Goal: Task Accomplishment & Management: Manage account settings

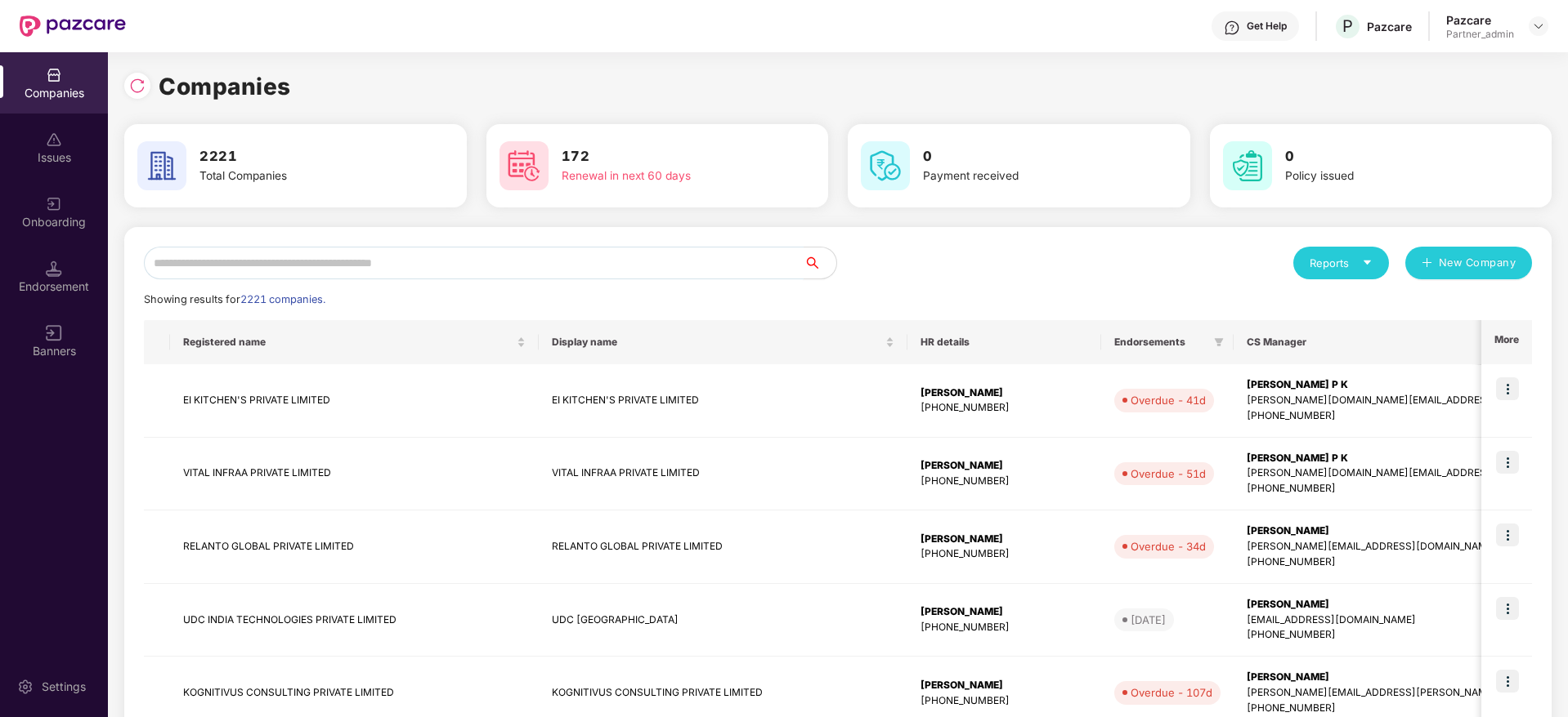
click at [176, 269] on input "text" at bounding box center [474, 262] width 660 height 33
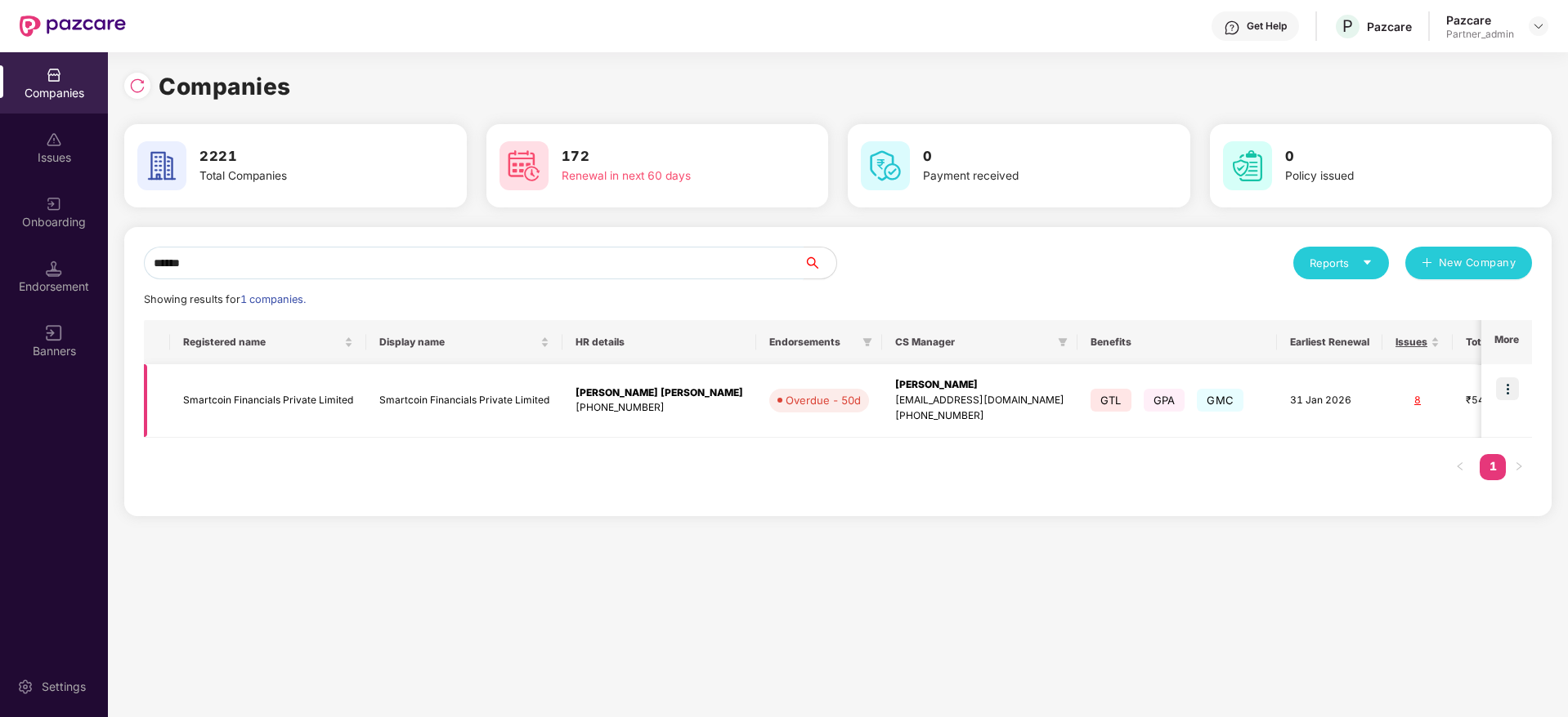
type input "******"
click at [1516, 389] on img at bounding box center [1508, 389] width 23 height 23
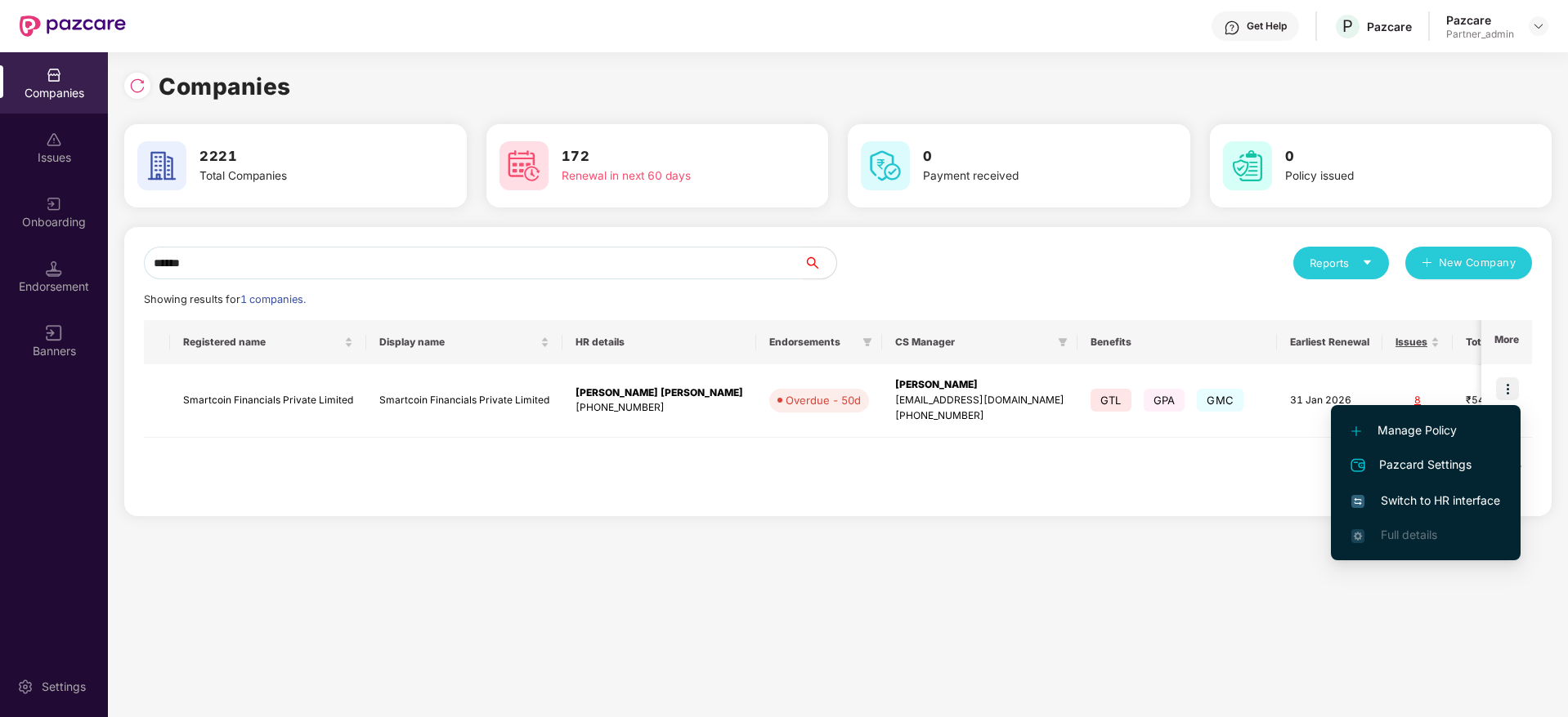
click at [1449, 497] on span "Switch to HR interface" at bounding box center [1426, 501] width 149 height 18
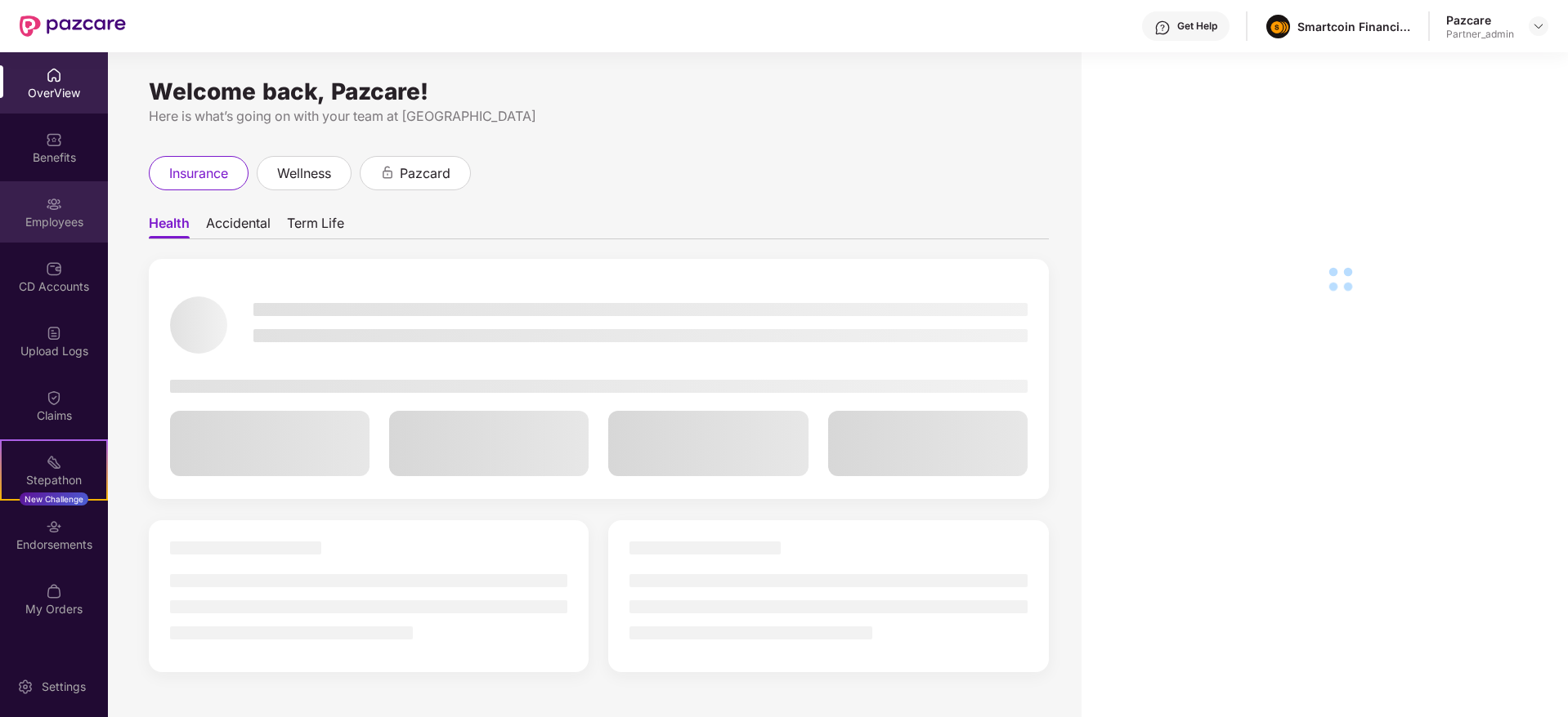
click at [30, 188] on div "Employees" at bounding box center [54, 212] width 108 height 61
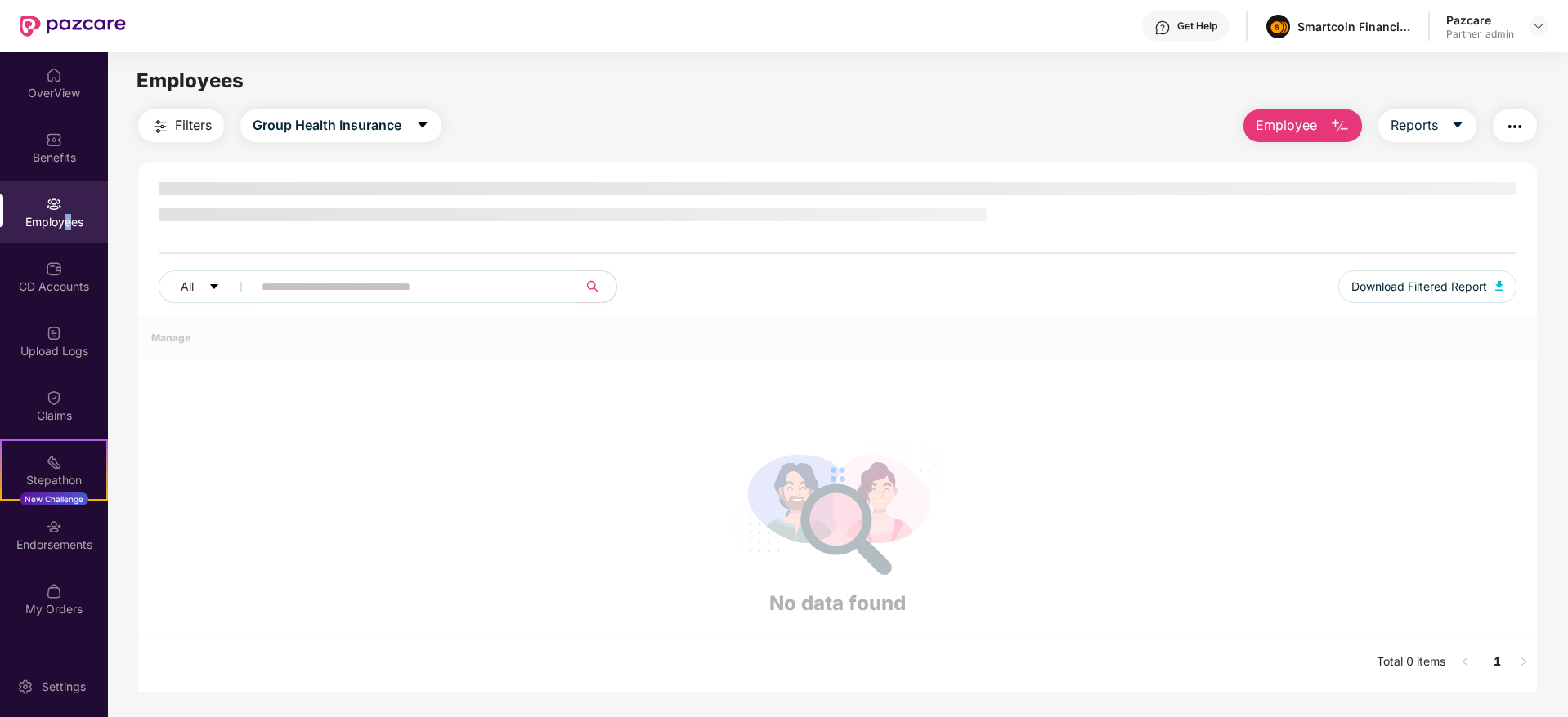
click at [63, 230] on div "Employees" at bounding box center [54, 212] width 108 height 61
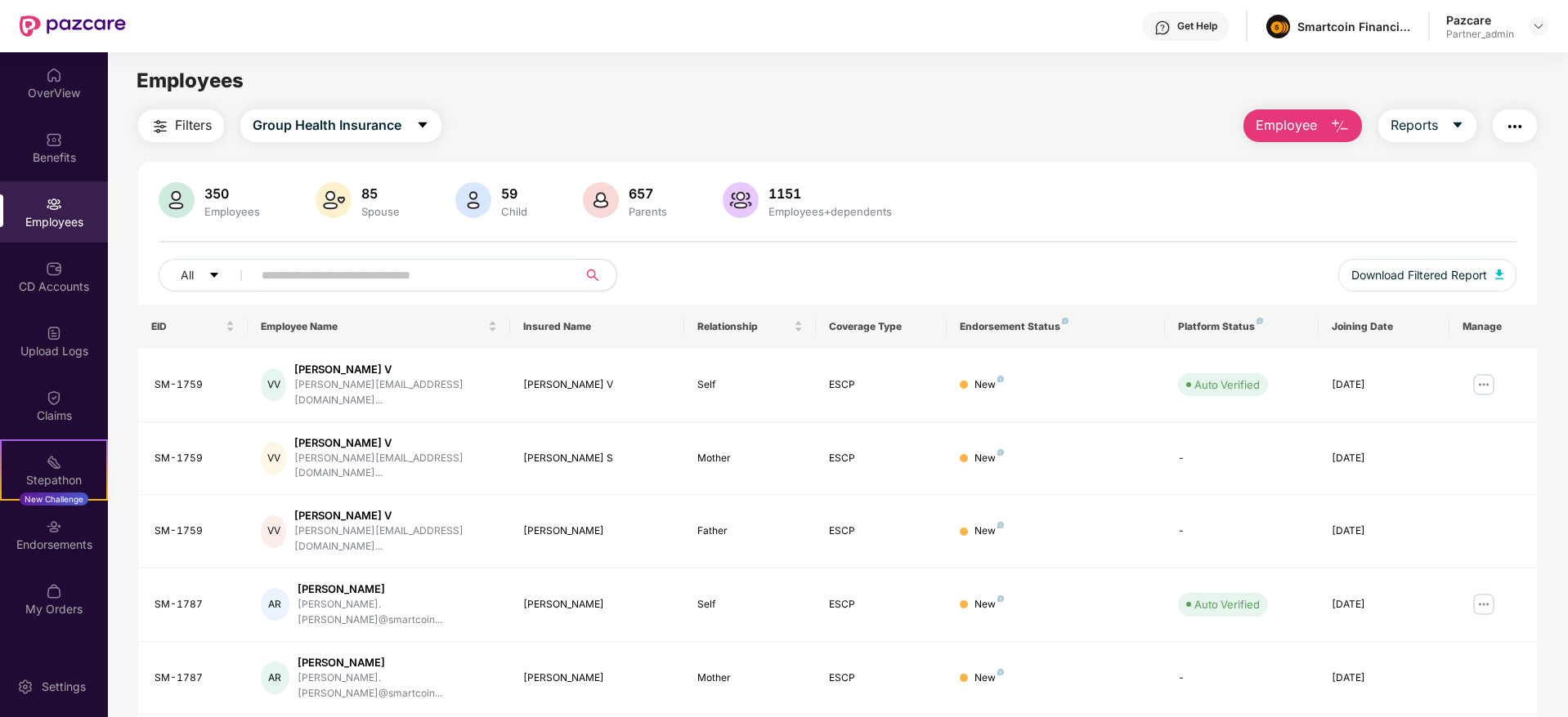
click at [1510, 126] on img "button" at bounding box center [1515, 127] width 20 height 19
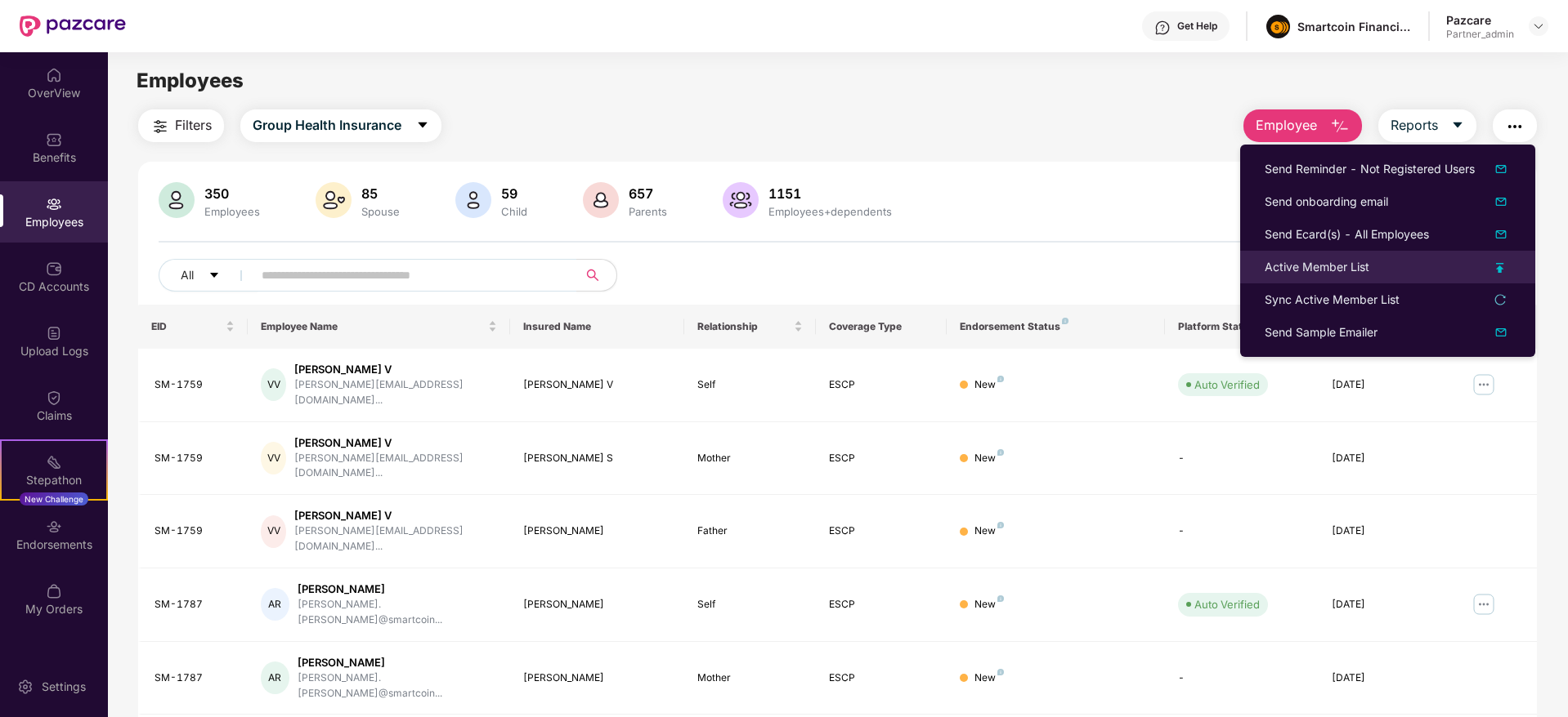
click at [1298, 261] on div "Active Member List" at bounding box center [1317, 267] width 105 height 18
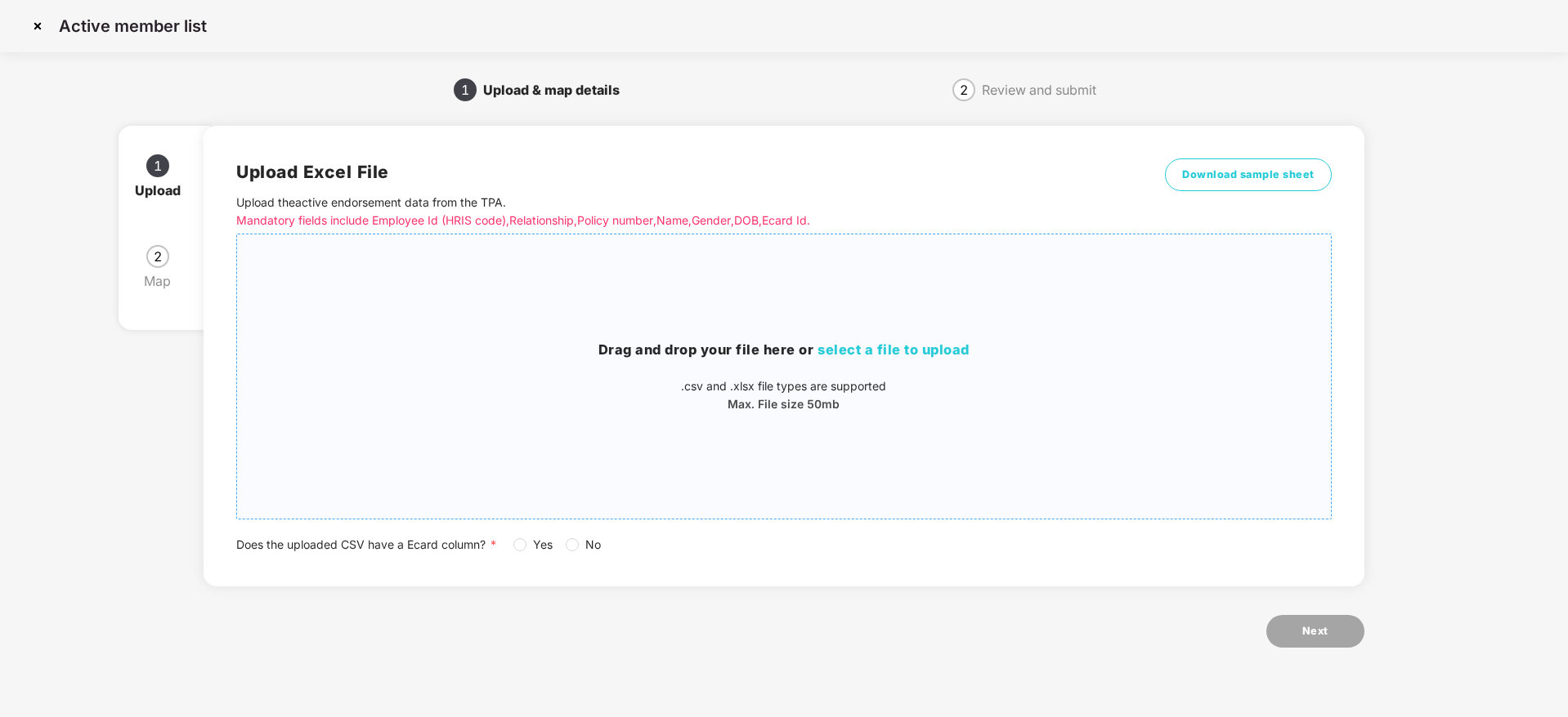
click at [898, 352] on span "select a file to upload" at bounding box center [893, 349] width 152 height 16
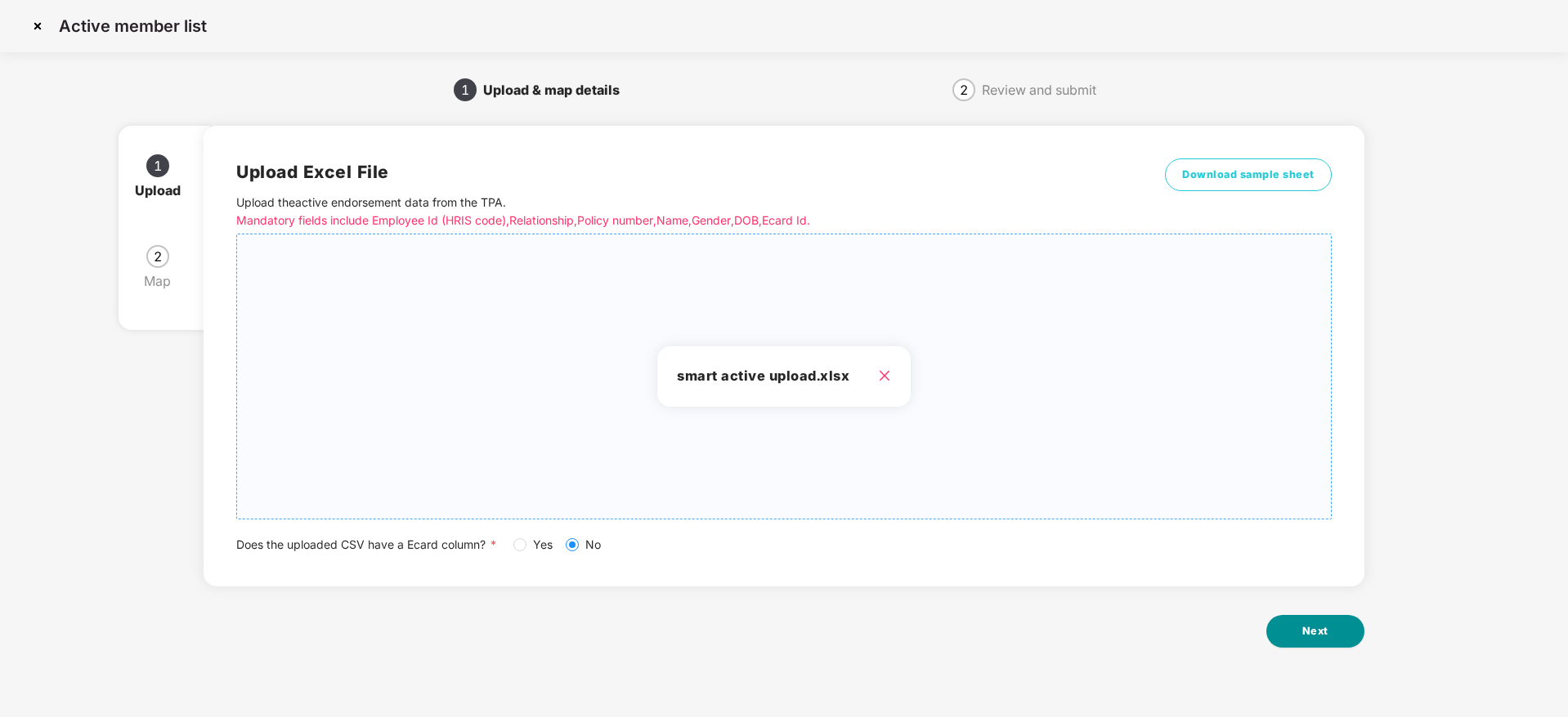
click at [1314, 630] on span "Next" at bounding box center [1314, 631] width 26 height 16
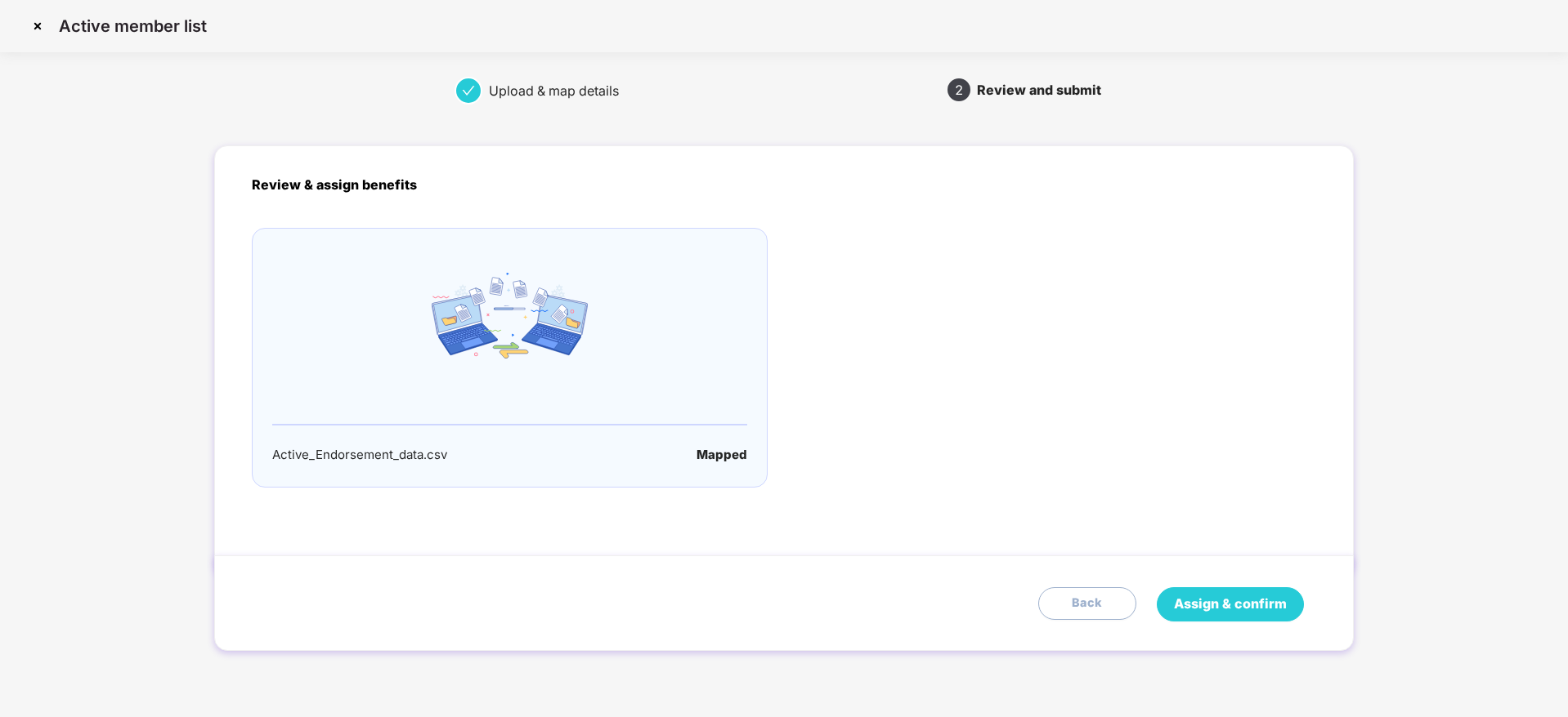
click at [1259, 604] on span "Assign & confirm" at bounding box center [1230, 604] width 113 height 20
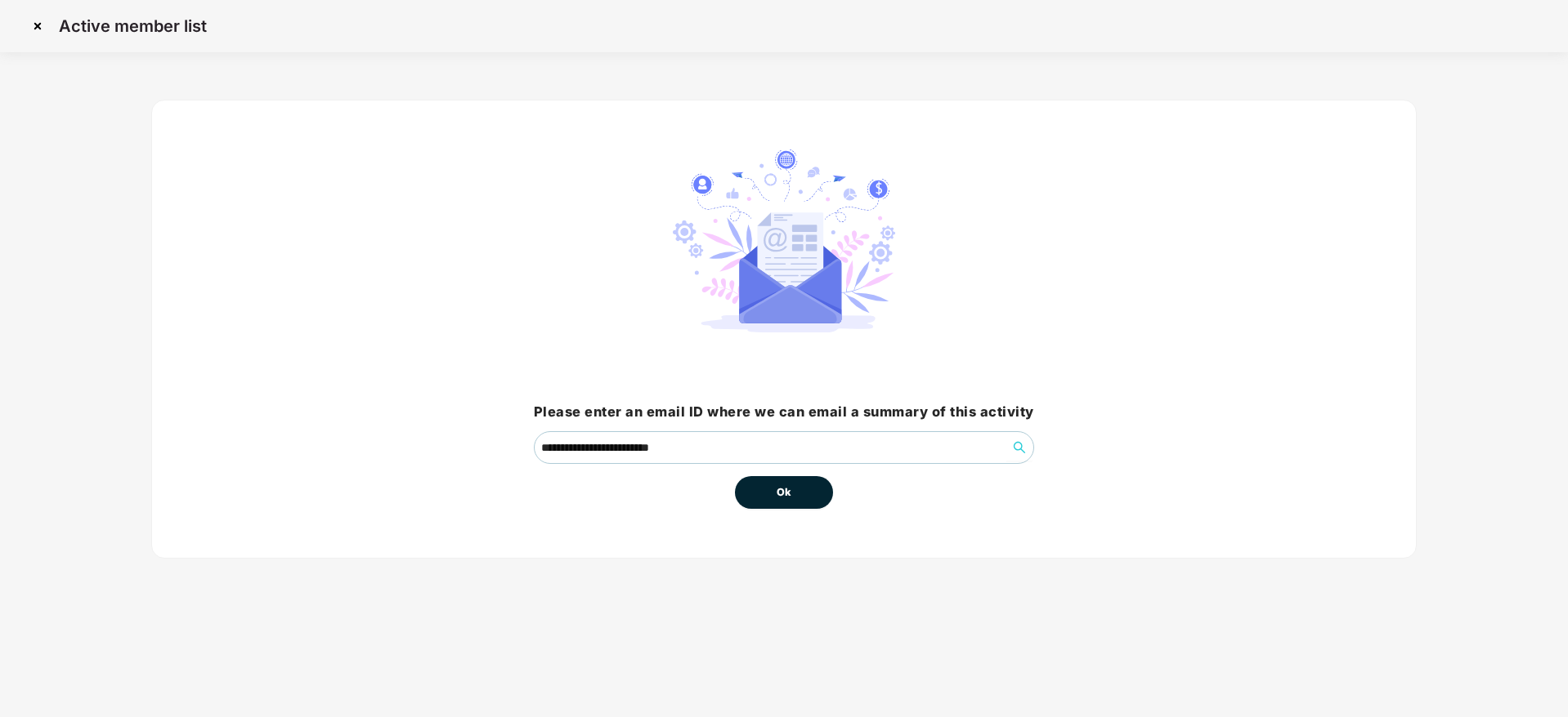
click at [785, 483] on button "Ok" at bounding box center [784, 492] width 98 height 33
click at [772, 485] on button "Ok" at bounding box center [784, 492] width 98 height 33
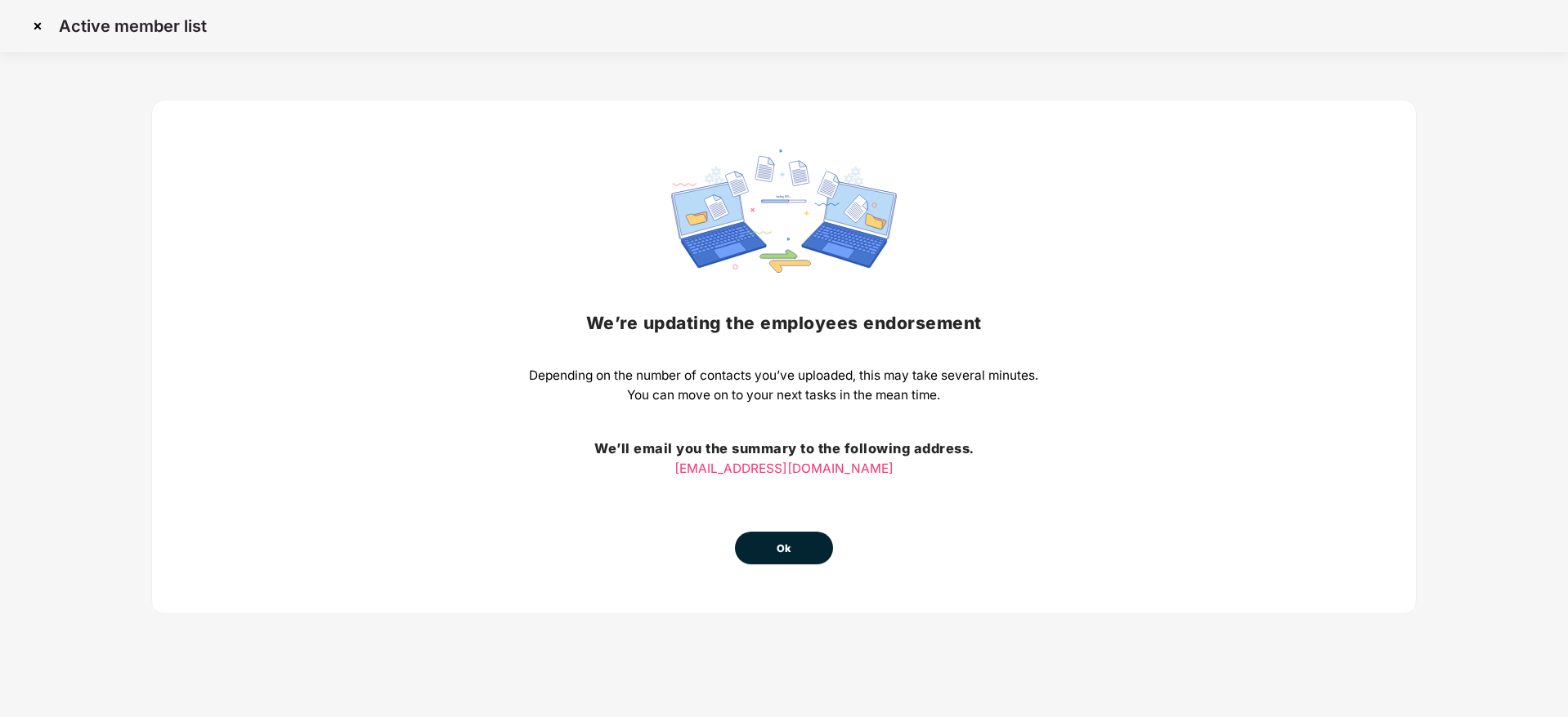
click at [819, 553] on button "Ok" at bounding box center [784, 548] width 98 height 33
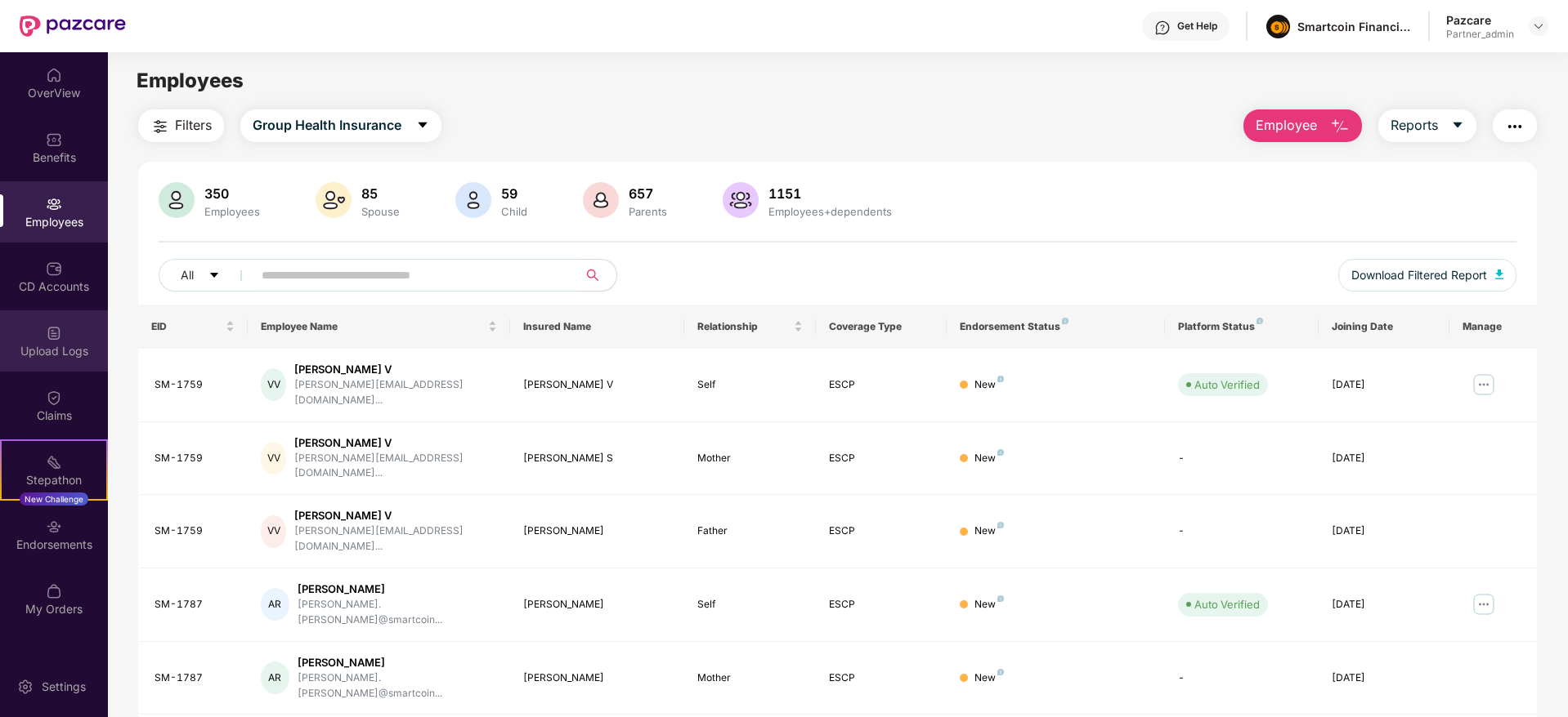
click at [56, 346] on div "Upload Logs" at bounding box center [54, 351] width 108 height 16
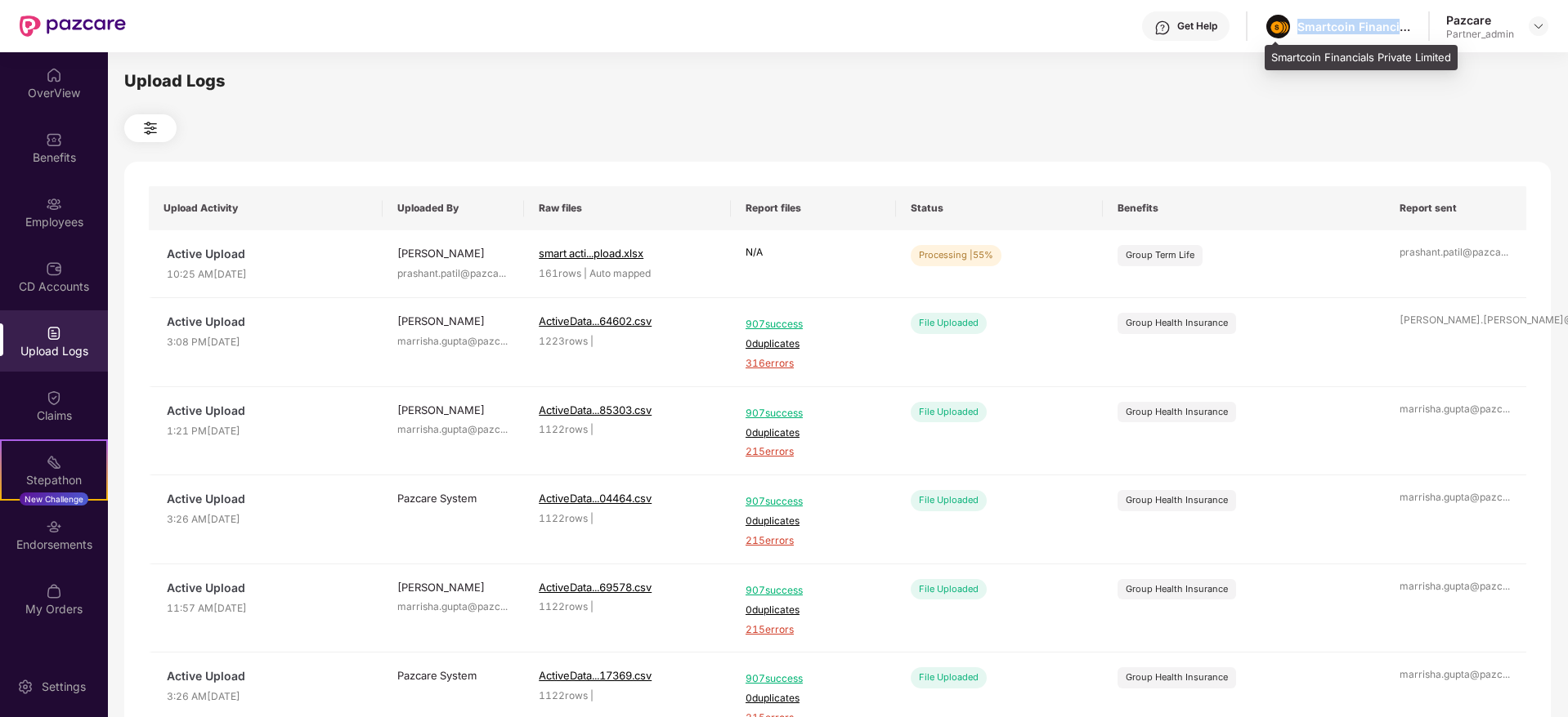
drag, startPoint x: 1301, startPoint y: 27, endPoint x: 1417, endPoint y: 13, distance: 116.8
click at [1415, 13] on div "Get Help Smartcoin Financials Private Limited Pazcare Partner_admin" at bounding box center [837, 26] width 1423 height 52
copy div "Smartcoin Financials"
click at [1542, 20] on img at bounding box center [1538, 26] width 13 height 13
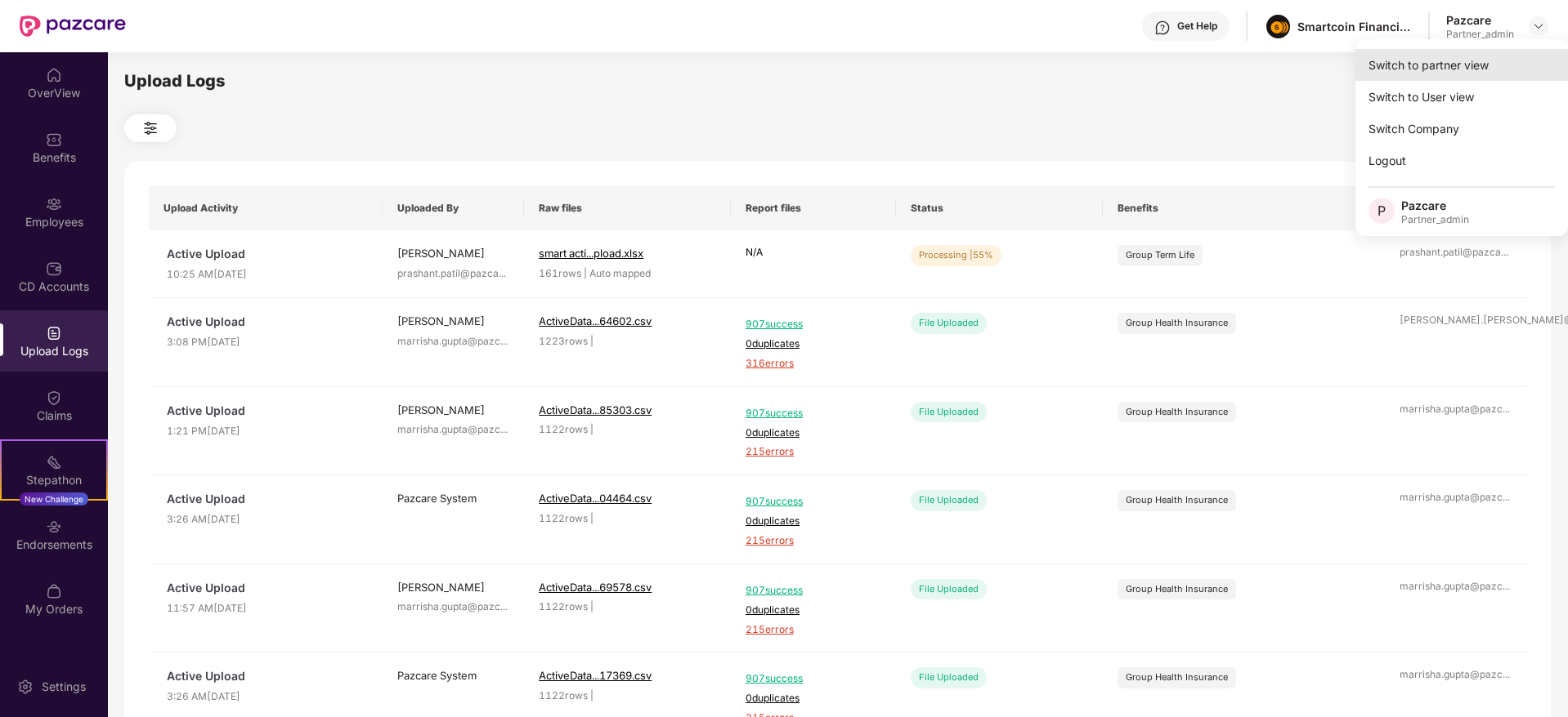
click at [1487, 55] on div "Switch to partner view" at bounding box center [1462, 65] width 213 height 32
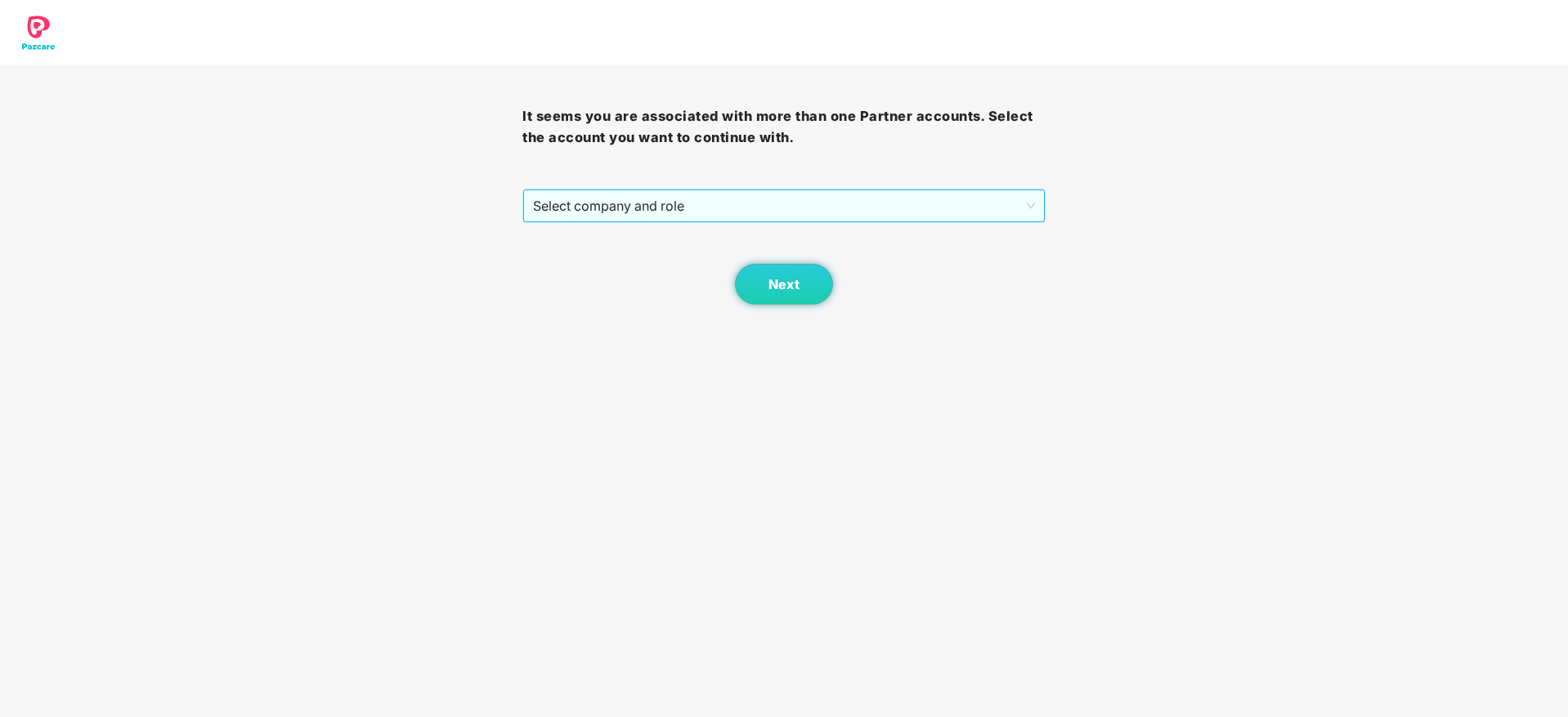
click at [697, 203] on span "Select company and role" at bounding box center [783, 206] width 501 height 31
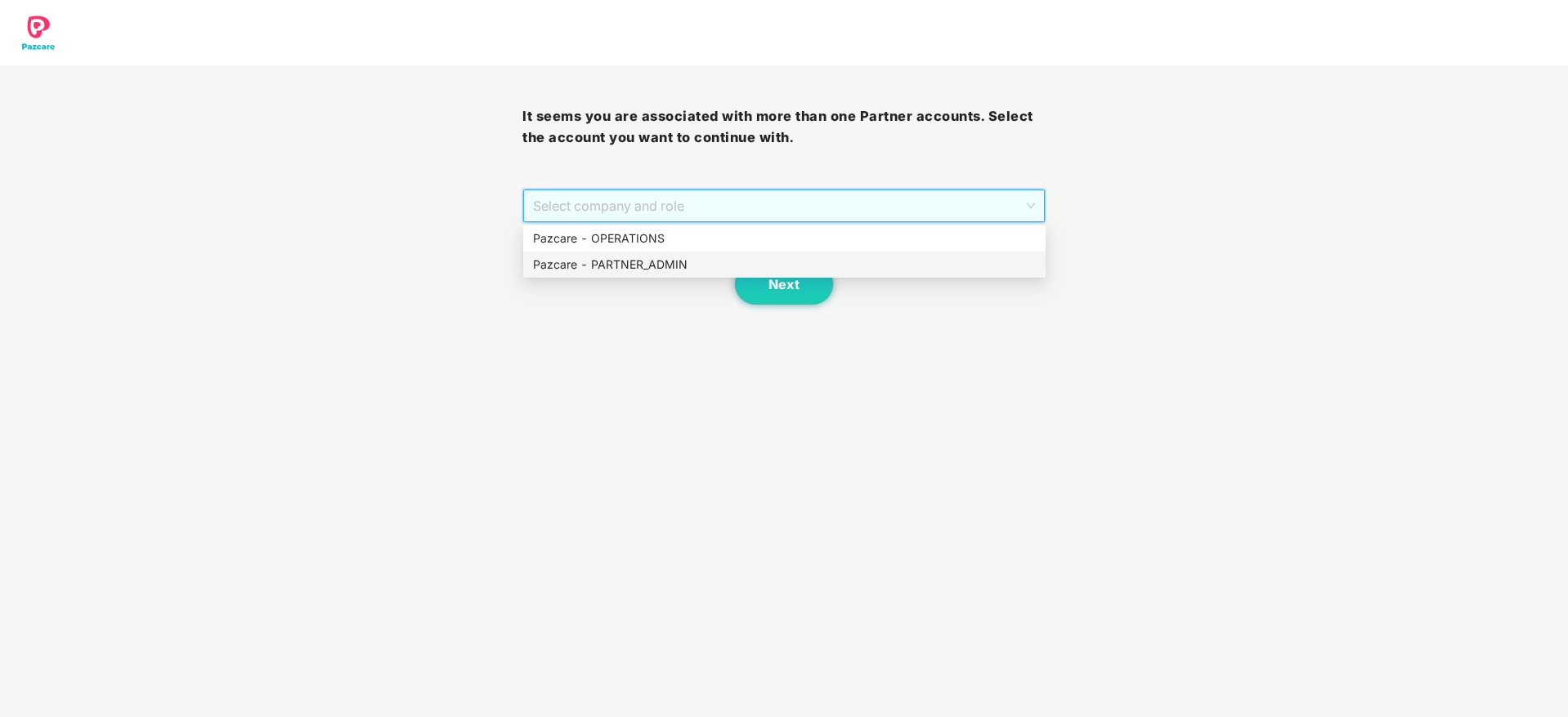
drag, startPoint x: 660, startPoint y: 262, endPoint x: 725, endPoint y: 270, distance: 65.5
click at [698, 264] on div "Pazcare - PARTNER_ADMIN" at bounding box center [784, 264] width 503 height 18
click at [752, 285] on button "Next" at bounding box center [784, 284] width 98 height 41
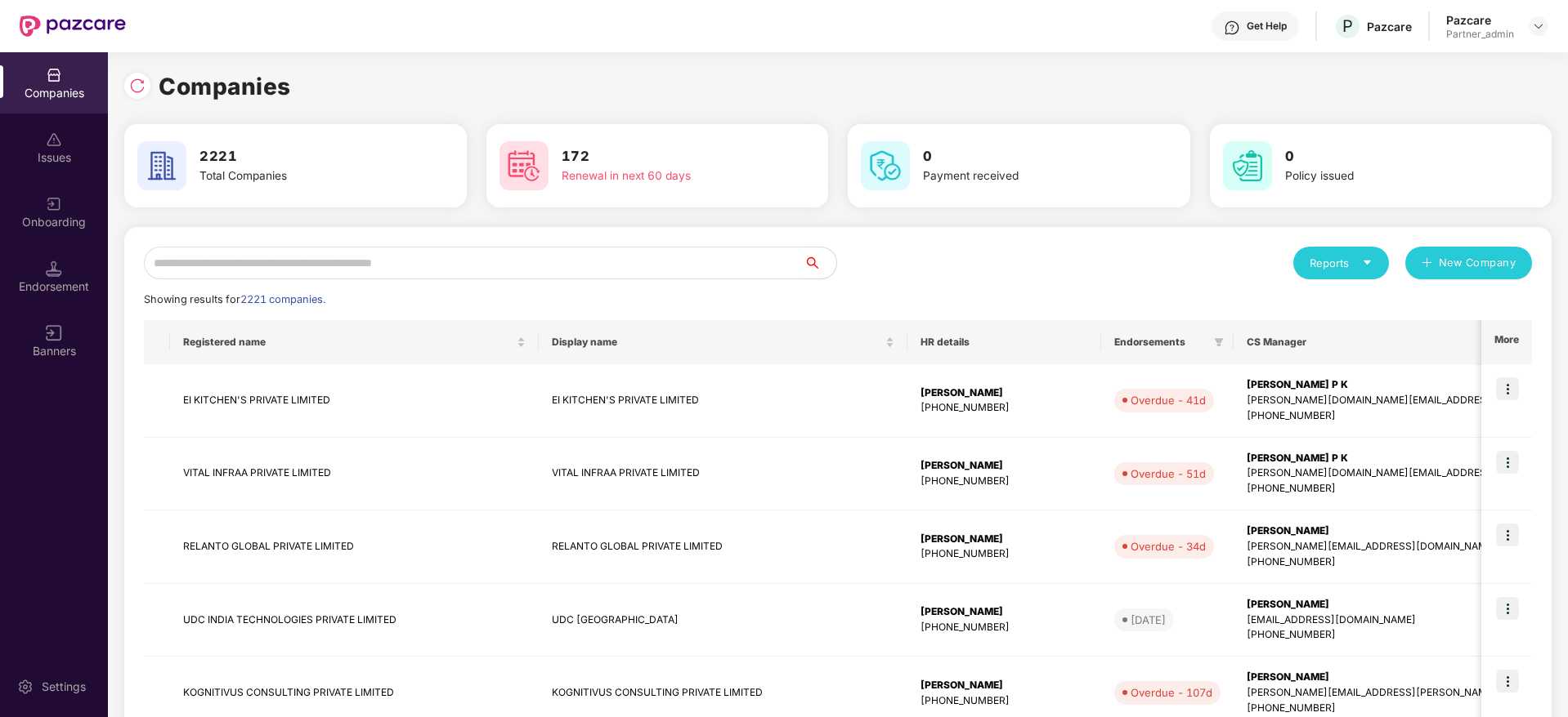
click at [564, 253] on input "text" at bounding box center [474, 262] width 660 height 33
paste input "**********"
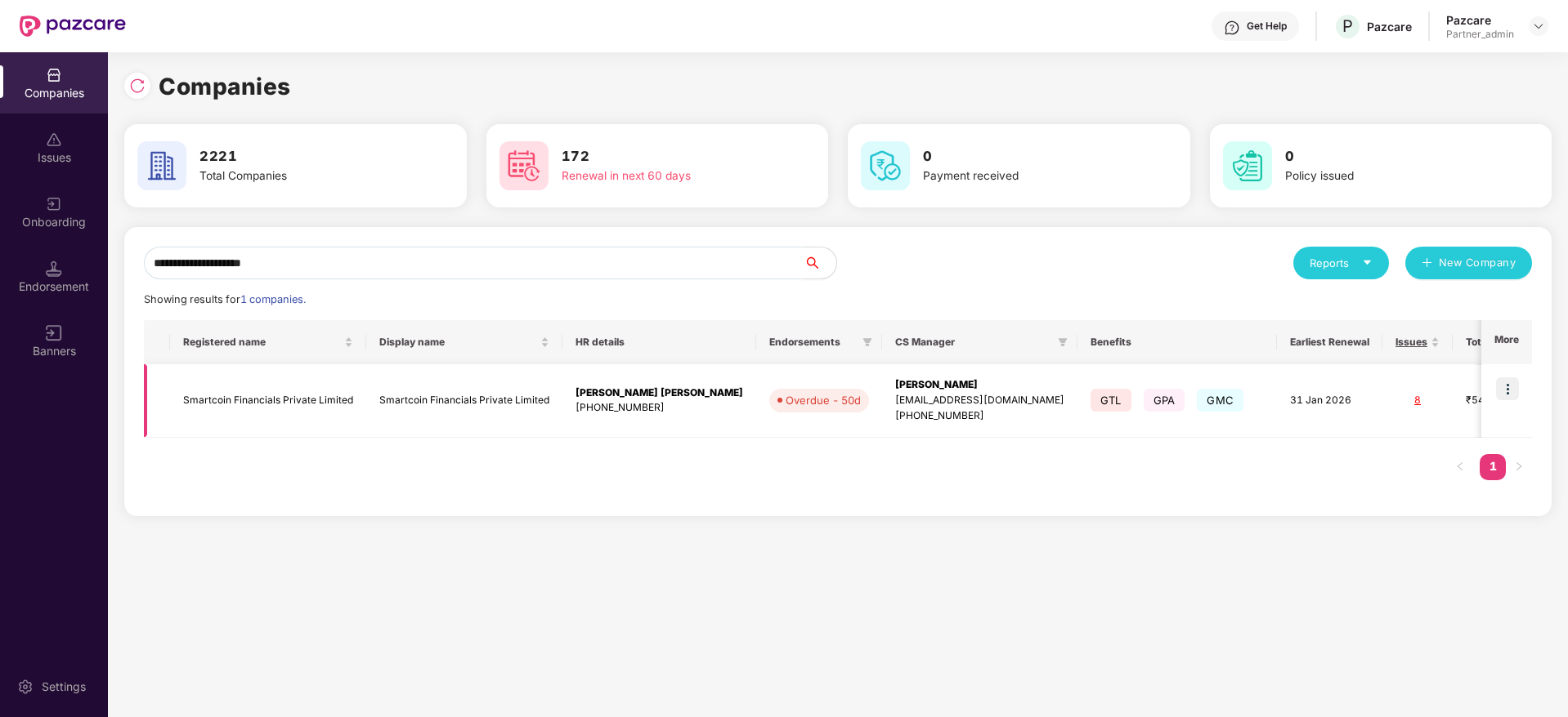
type input "**********"
click at [895, 388] on div "[PERSON_NAME]" at bounding box center [979, 386] width 169 height 16
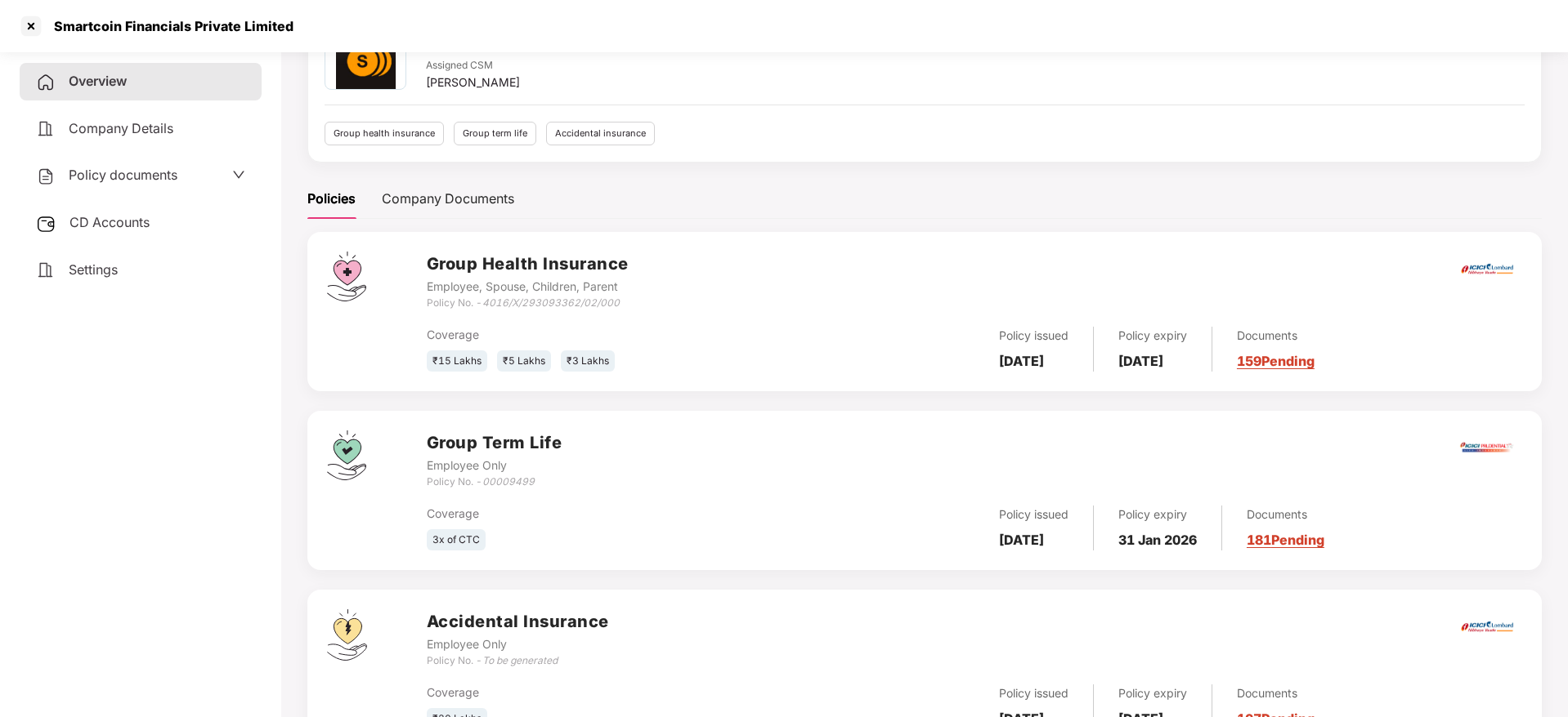
scroll to position [181, 0]
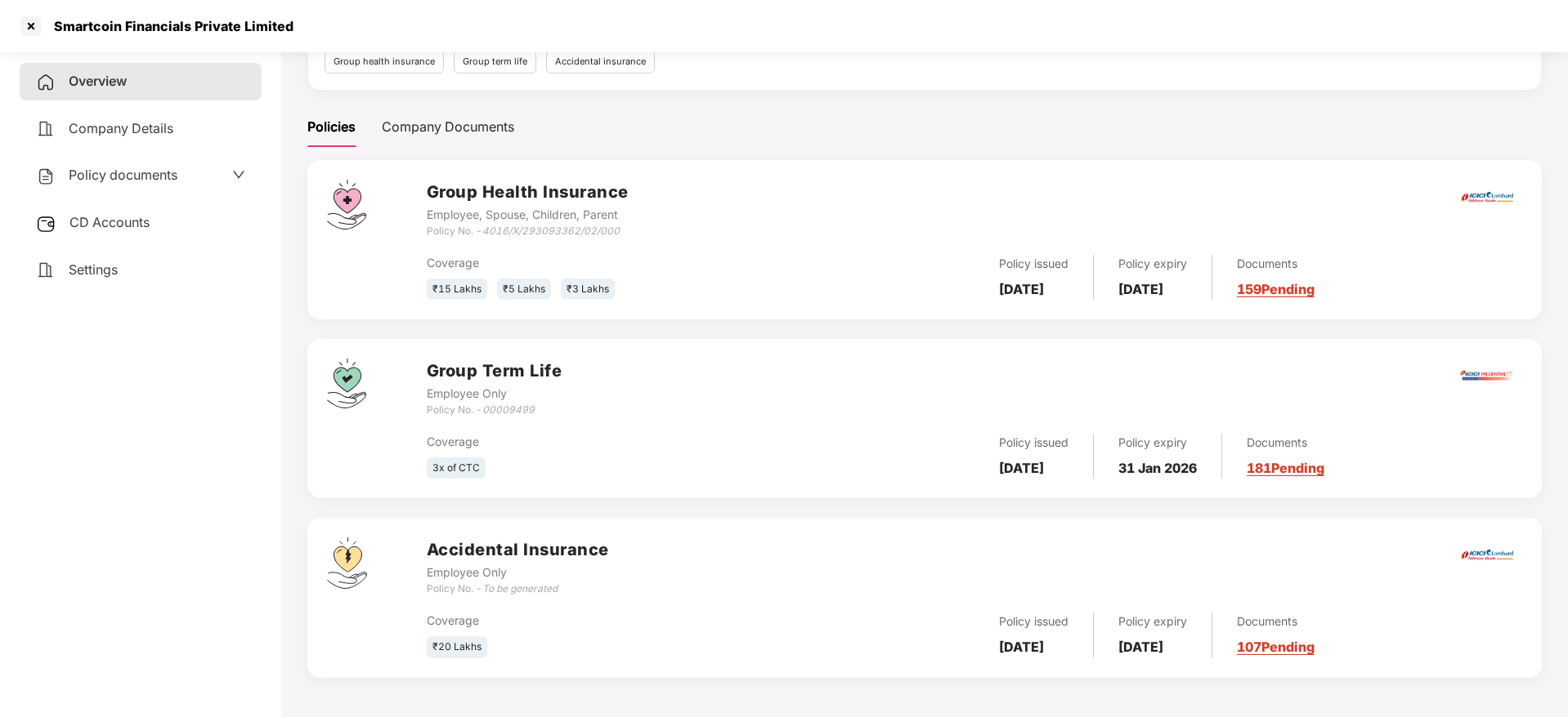
click at [1305, 456] on div "Documents 181 Pending" at bounding box center [1273, 456] width 102 height 45
click at [1290, 457] on div "Documents 181 Pending" at bounding box center [1273, 456] width 102 height 45
click at [1290, 465] on link "181 Pending" at bounding box center [1286, 468] width 78 height 16
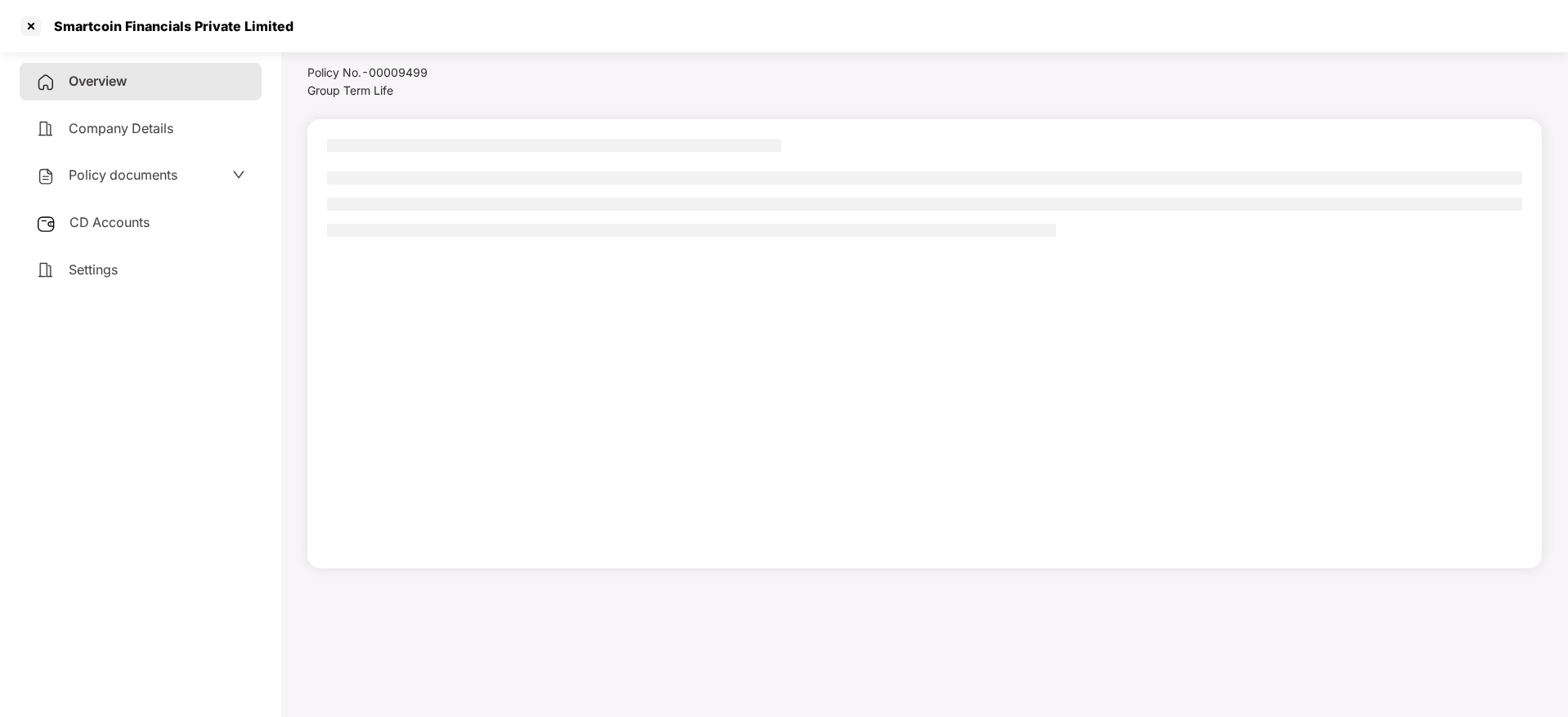
scroll to position [45, 0]
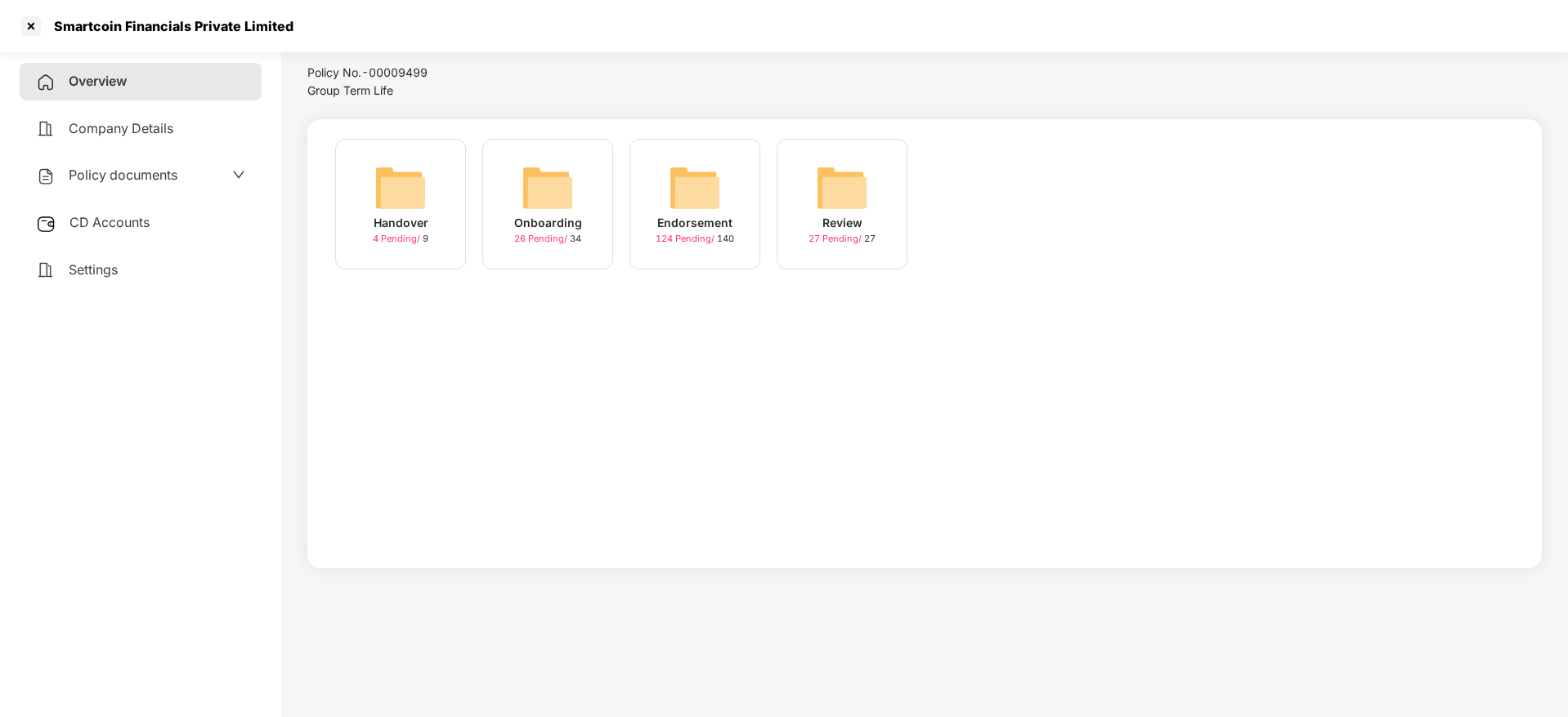
click at [725, 224] on div "Endorsement" at bounding box center [694, 222] width 75 height 18
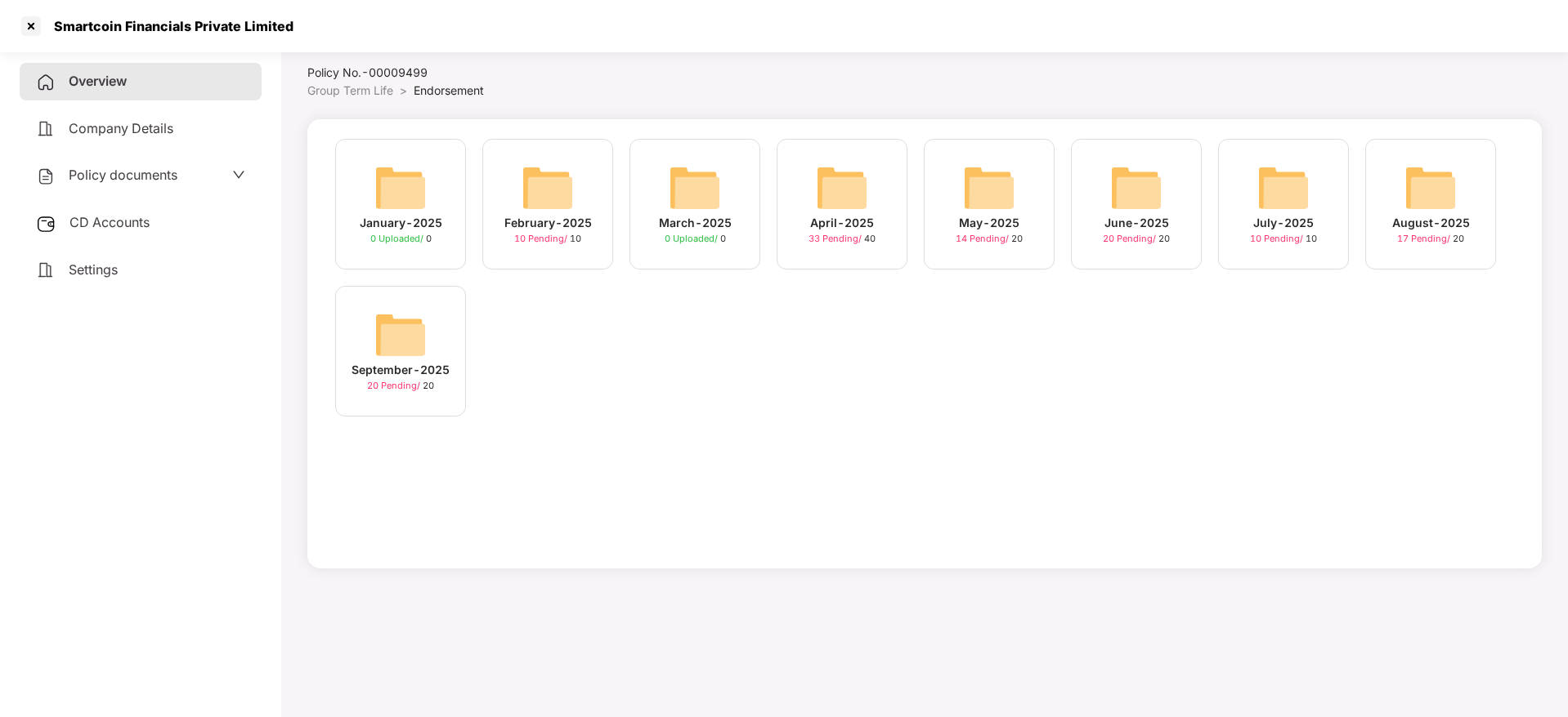
click at [1139, 242] on span "20 Pending /" at bounding box center [1130, 238] width 56 height 12
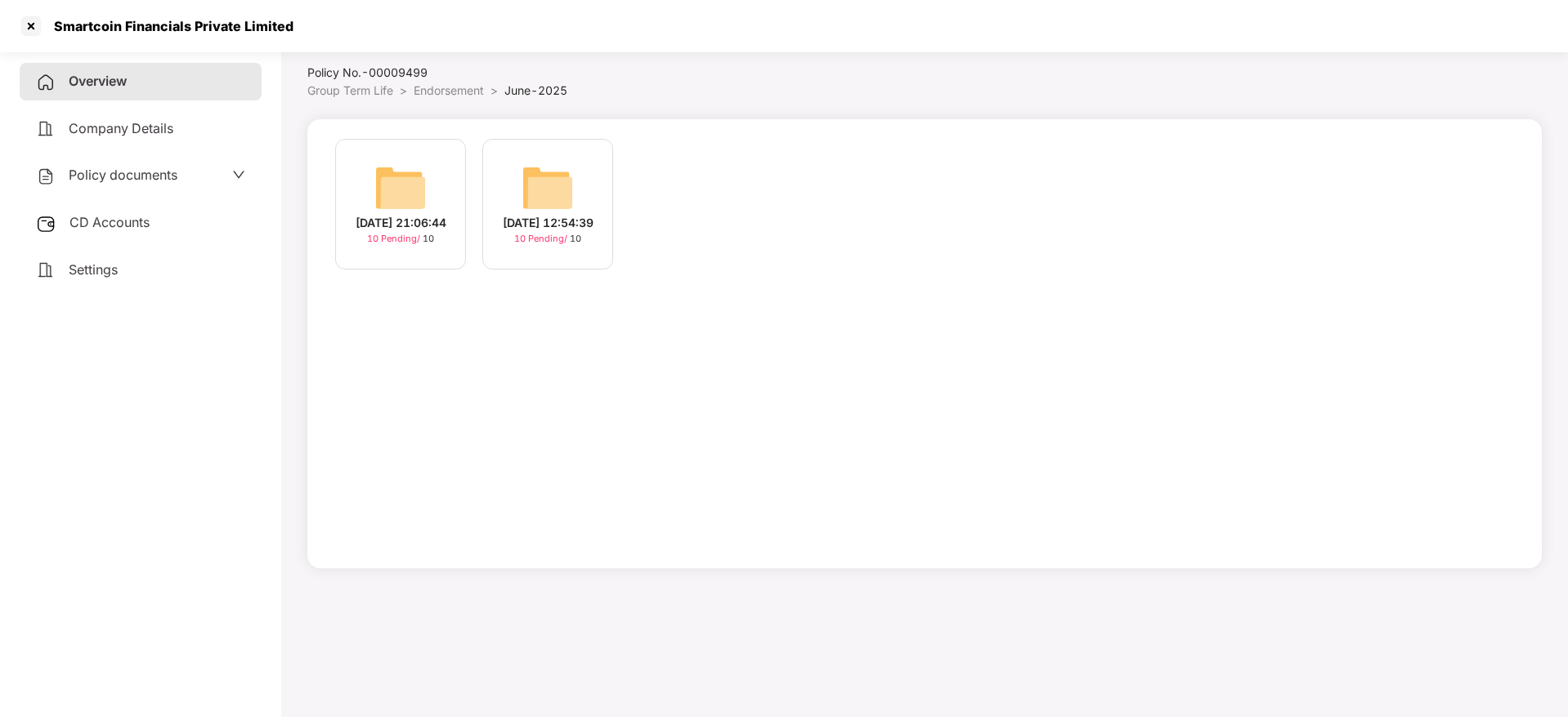
click at [548, 224] on div "[DATE] 12:54:39" at bounding box center [548, 222] width 90 height 18
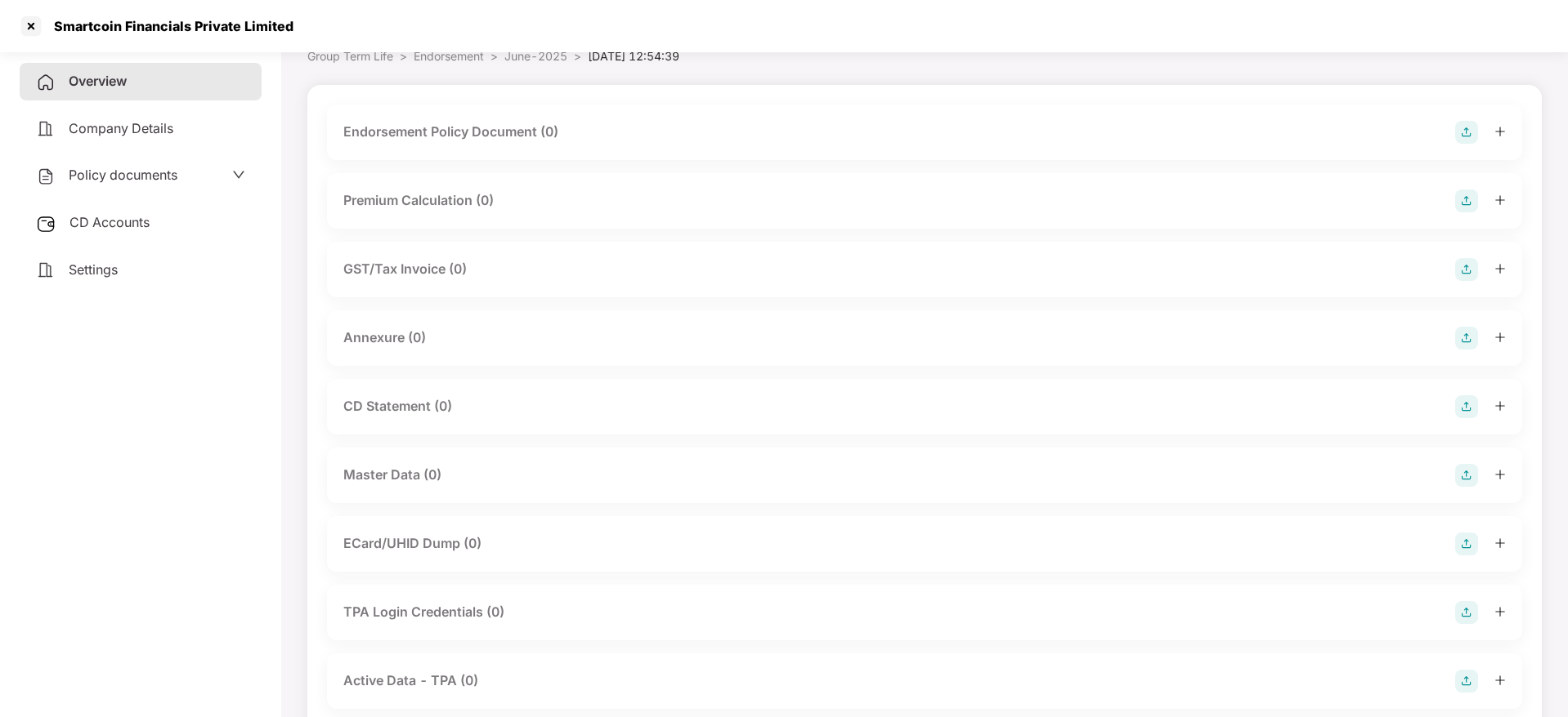
scroll to position [0, 0]
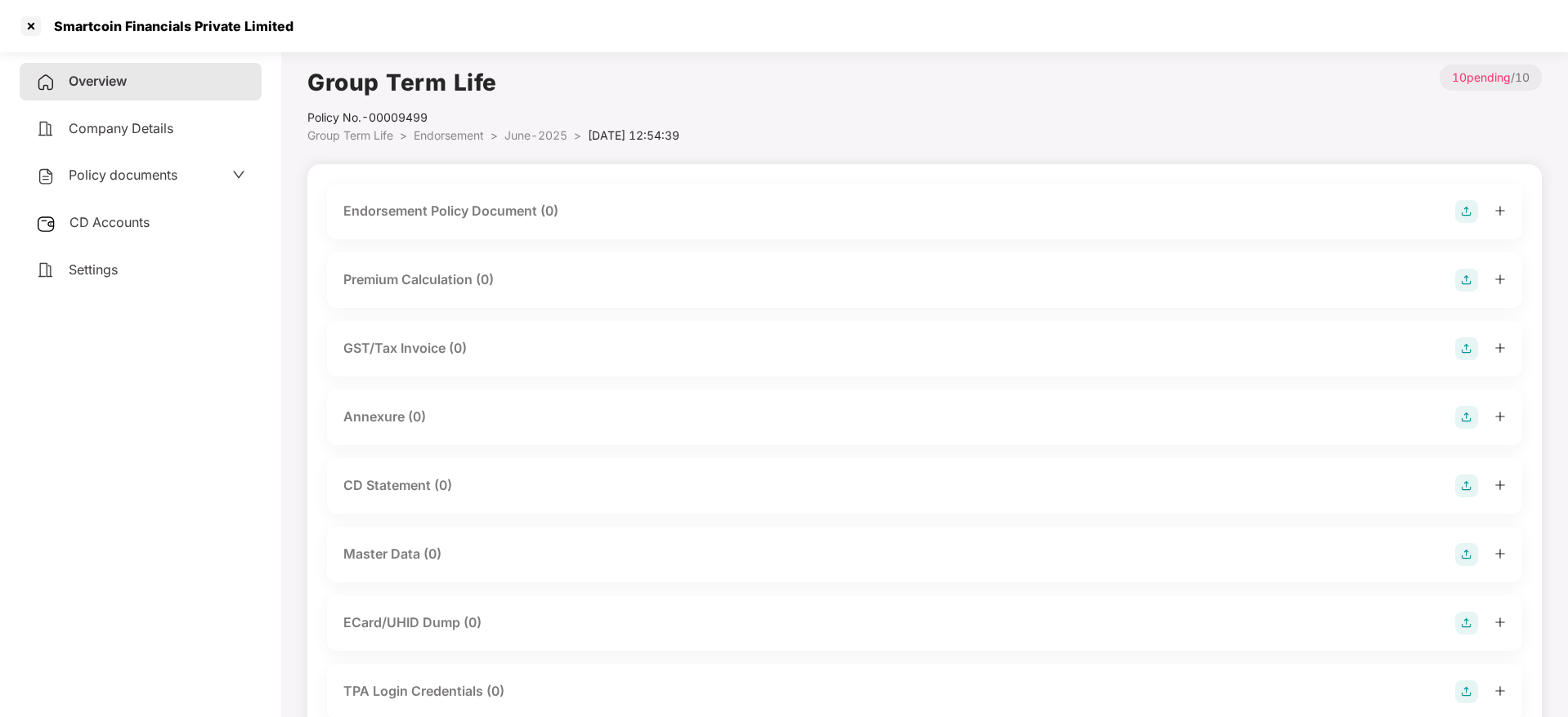
click at [1469, 205] on img at bounding box center [1467, 212] width 23 height 23
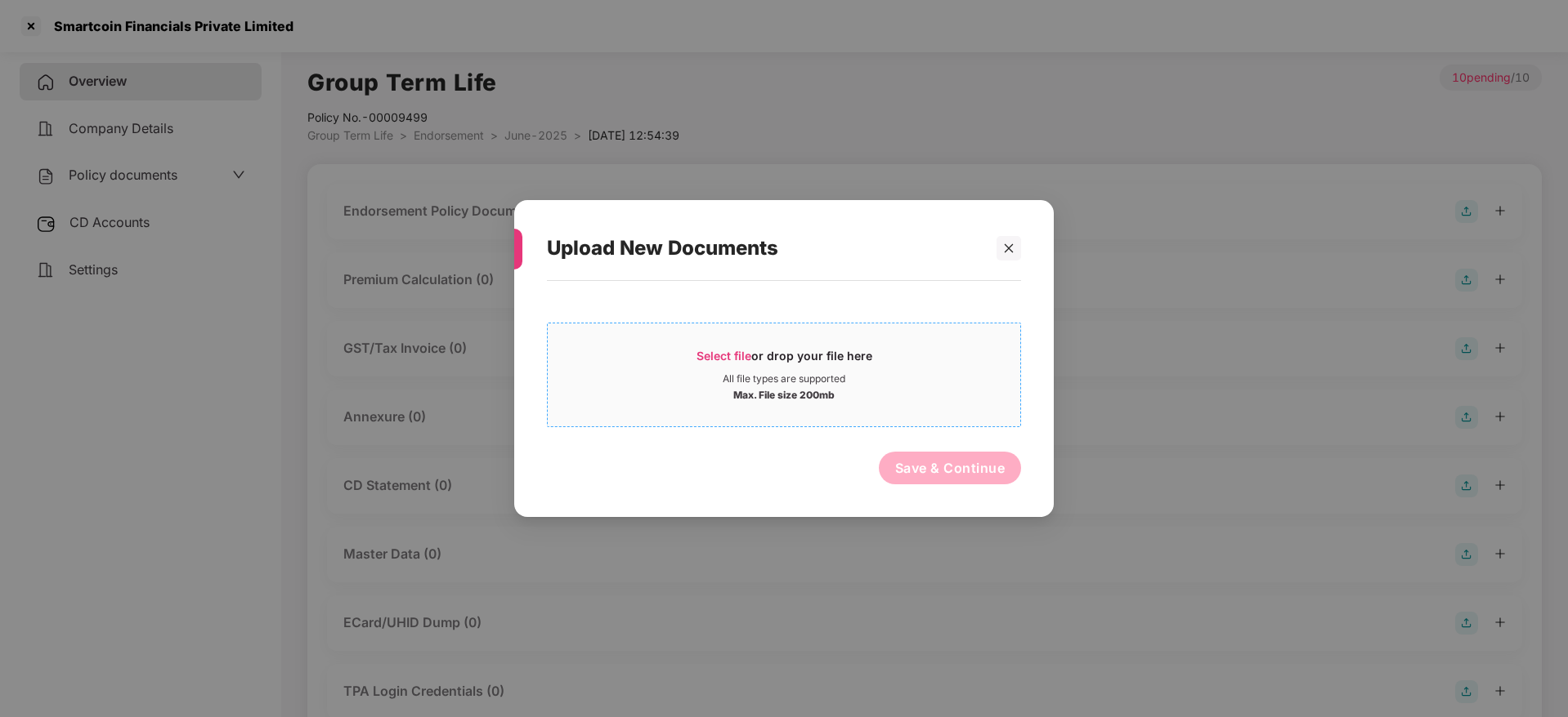
click at [728, 339] on span "Select file or drop your file here All file types are supported Max. File size …" at bounding box center [784, 375] width 473 height 78
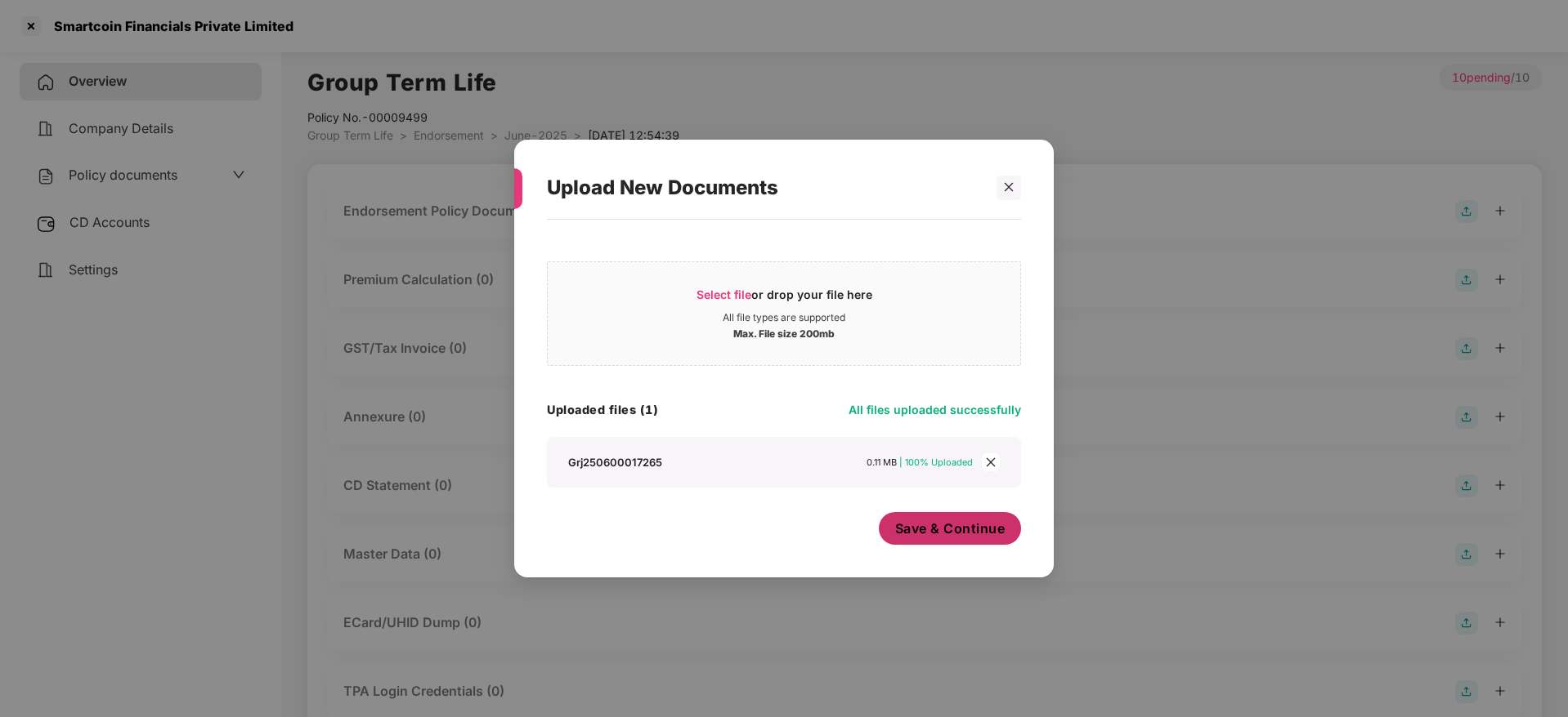
click at [961, 536] on span "Save & Continue" at bounding box center [950, 528] width 110 height 18
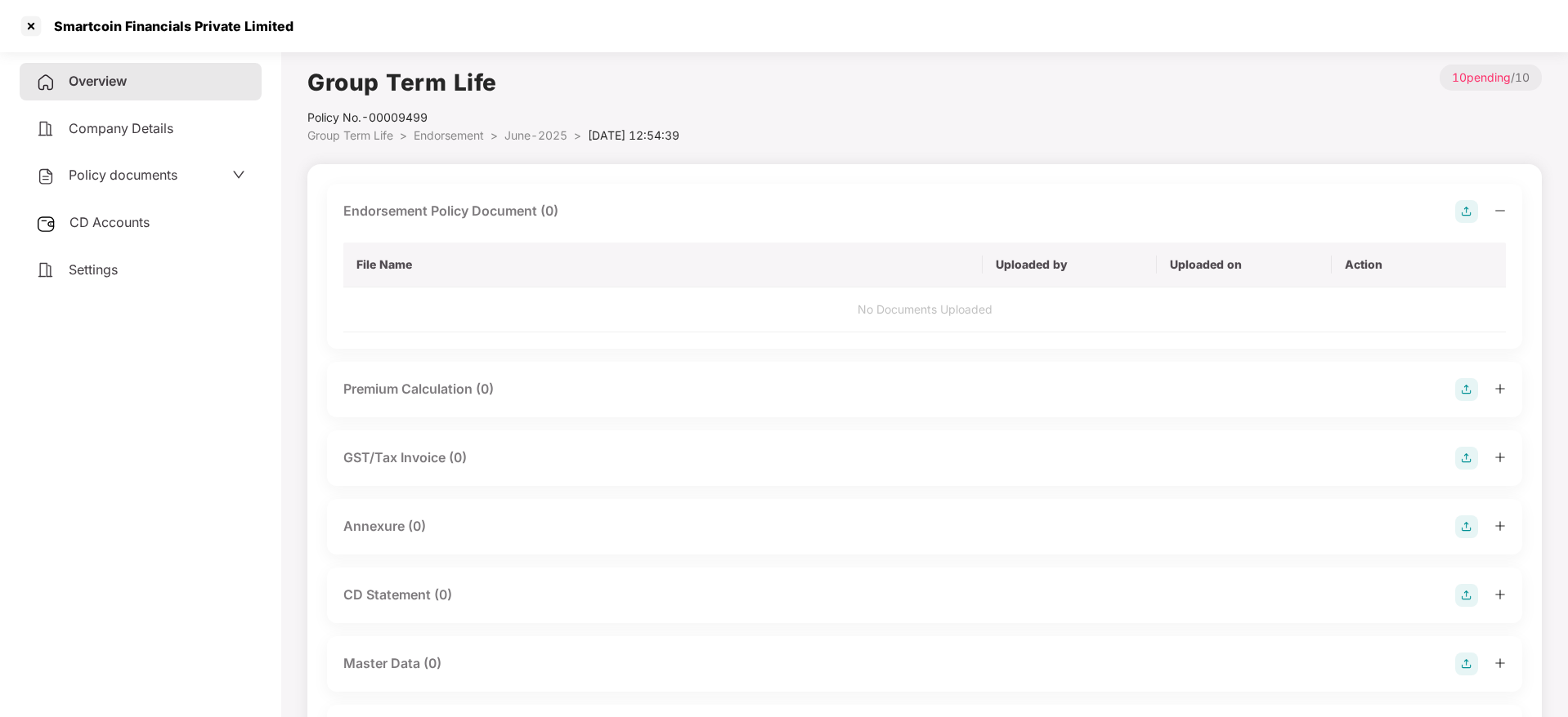
click at [1500, 213] on icon "minus" at bounding box center [1500, 210] width 12 height 12
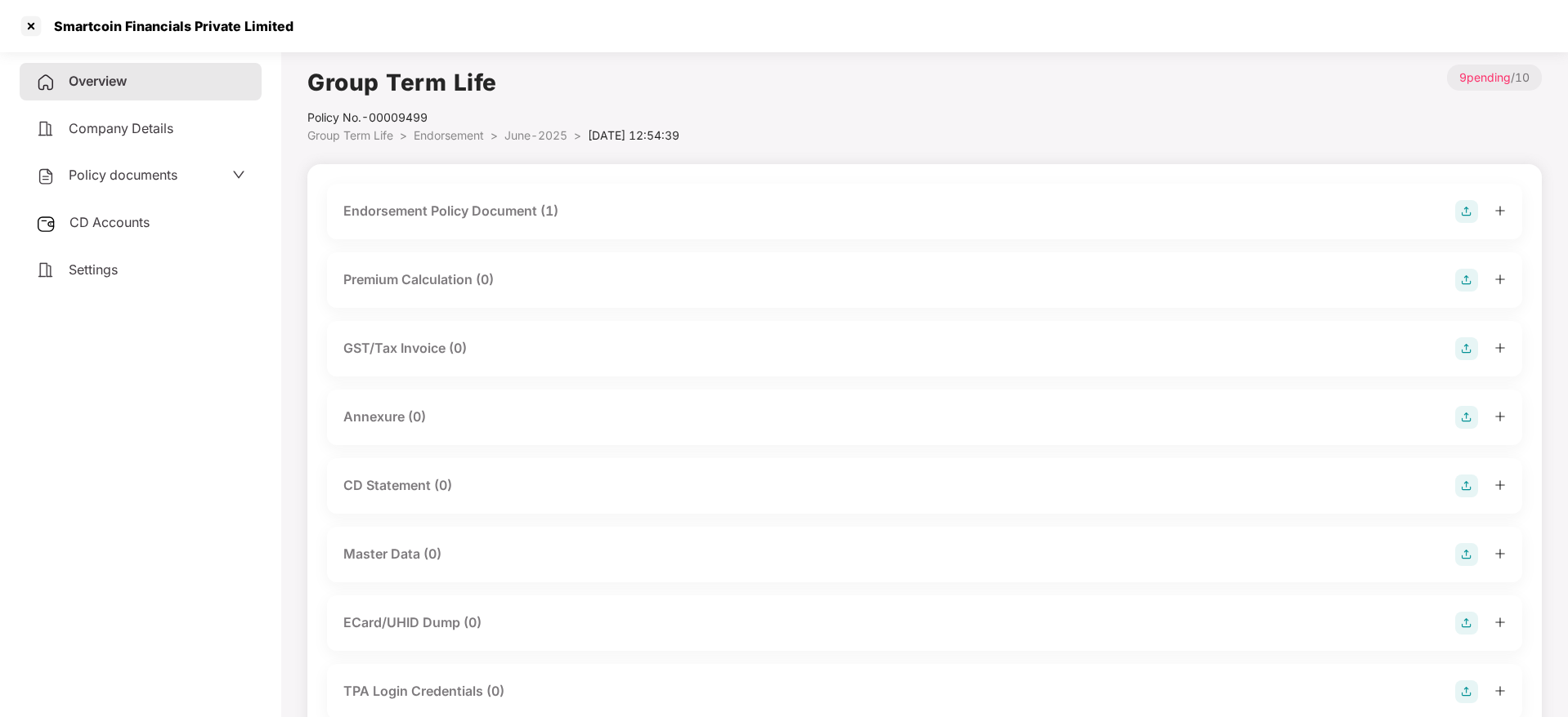
click at [1457, 417] on img at bounding box center [1467, 417] width 23 height 23
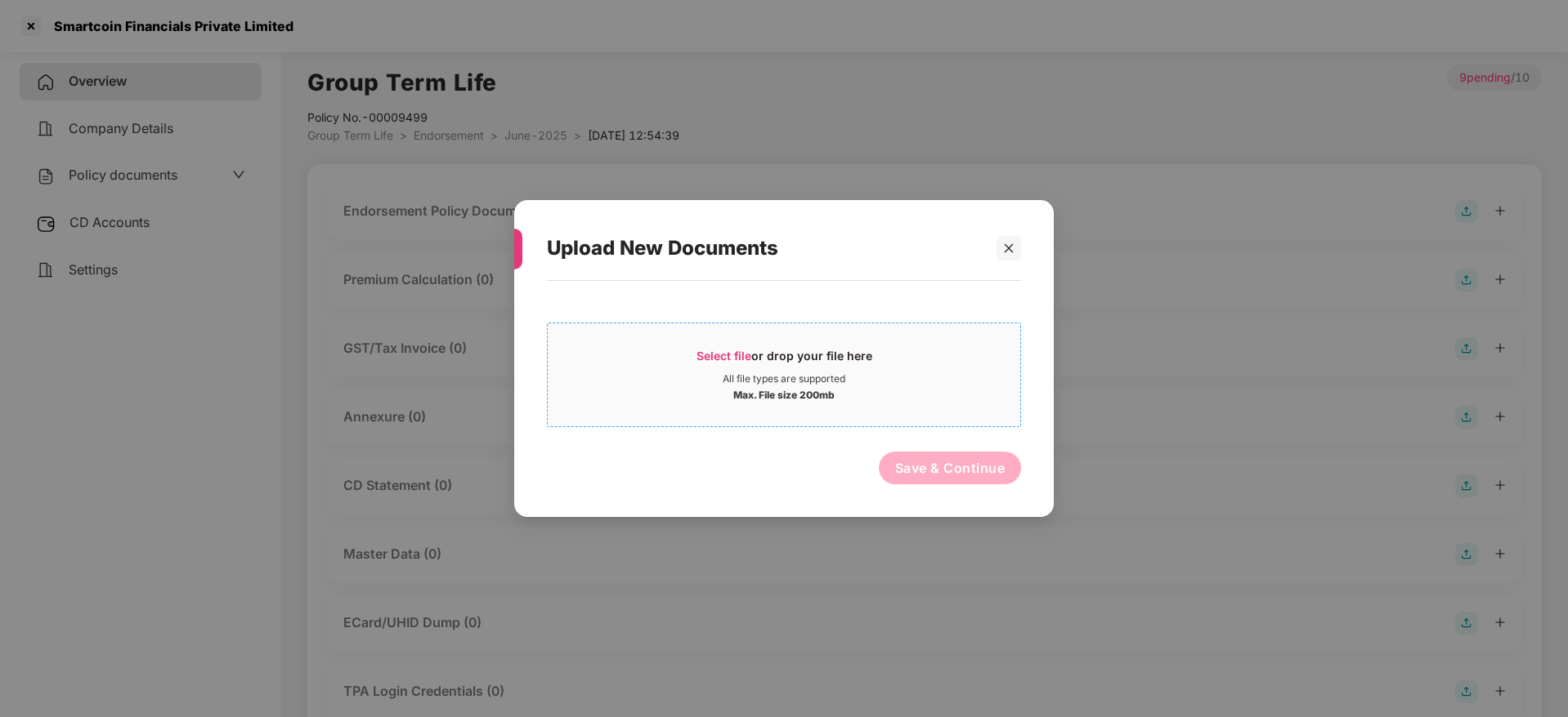
click at [715, 356] on span "Select file" at bounding box center [724, 356] width 55 height 14
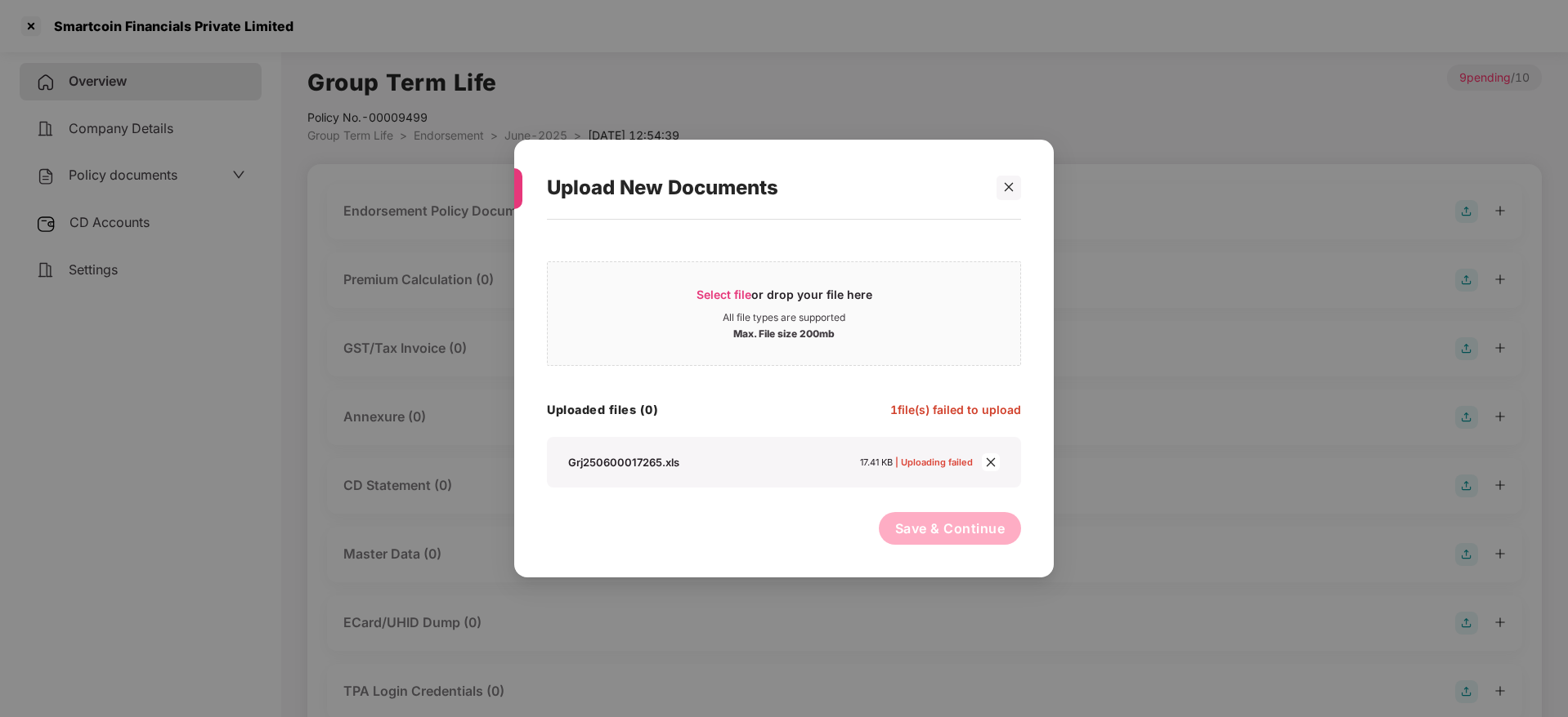
click at [850, 465] on div "Grj250600017265.xls 17.41 KB | Uploading failed" at bounding box center [771, 462] width 404 height 15
click at [934, 467] on span "| Uploading failed" at bounding box center [934, 462] width 78 height 12
click at [934, 424] on div "Select file or drop your file here All file types are supported Max. File size …" at bounding box center [784, 370] width 474 height 235
click at [992, 461] on icon "close" at bounding box center [991, 463] width 9 height 9
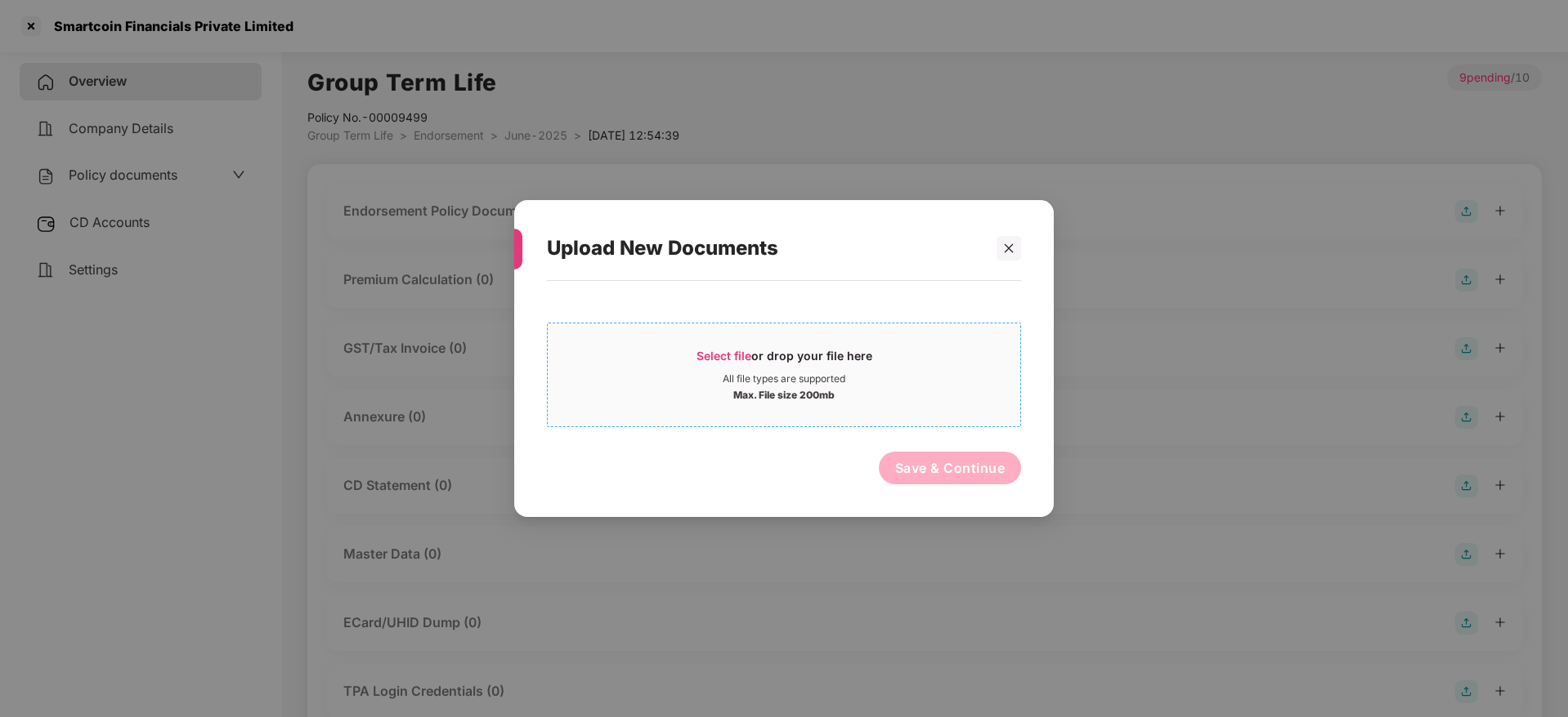
click at [725, 362] on span "Select file" at bounding box center [724, 356] width 55 height 14
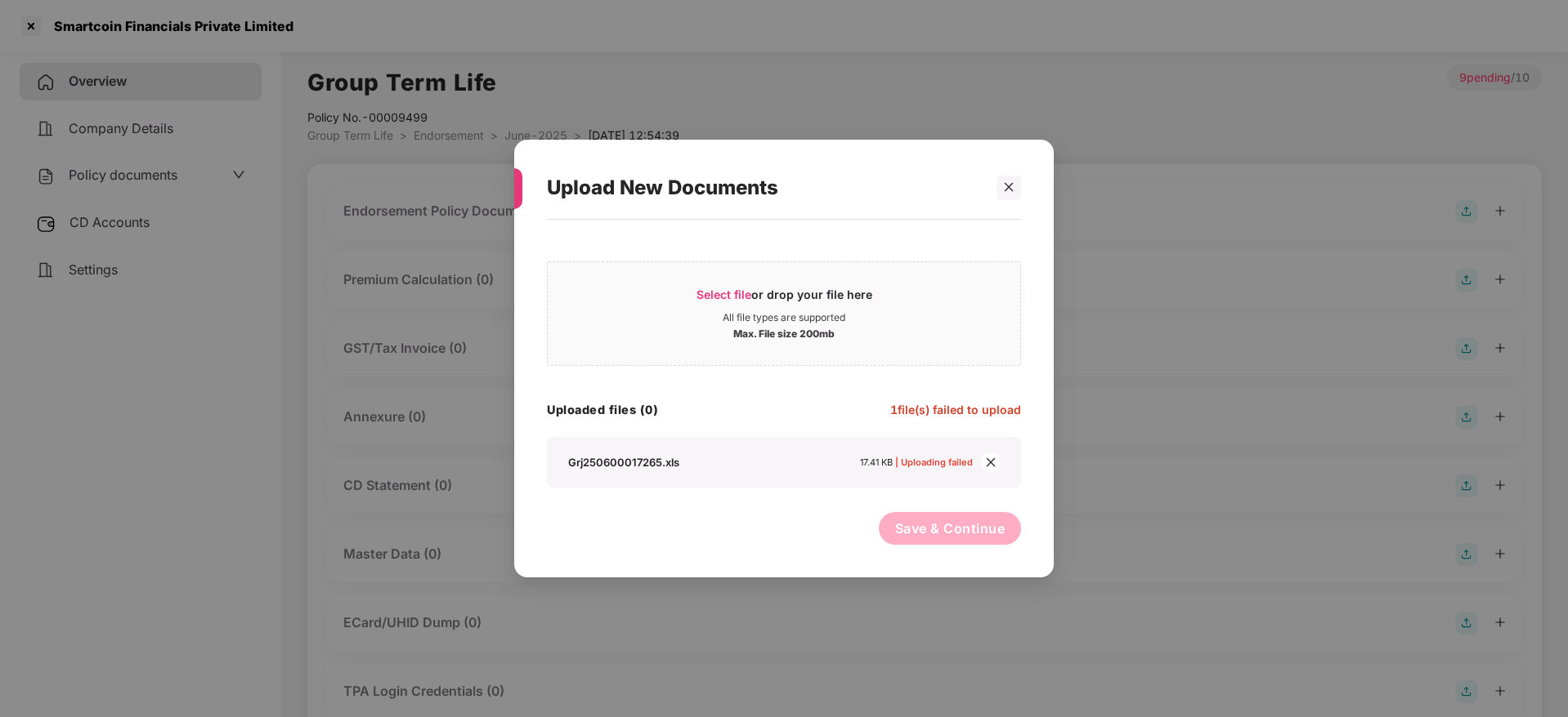
click at [988, 464] on icon "close" at bounding box center [991, 463] width 9 height 9
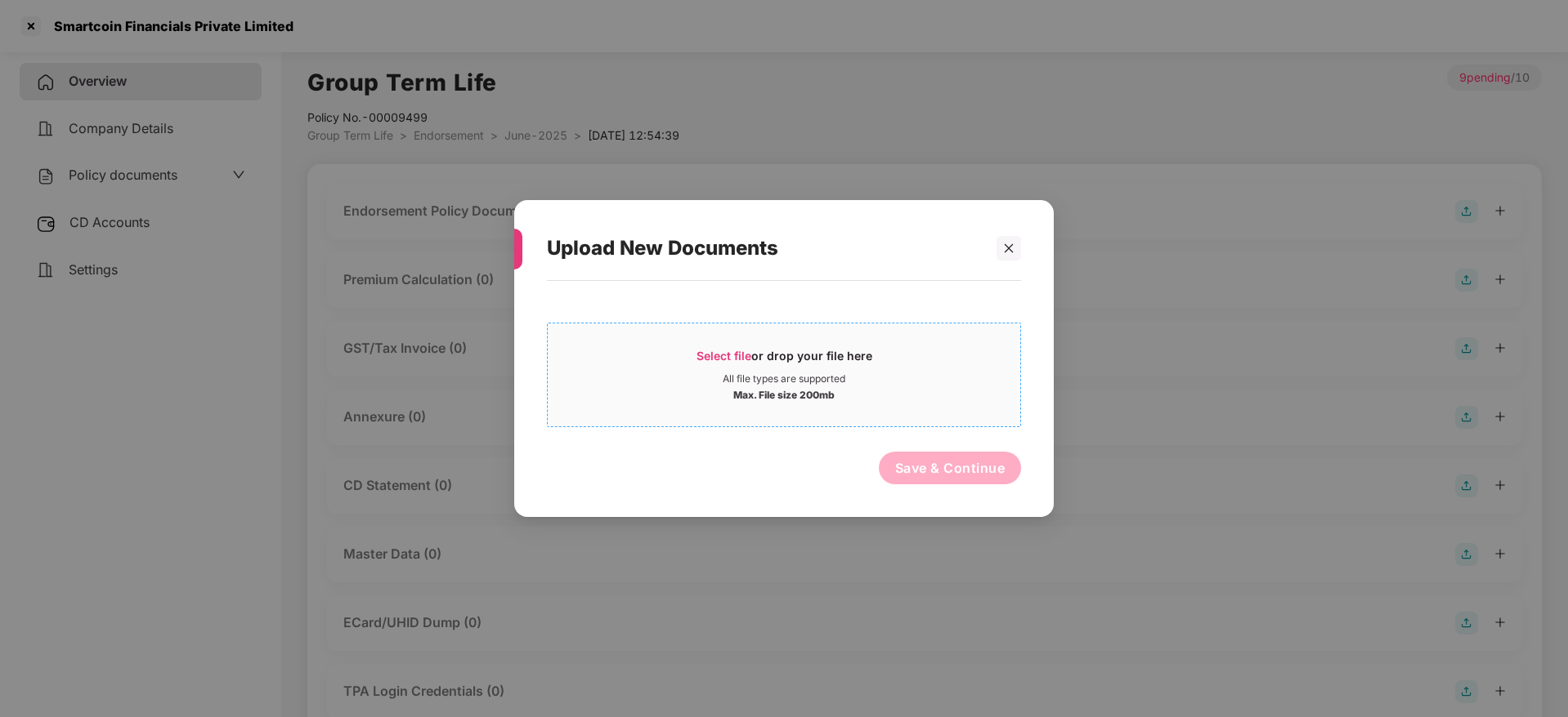
click at [721, 349] on span "Select file" at bounding box center [724, 356] width 55 height 14
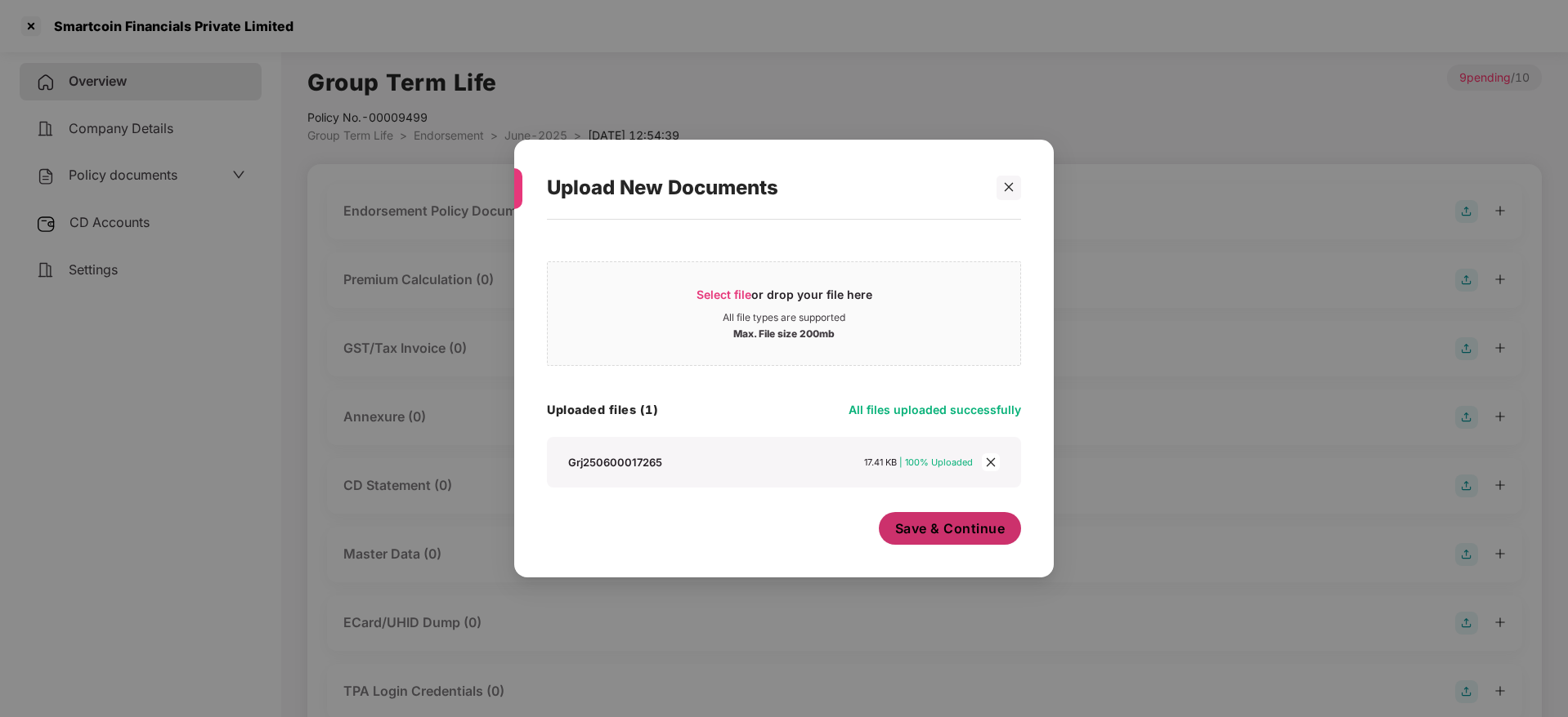
click at [961, 534] on span "Save & Continue" at bounding box center [950, 528] width 110 height 18
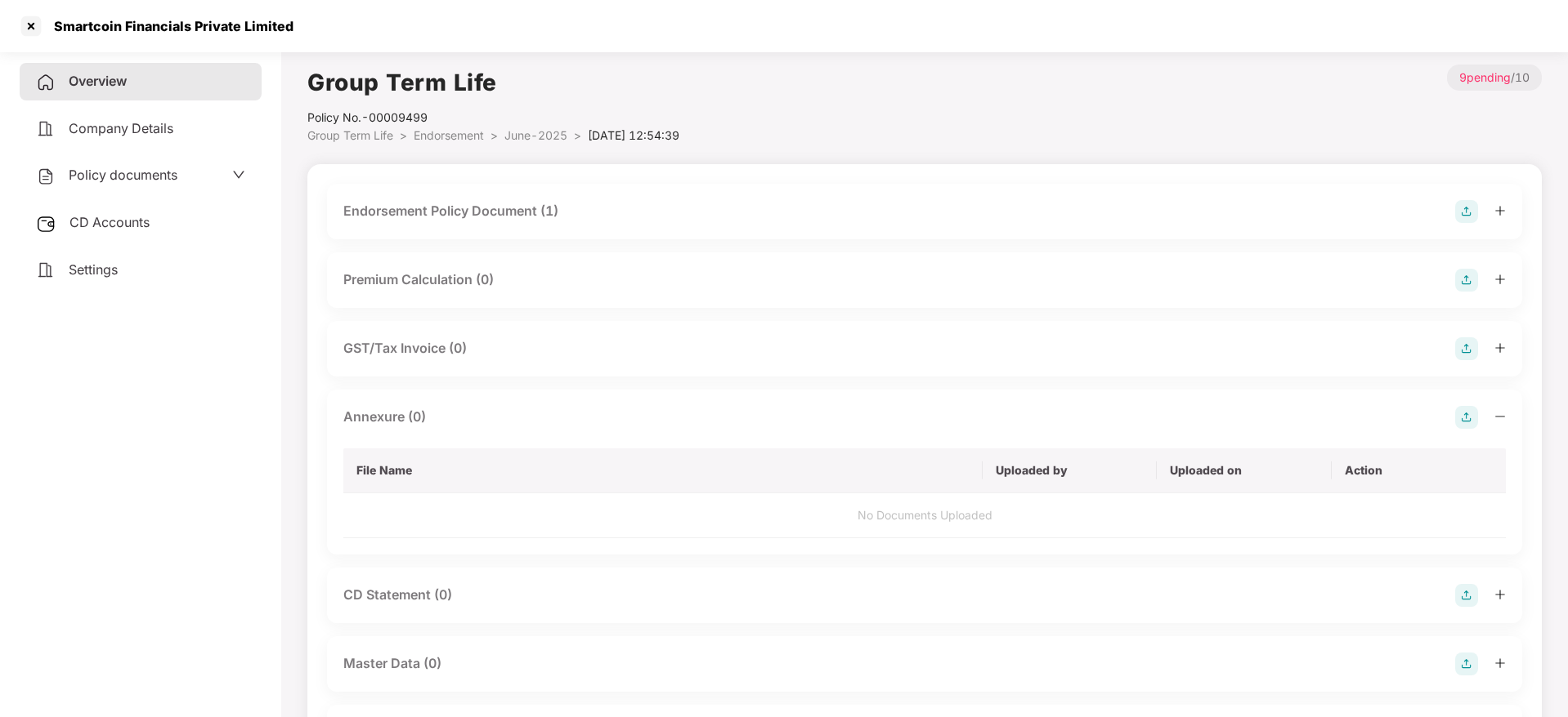
scroll to position [45, 0]
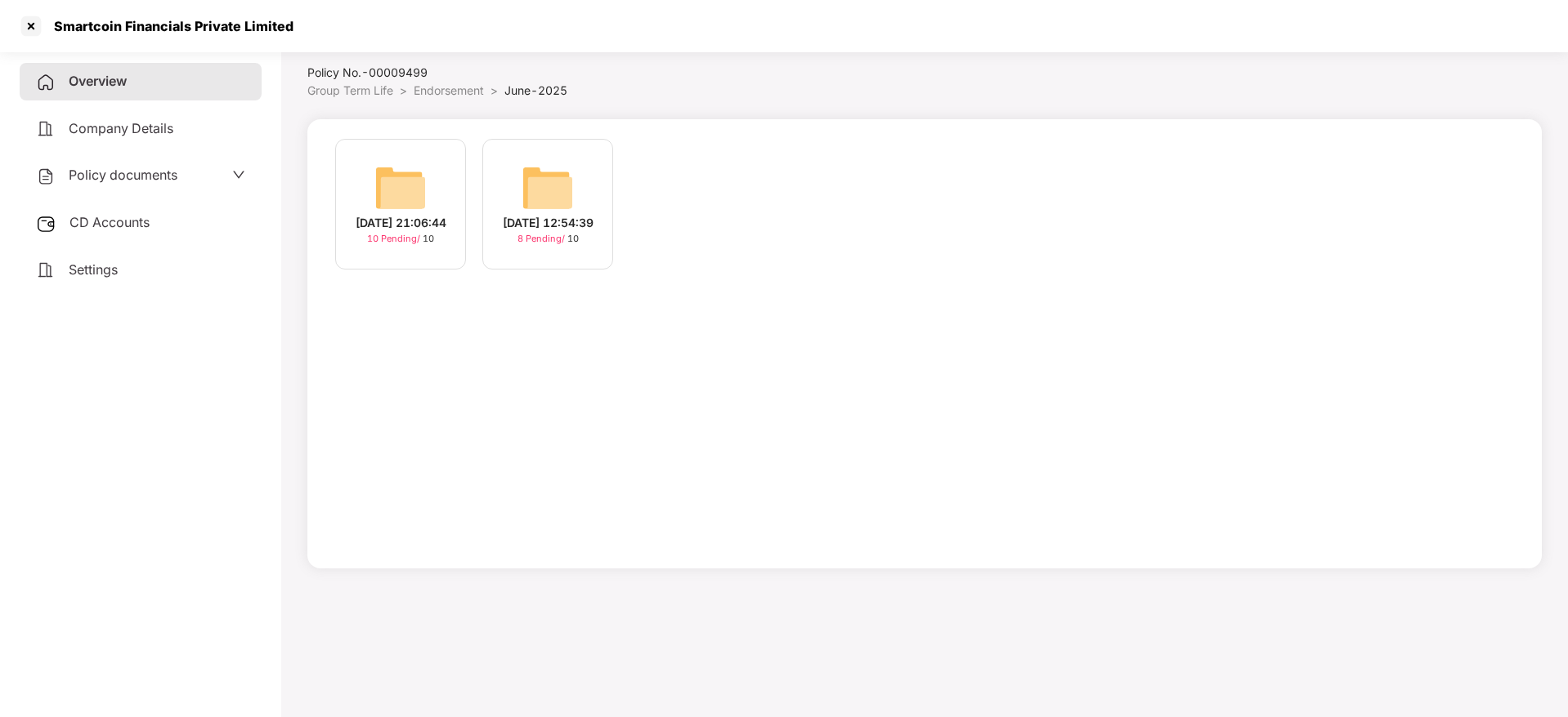
click at [400, 224] on div "[DATE] 21:06:44" at bounding box center [401, 222] width 90 height 18
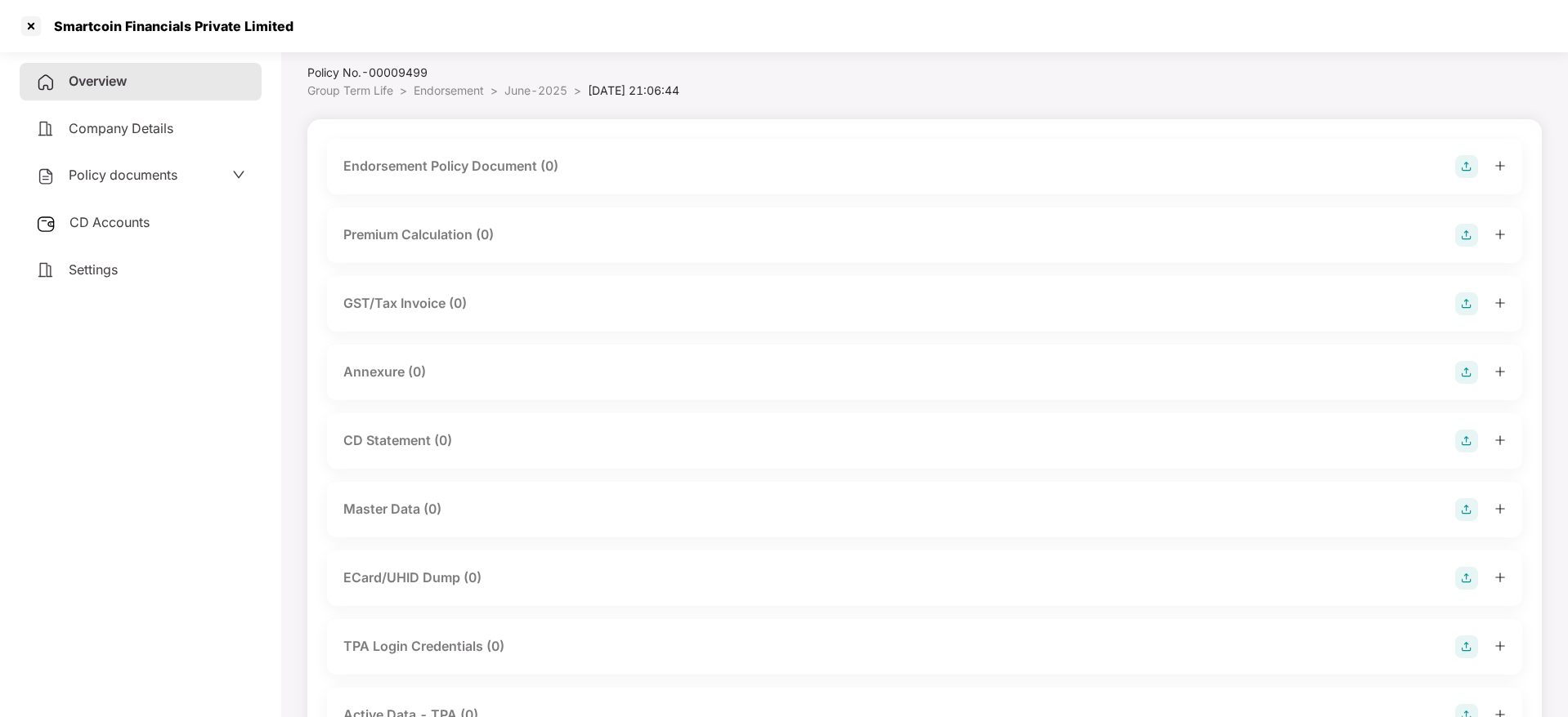
click at [1464, 162] on img at bounding box center [1467, 167] width 23 height 23
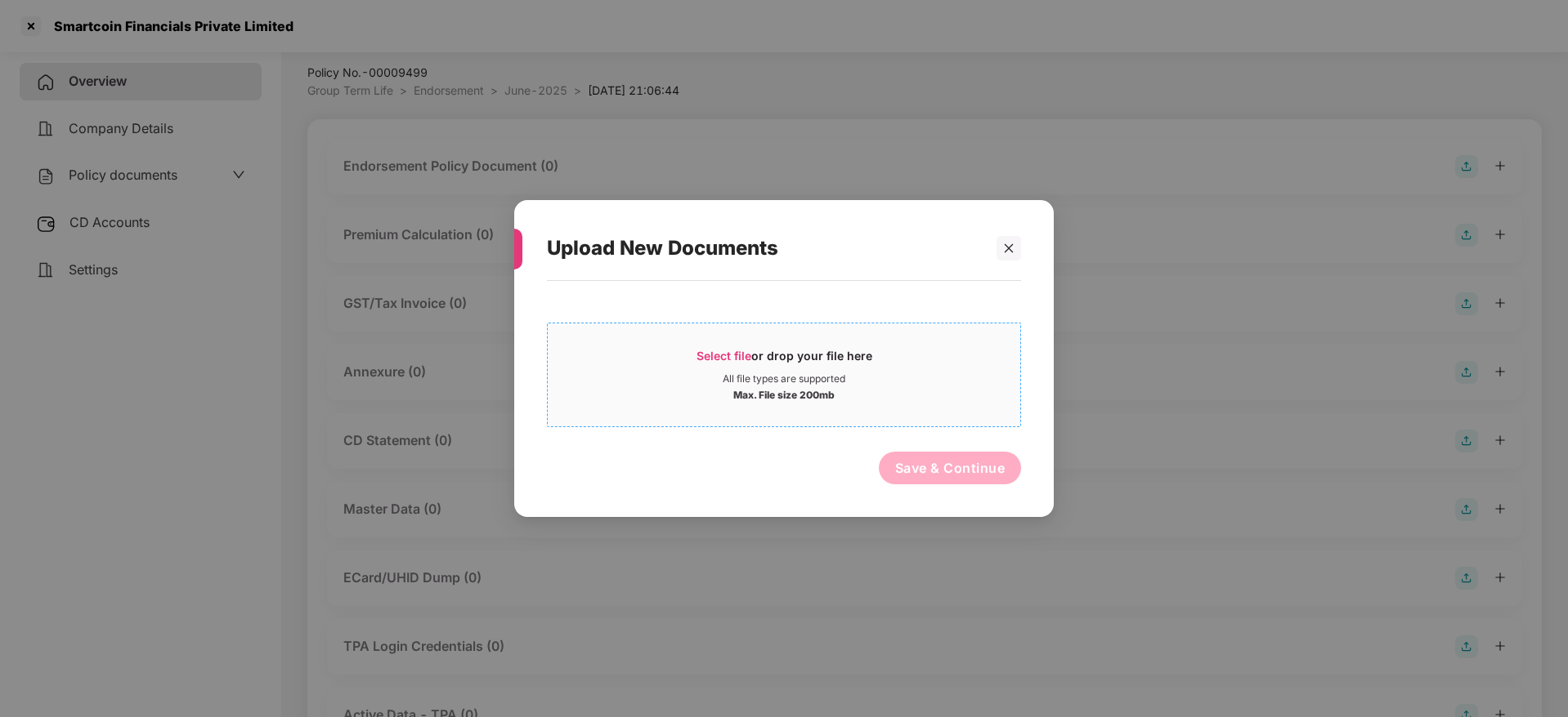
click at [731, 360] on span "Select file" at bounding box center [724, 356] width 55 height 14
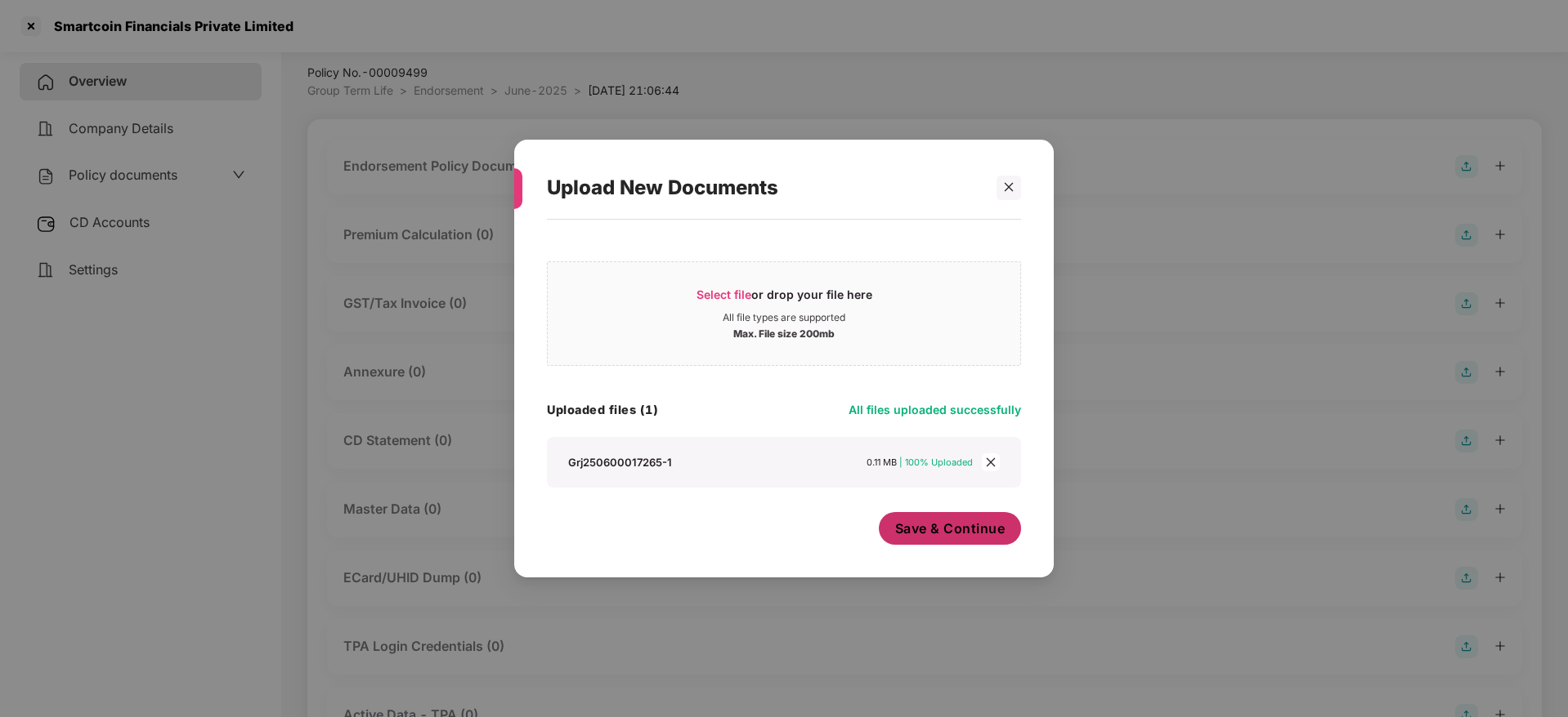
click at [966, 539] on button "Save & Continue" at bounding box center [950, 528] width 143 height 33
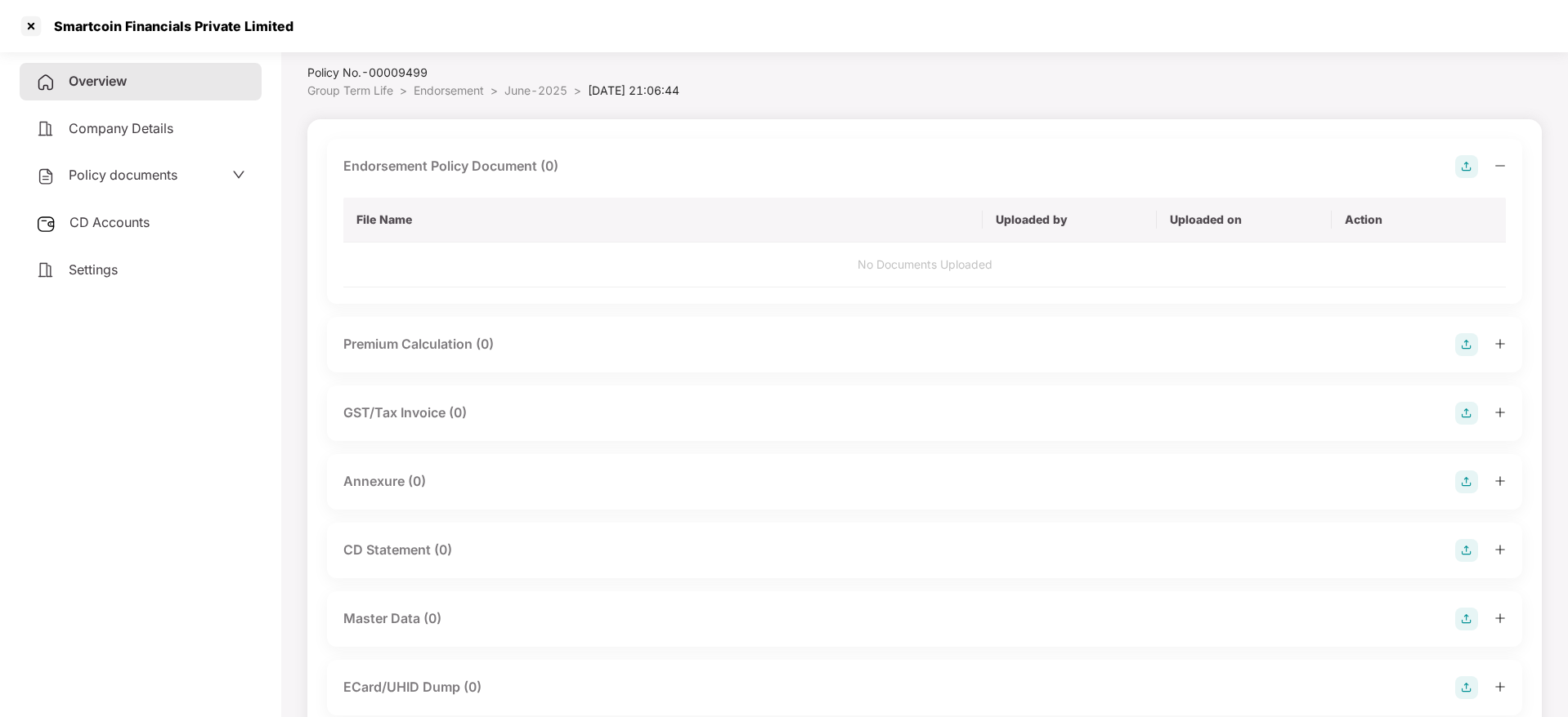
click at [1506, 157] on div "Endorsement Policy Document (0) File Name Uploaded by Uploaded on Action No Doc…" at bounding box center [925, 222] width 1196 height 165
click at [1502, 169] on icon "minus" at bounding box center [1500, 166] width 12 height 12
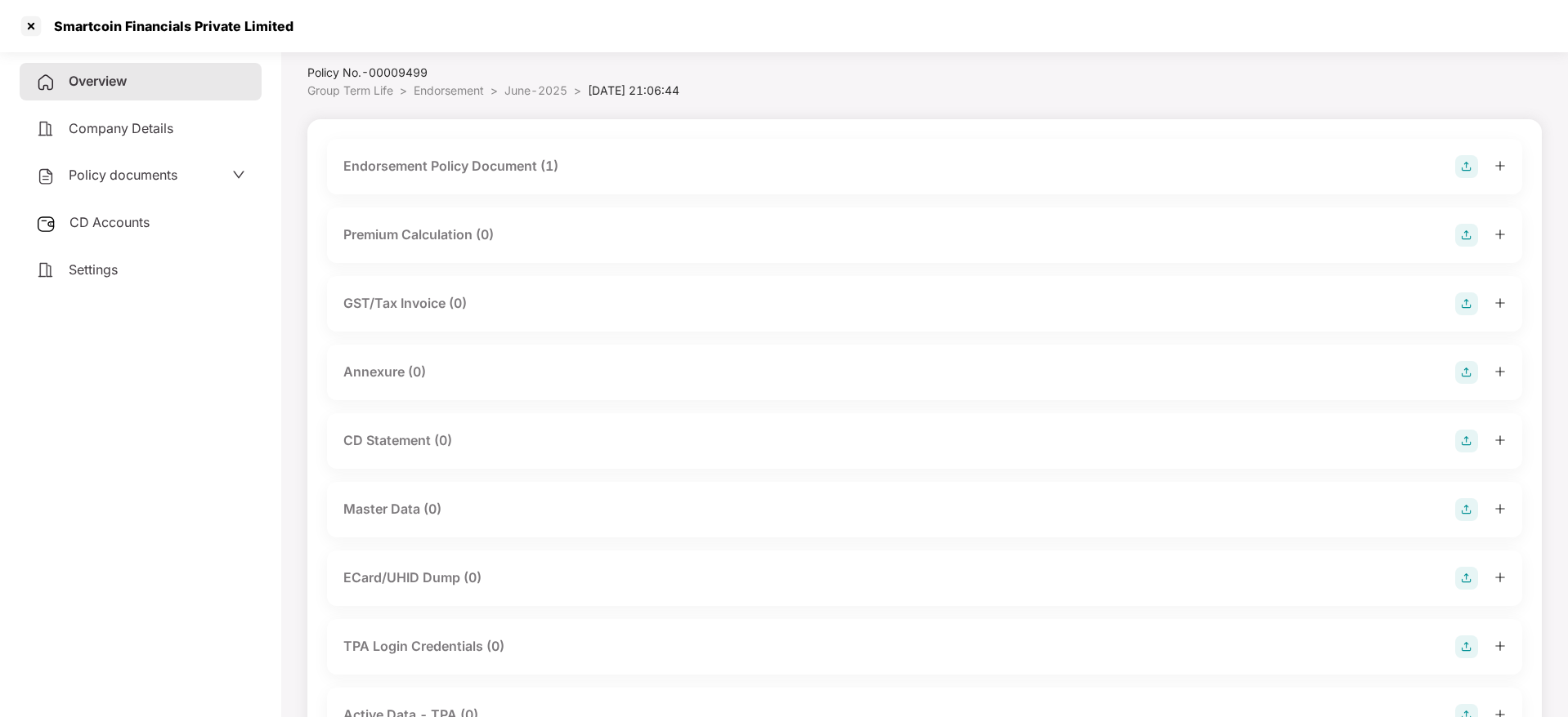
click at [1454, 370] on div "Annexure (0)" at bounding box center [924, 372] width 1163 height 23
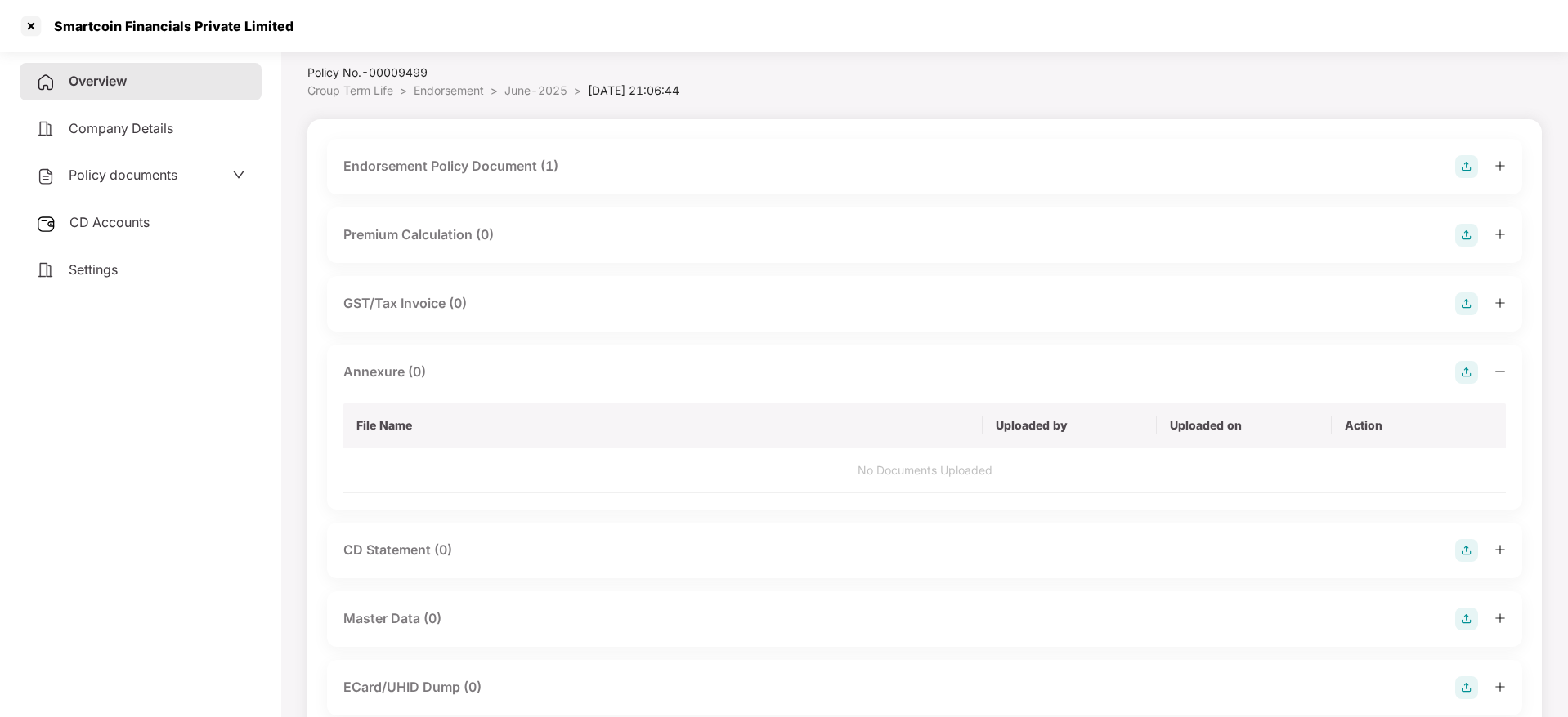
click at [1474, 365] on img at bounding box center [1467, 372] width 23 height 23
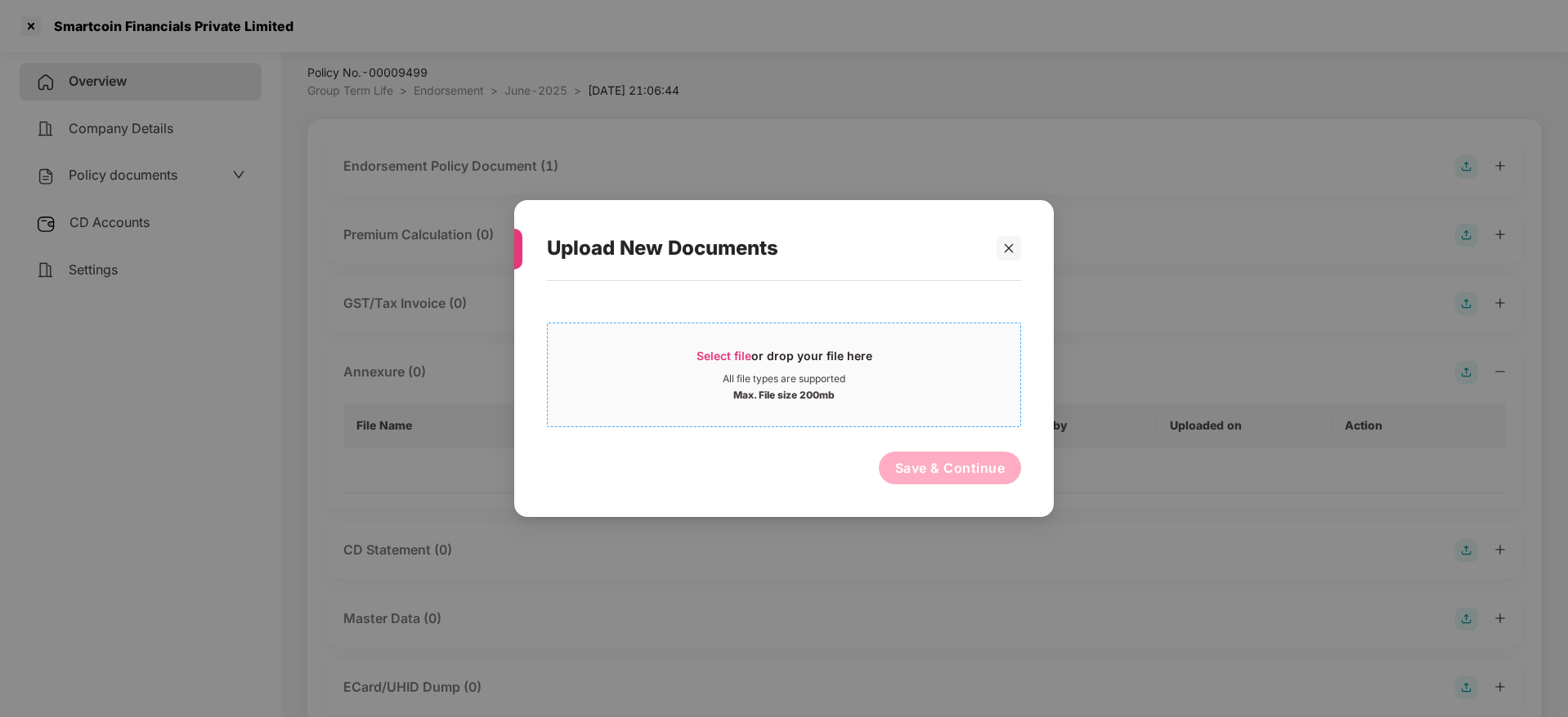
click at [811, 356] on div "Select file or drop your file here" at bounding box center [784, 361] width 176 height 25
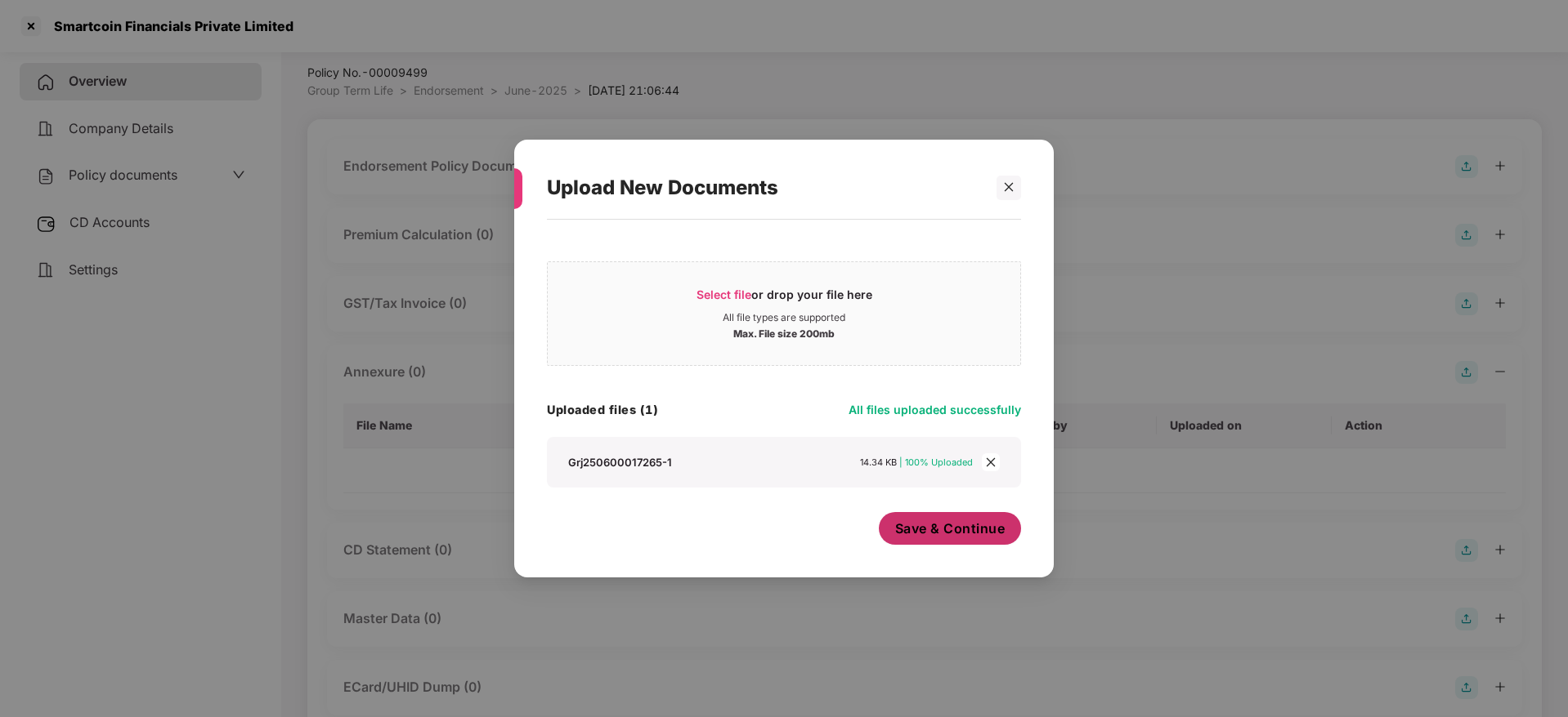
click at [942, 520] on span "Save & Continue" at bounding box center [950, 528] width 110 height 18
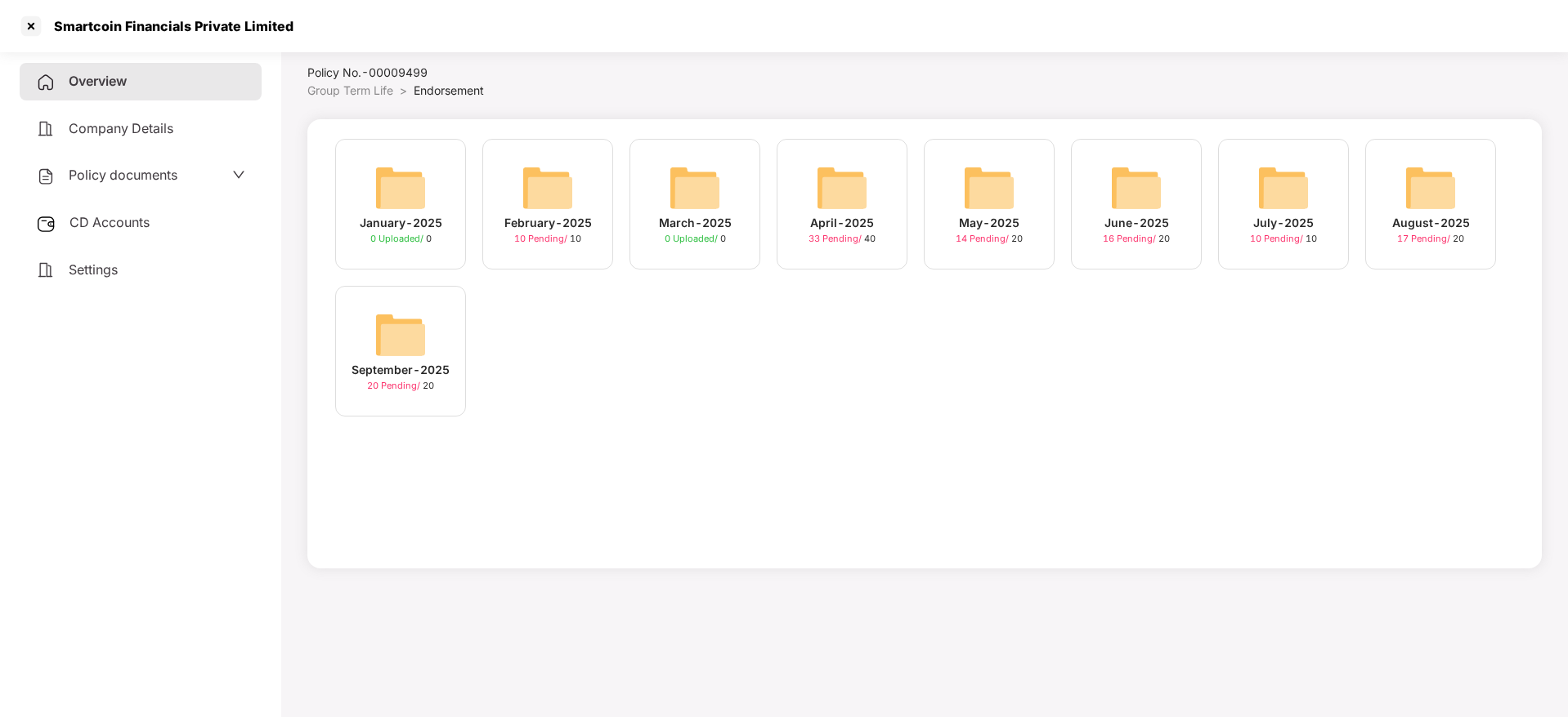
click at [1275, 225] on div "July-2025" at bounding box center [1283, 222] width 60 height 18
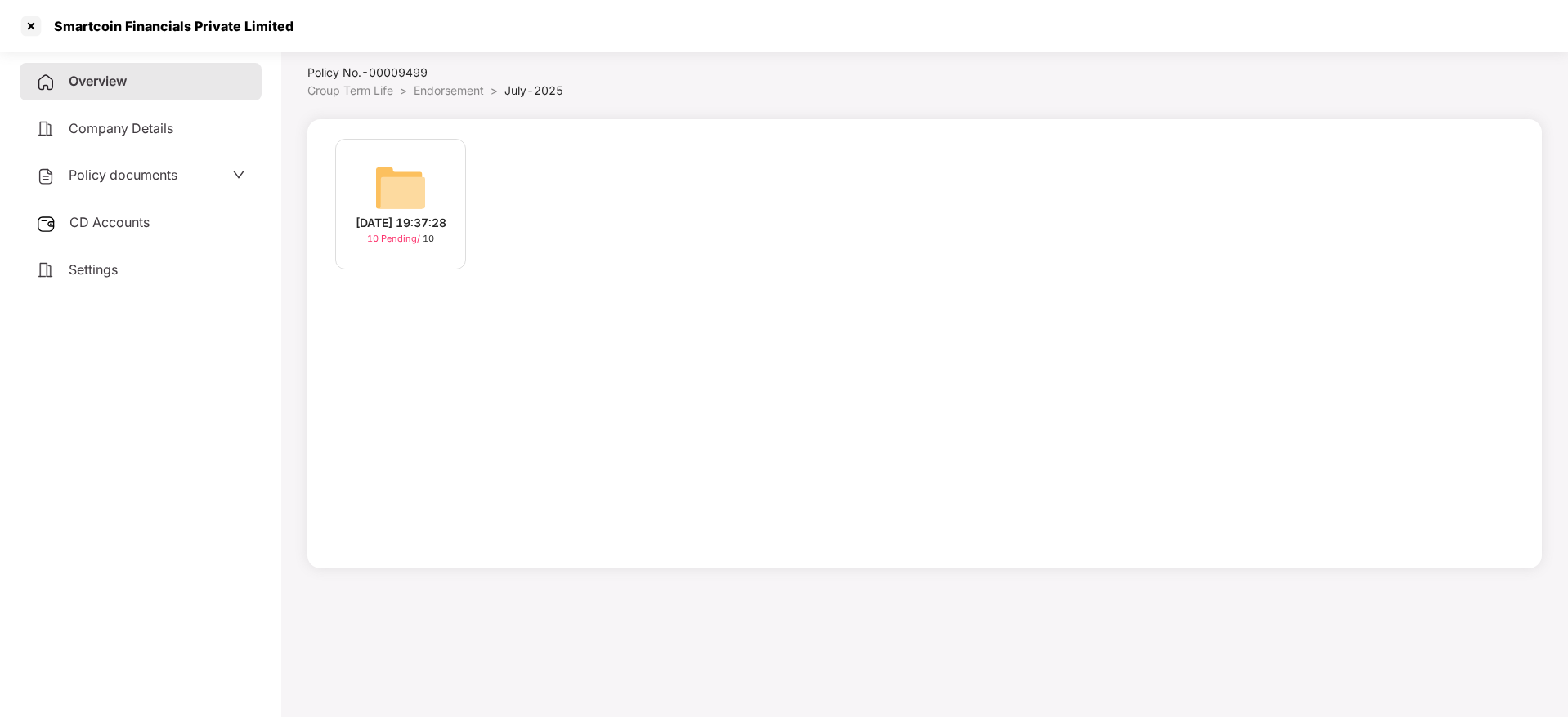
click at [387, 176] on img at bounding box center [400, 188] width 52 height 52
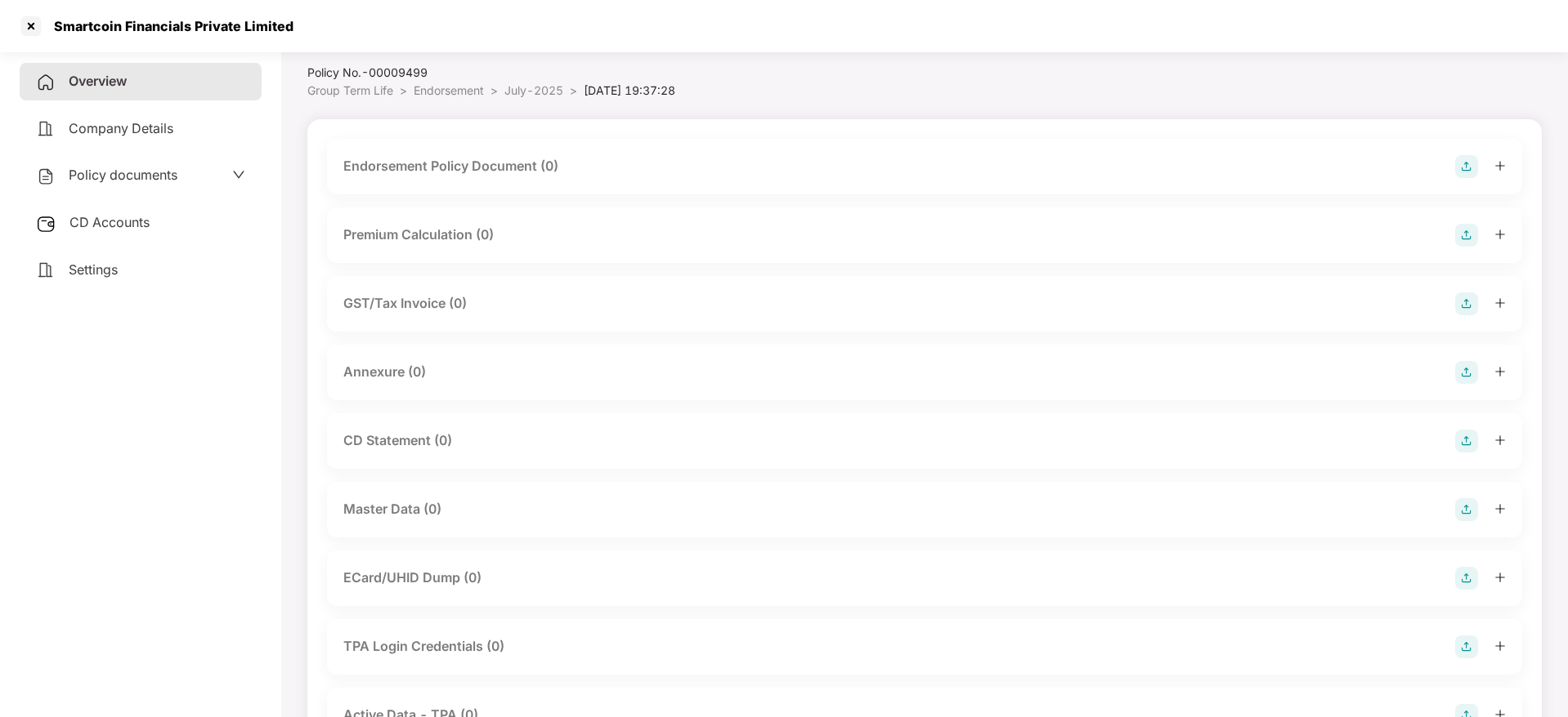
click at [1466, 160] on img at bounding box center [1467, 167] width 23 height 23
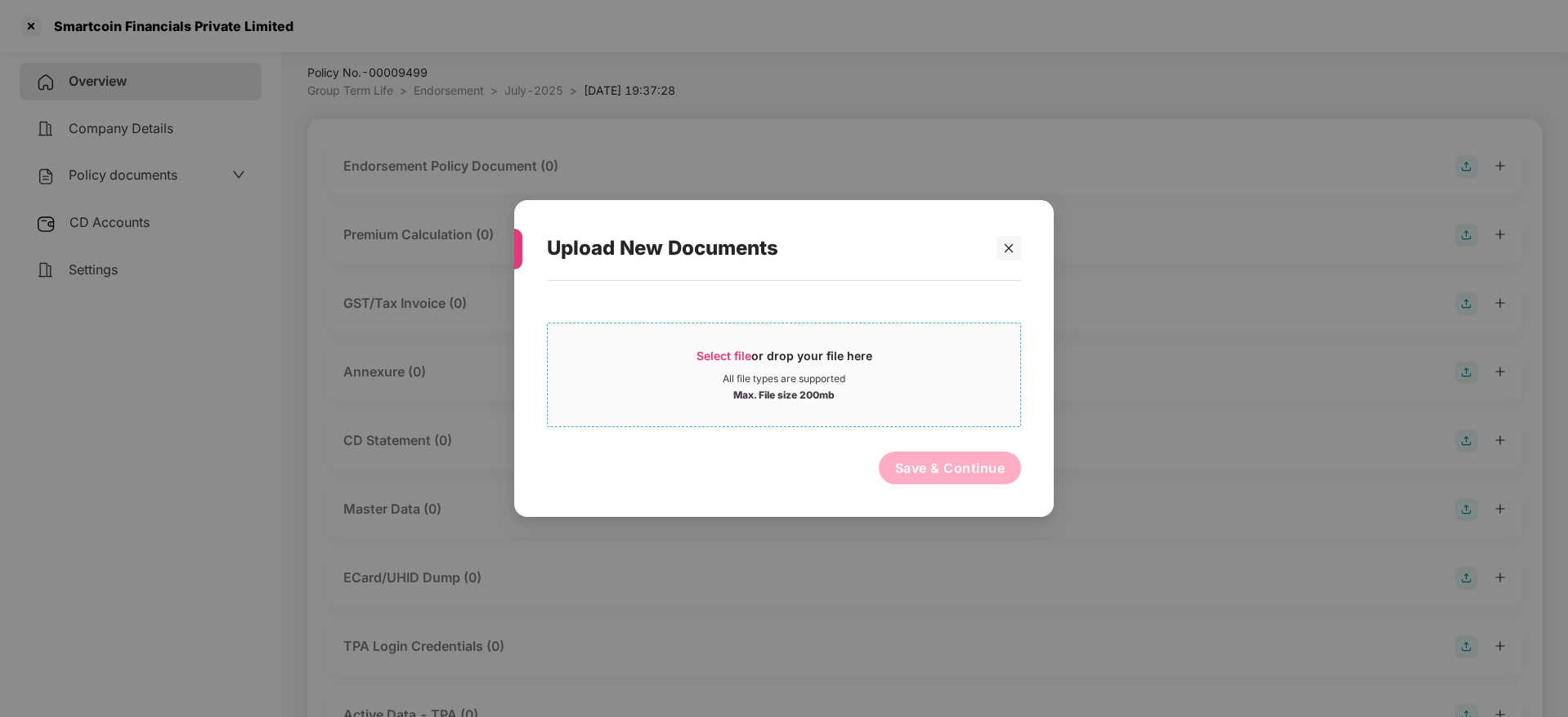
click at [765, 342] on span "Select file or drop your file here All file types are supported Max. File size …" at bounding box center [784, 375] width 473 height 78
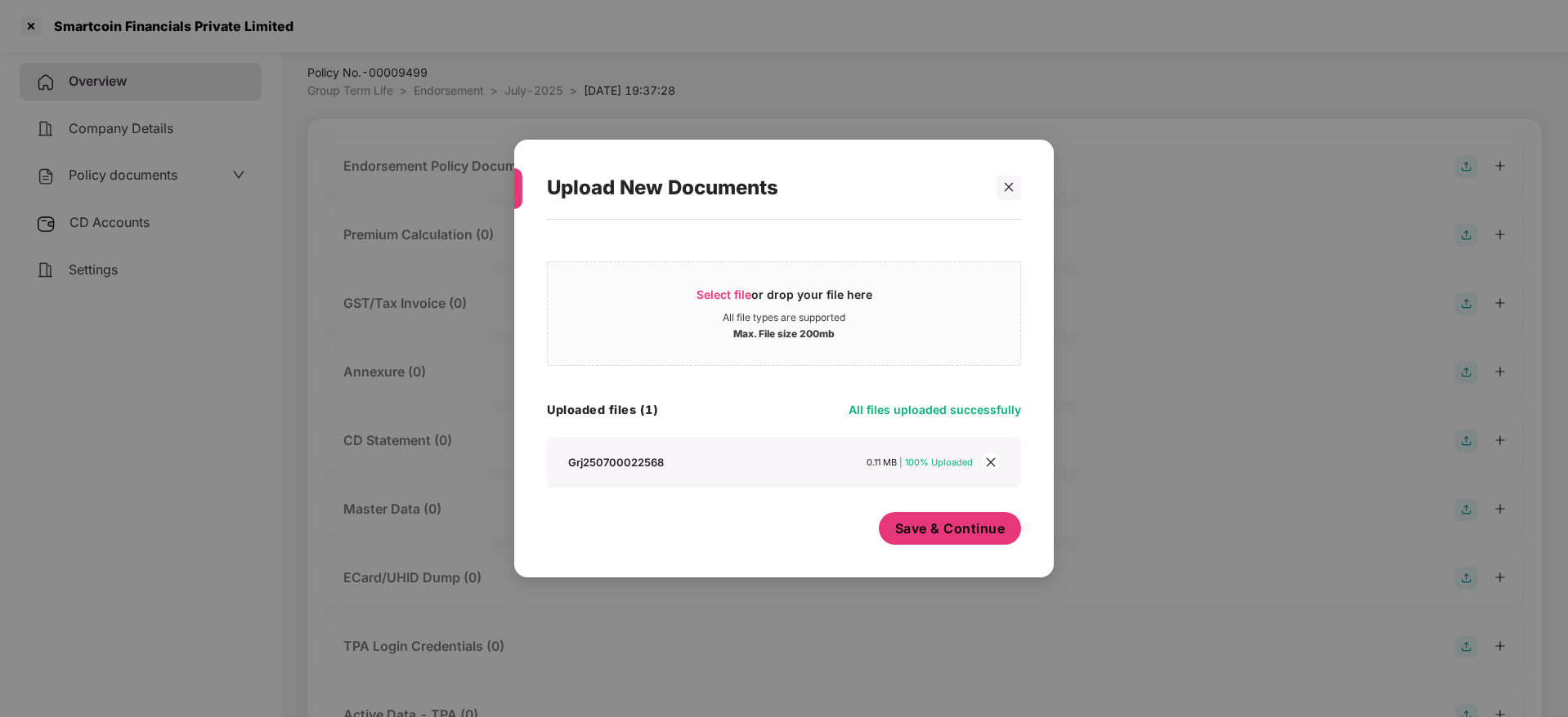
drag, startPoint x: 928, startPoint y: 534, endPoint x: 1098, endPoint y: 433, distance: 197.7
click at [945, 517] on button "Save & Continue" at bounding box center [950, 528] width 143 height 33
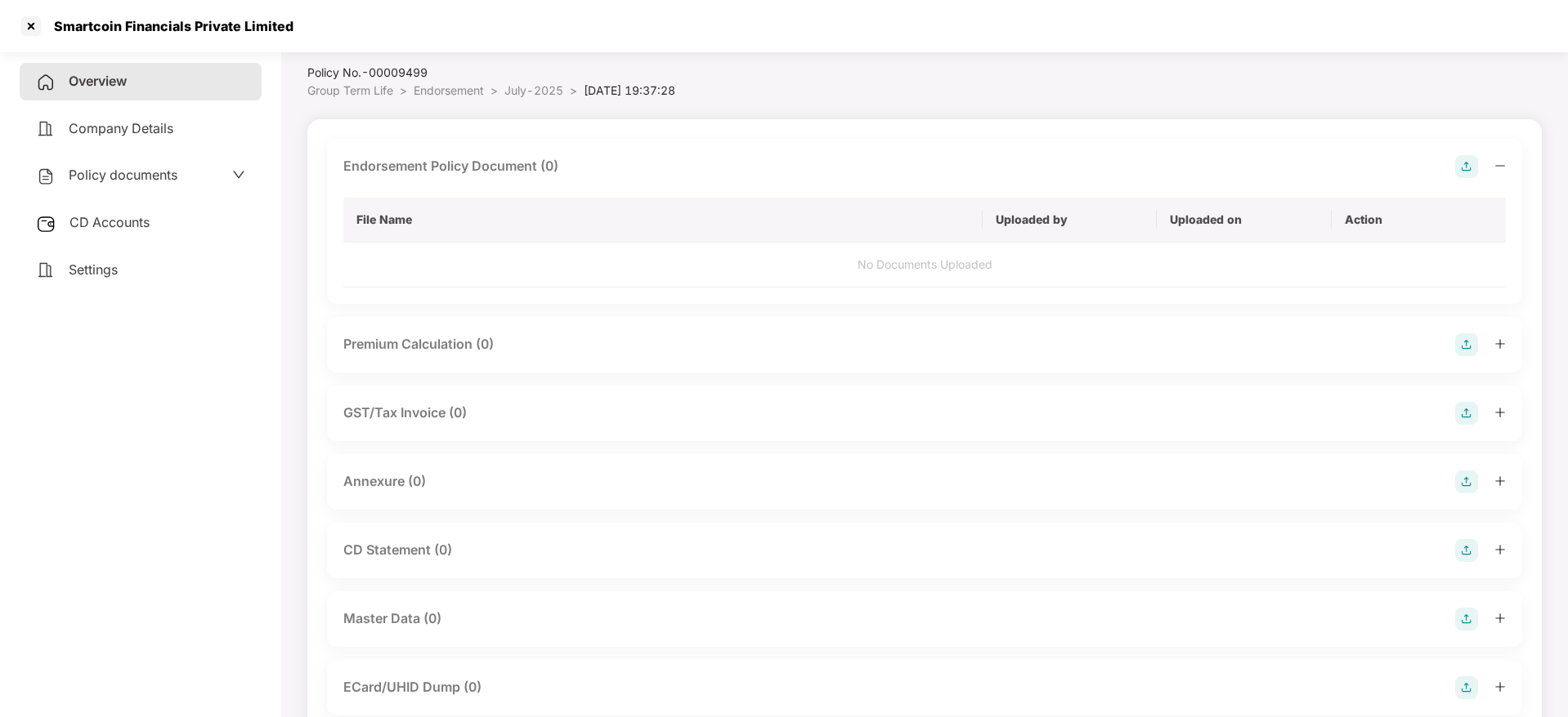
click at [1498, 166] on icon "minus" at bounding box center [1500, 166] width 12 height 12
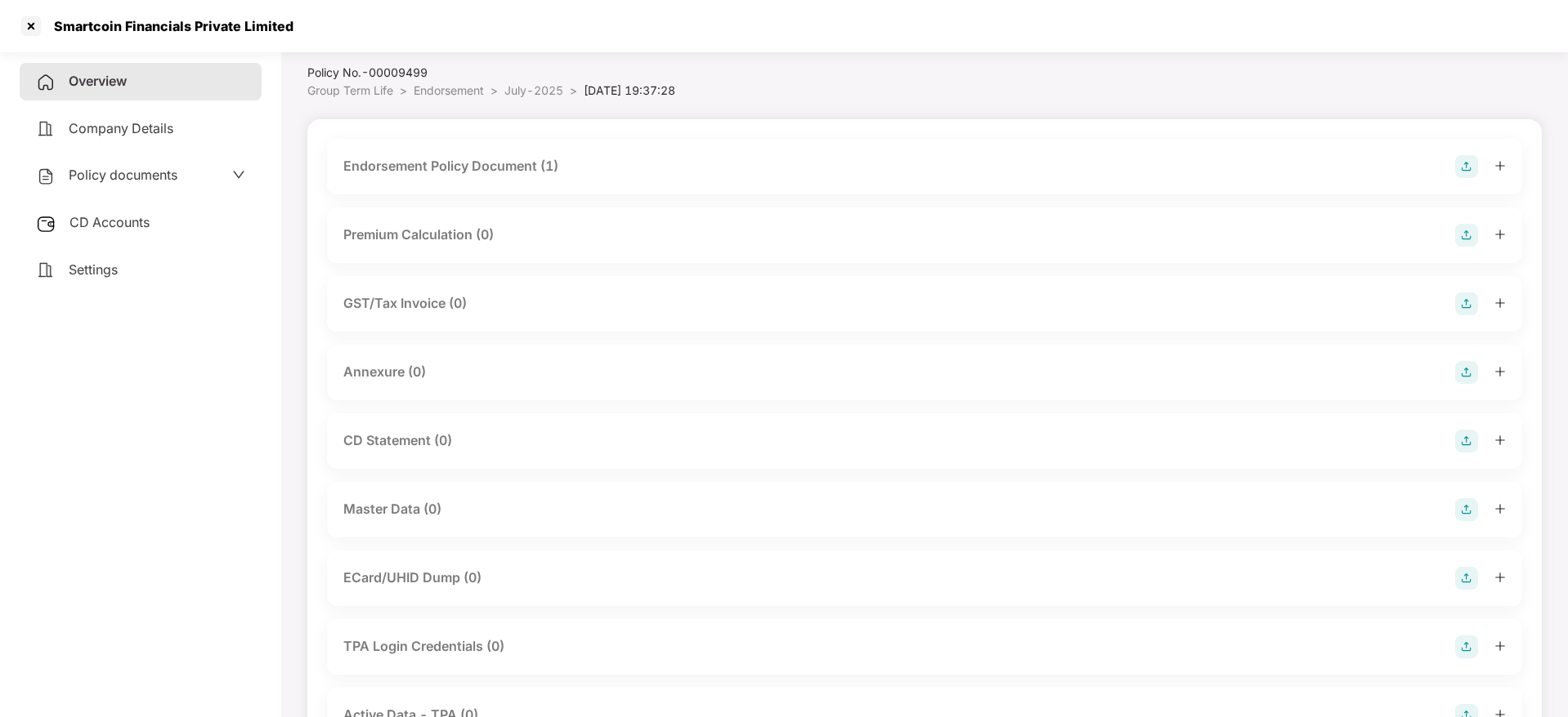
click at [1467, 377] on img at bounding box center [1467, 372] width 23 height 23
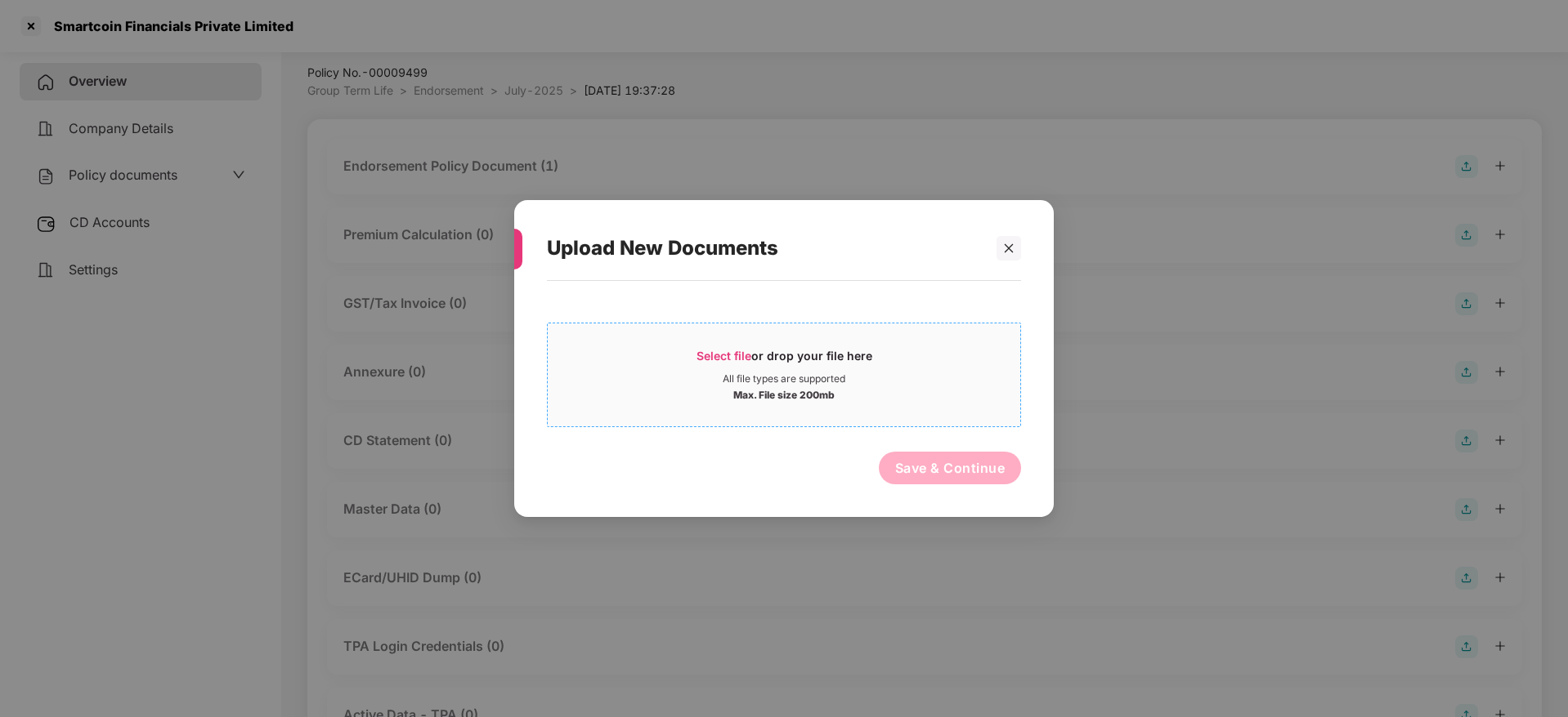
click at [717, 347] on span "Select file or drop your file here All file types are supported Max. File size …" at bounding box center [784, 375] width 473 height 78
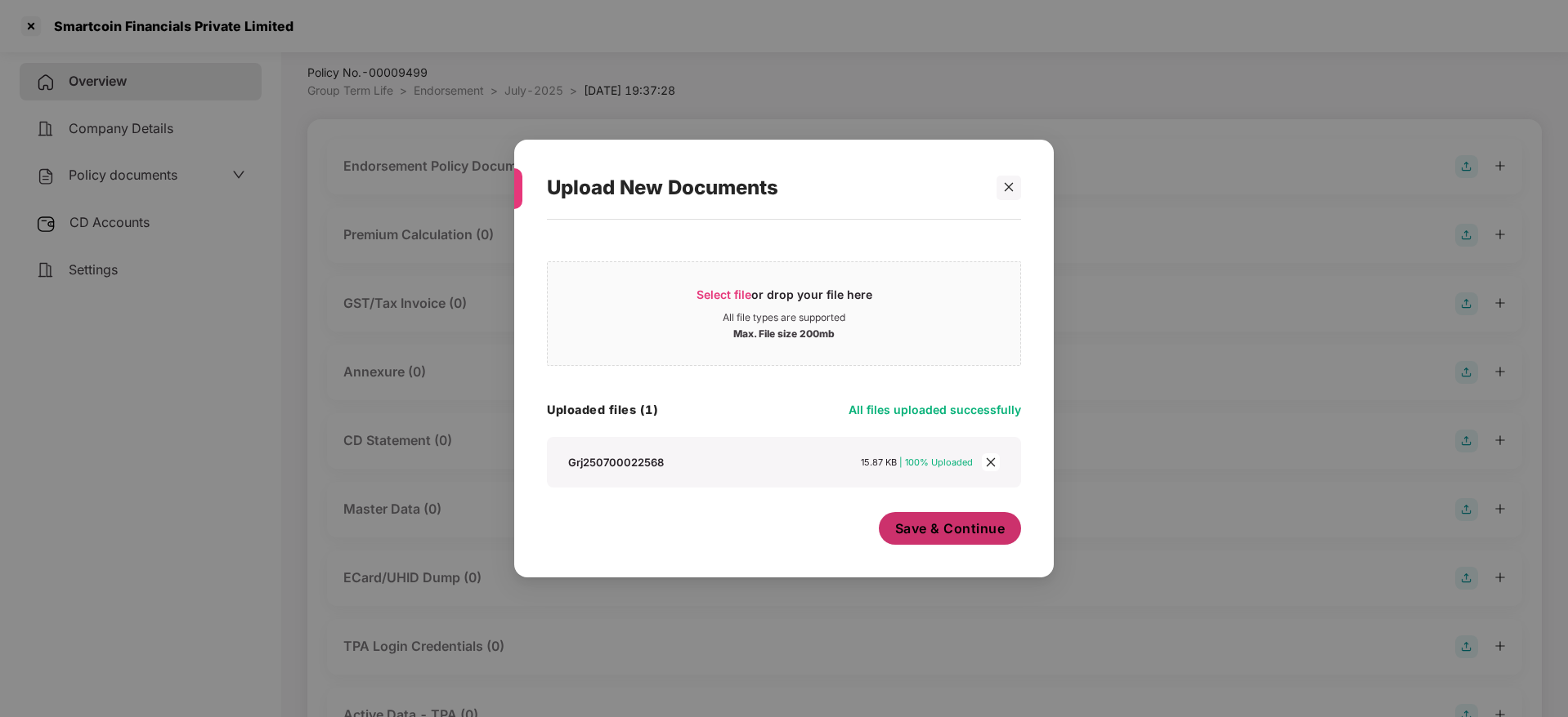
click at [917, 528] on span "Save & Continue" at bounding box center [950, 528] width 110 height 18
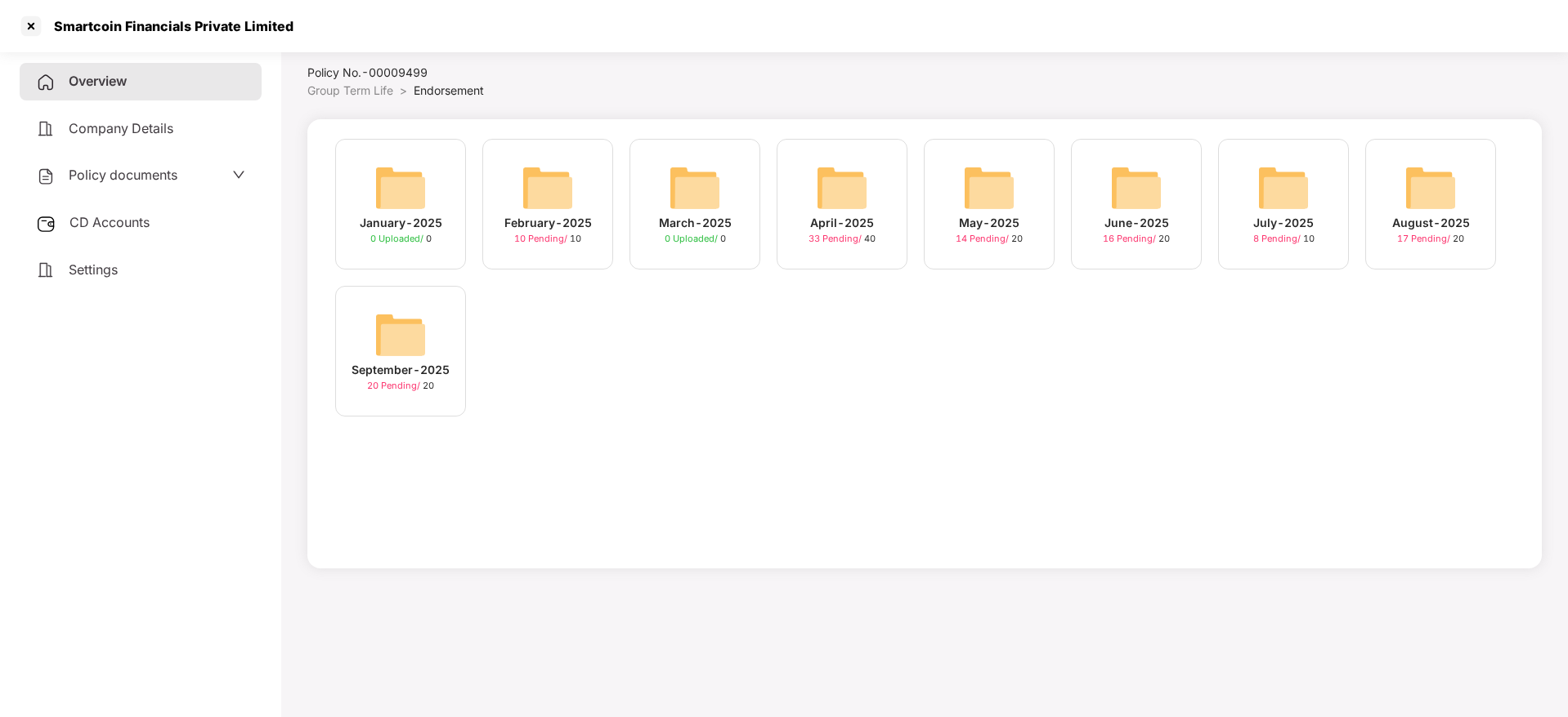
click at [1467, 224] on div "August-2025" at bounding box center [1431, 222] width 78 height 18
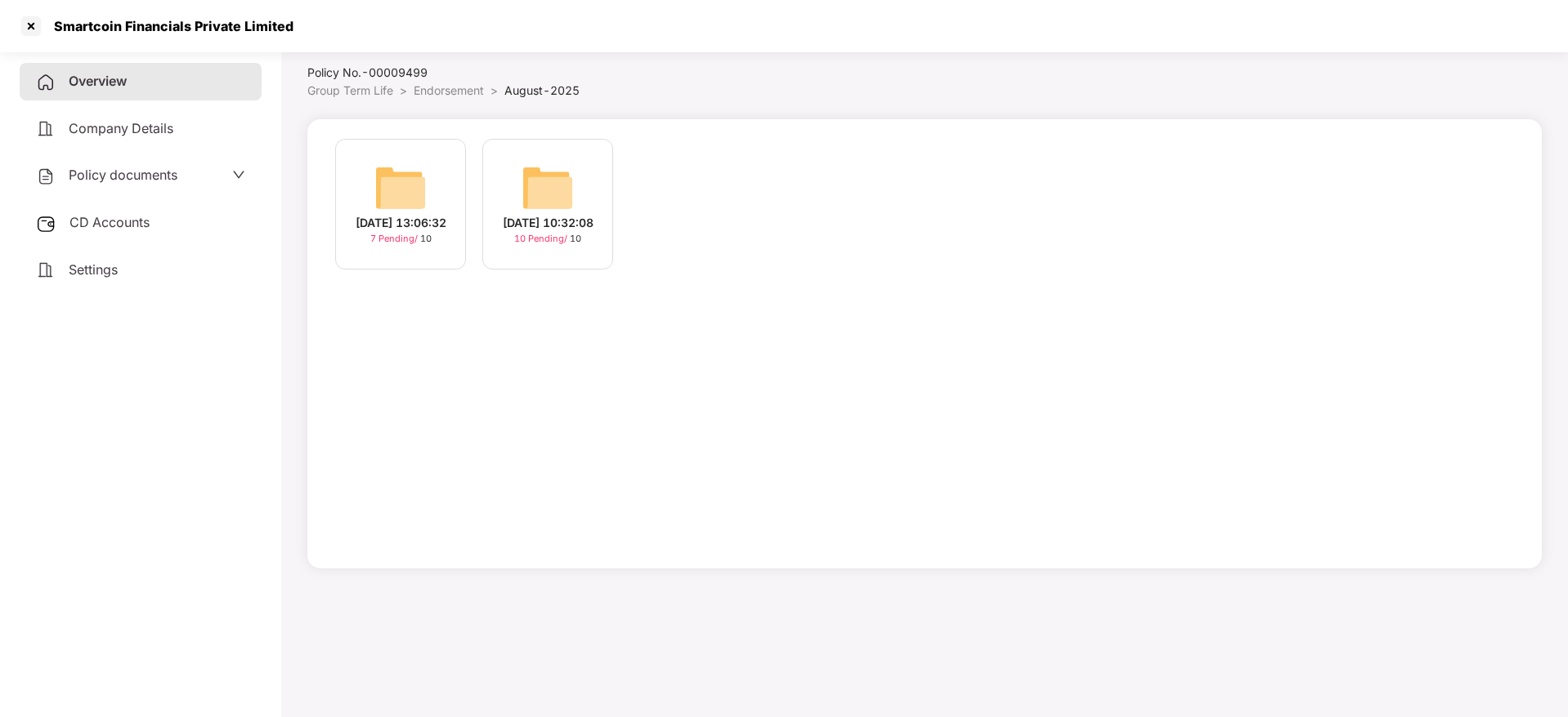
click at [405, 214] on div "[DATE] 13:06:32" at bounding box center [401, 222] width 90 height 18
click at [539, 214] on div "[DATE] 10:32:08" at bounding box center [548, 222] width 90 height 18
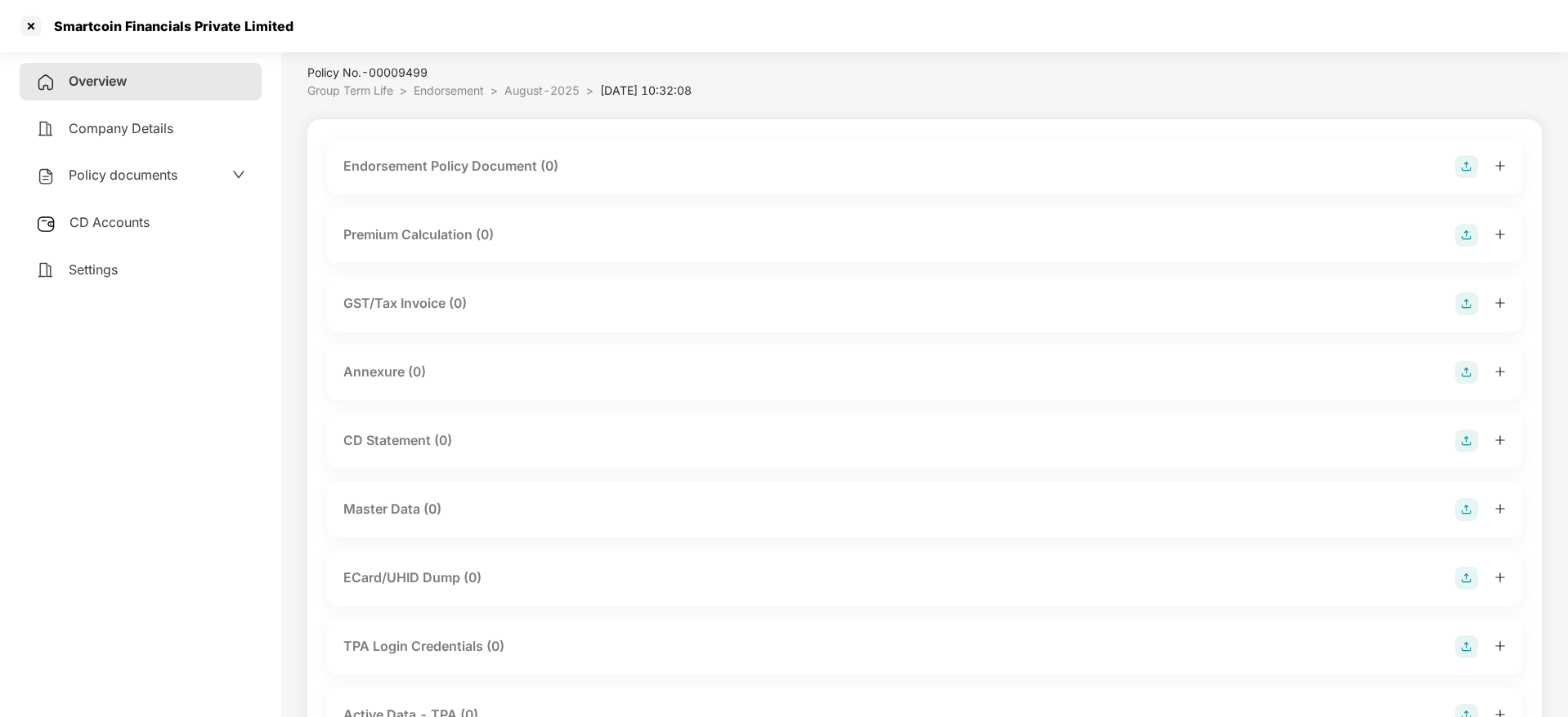
click at [1463, 170] on img at bounding box center [1467, 167] width 23 height 23
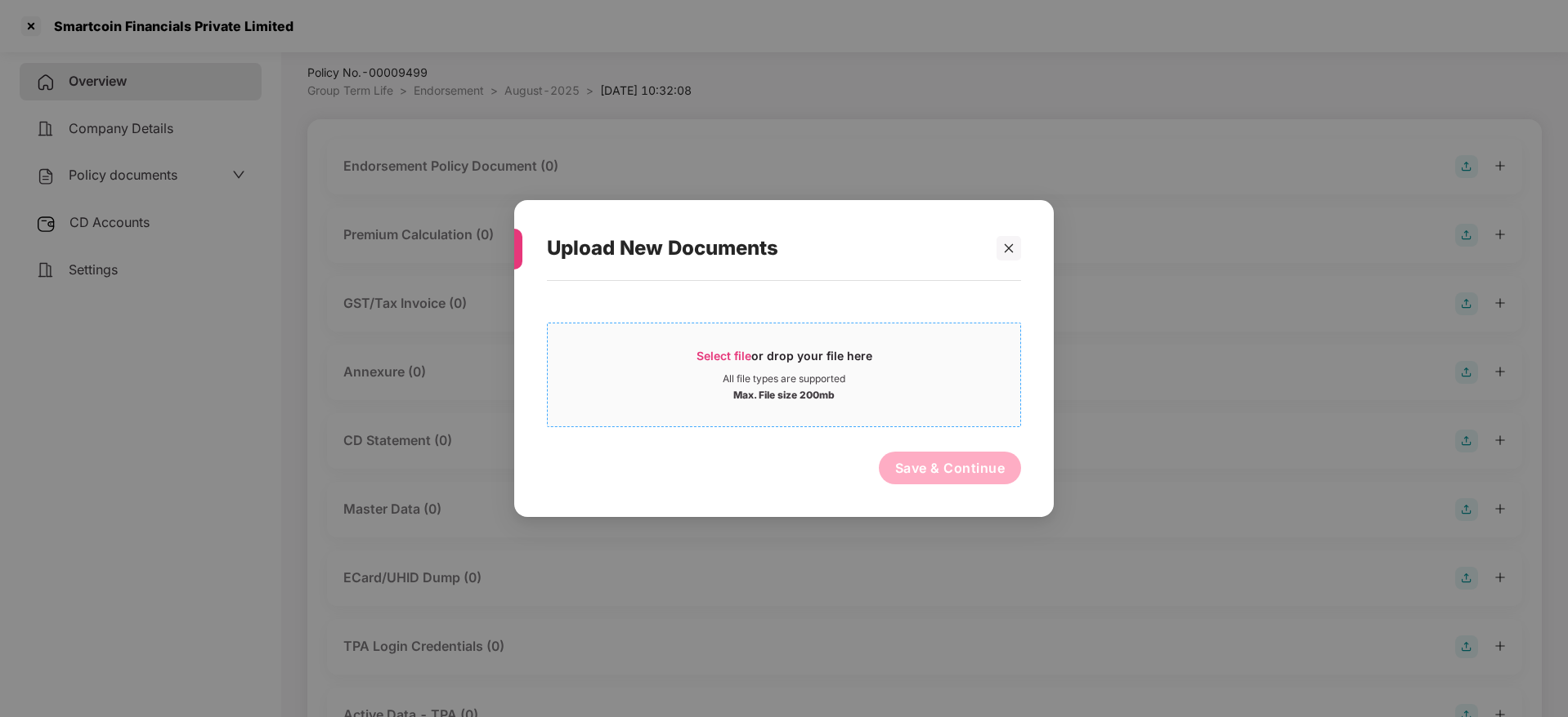
click at [705, 366] on div "Select file or drop your file here" at bounding box center [784, 361] width 176 height 25
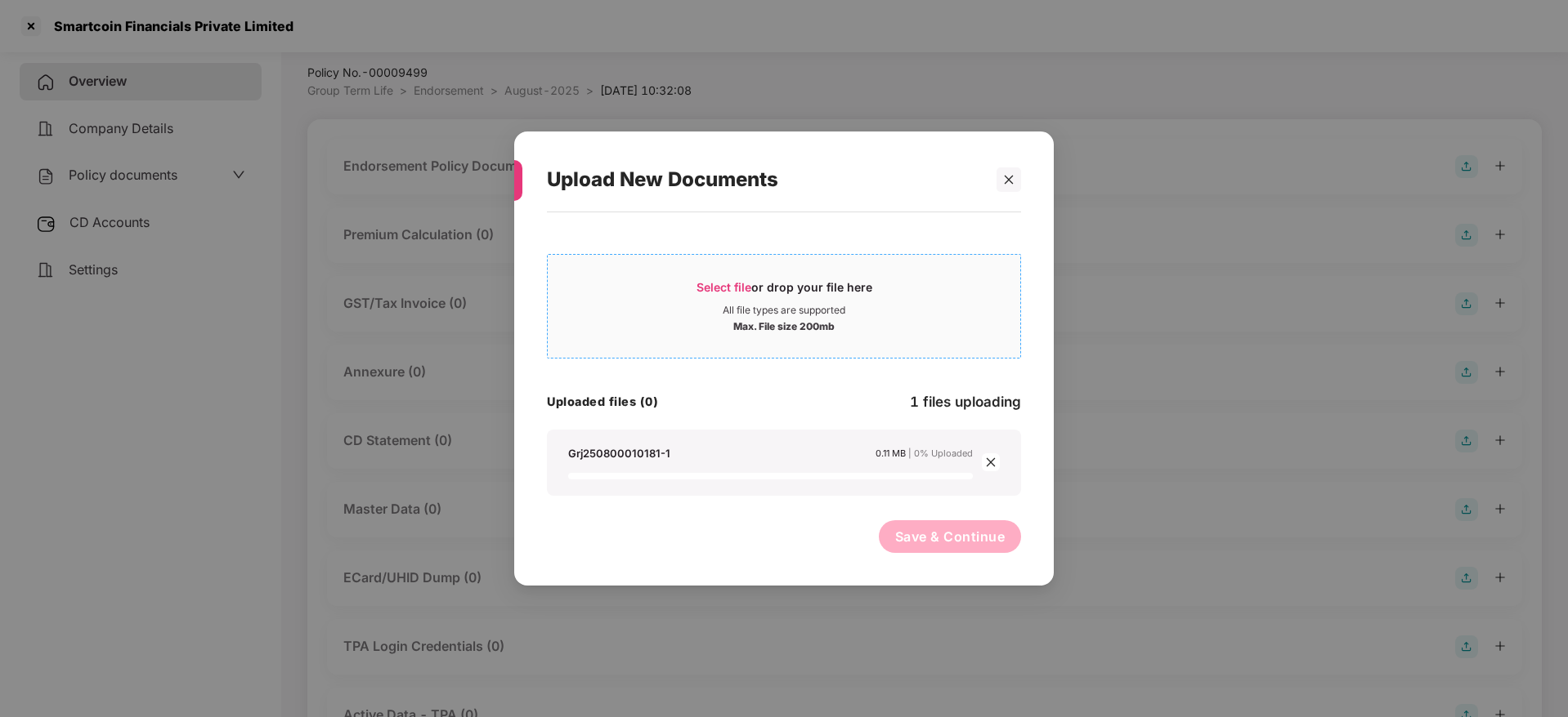
click at [781, 309] on div "All file types are supported" at bounding box center [784, 310] width 122 height 13
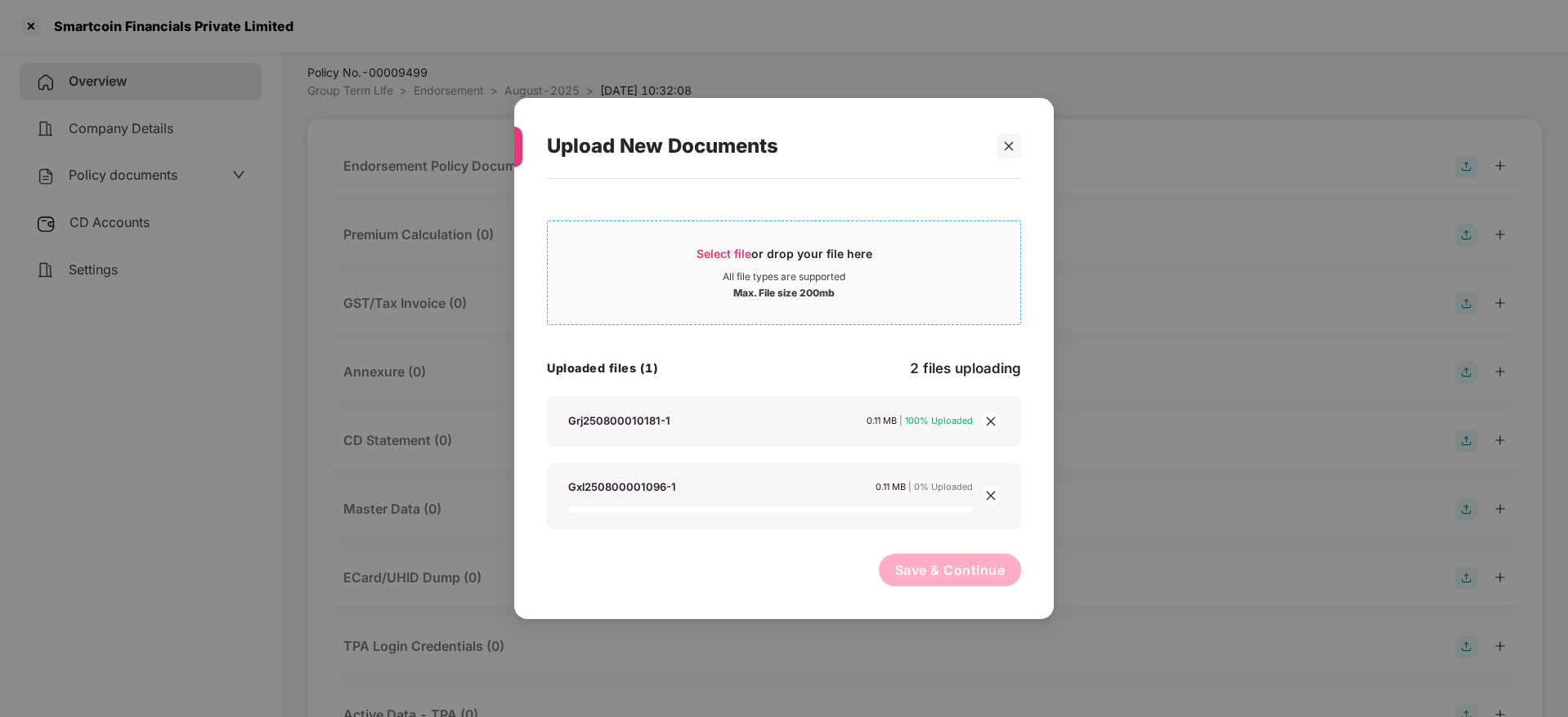
click at [688, 258] on div "Select file or drop your file here" at bounding box center [784, 258] width 473 height 25
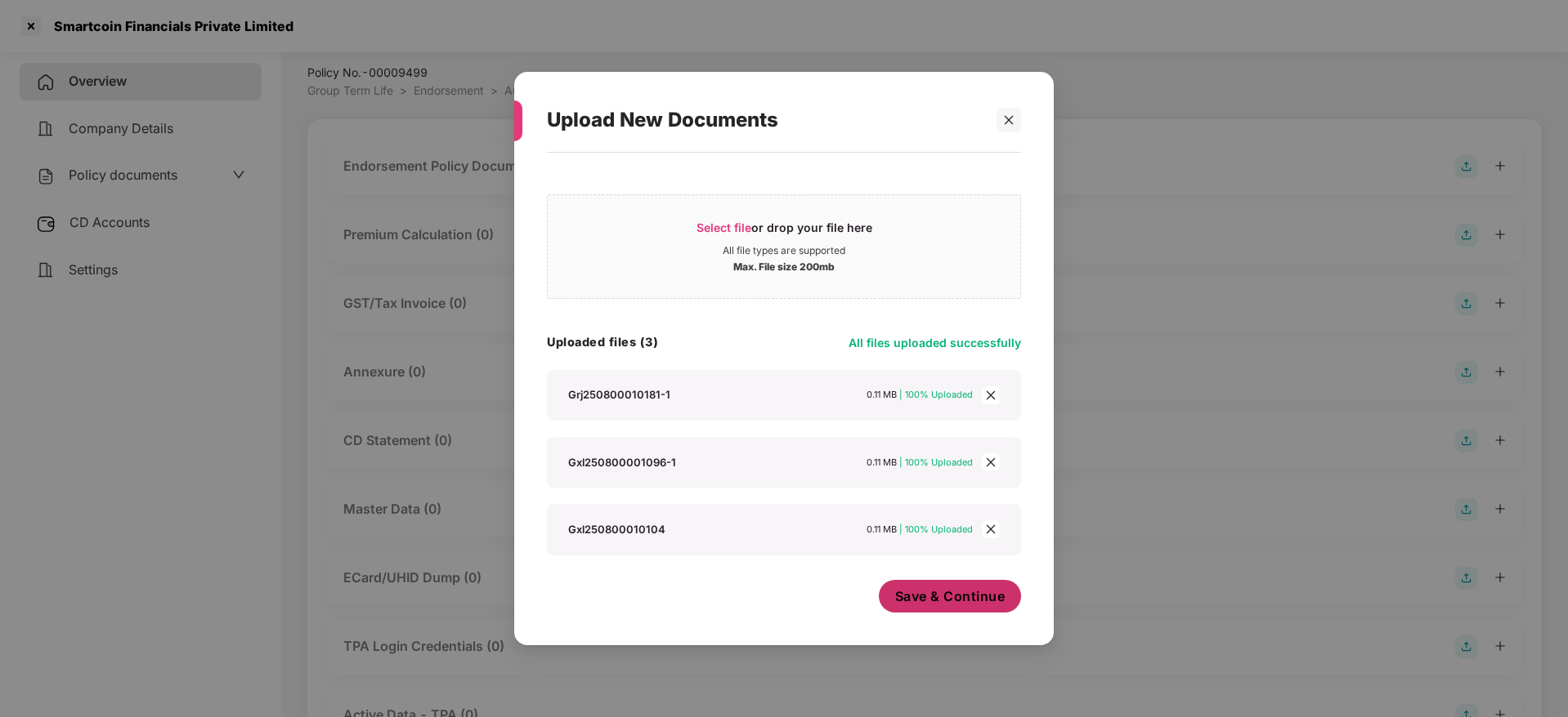
click at [955, 609] on button "Save & Continue" at bounding box center [950, 596] width 143 height 33
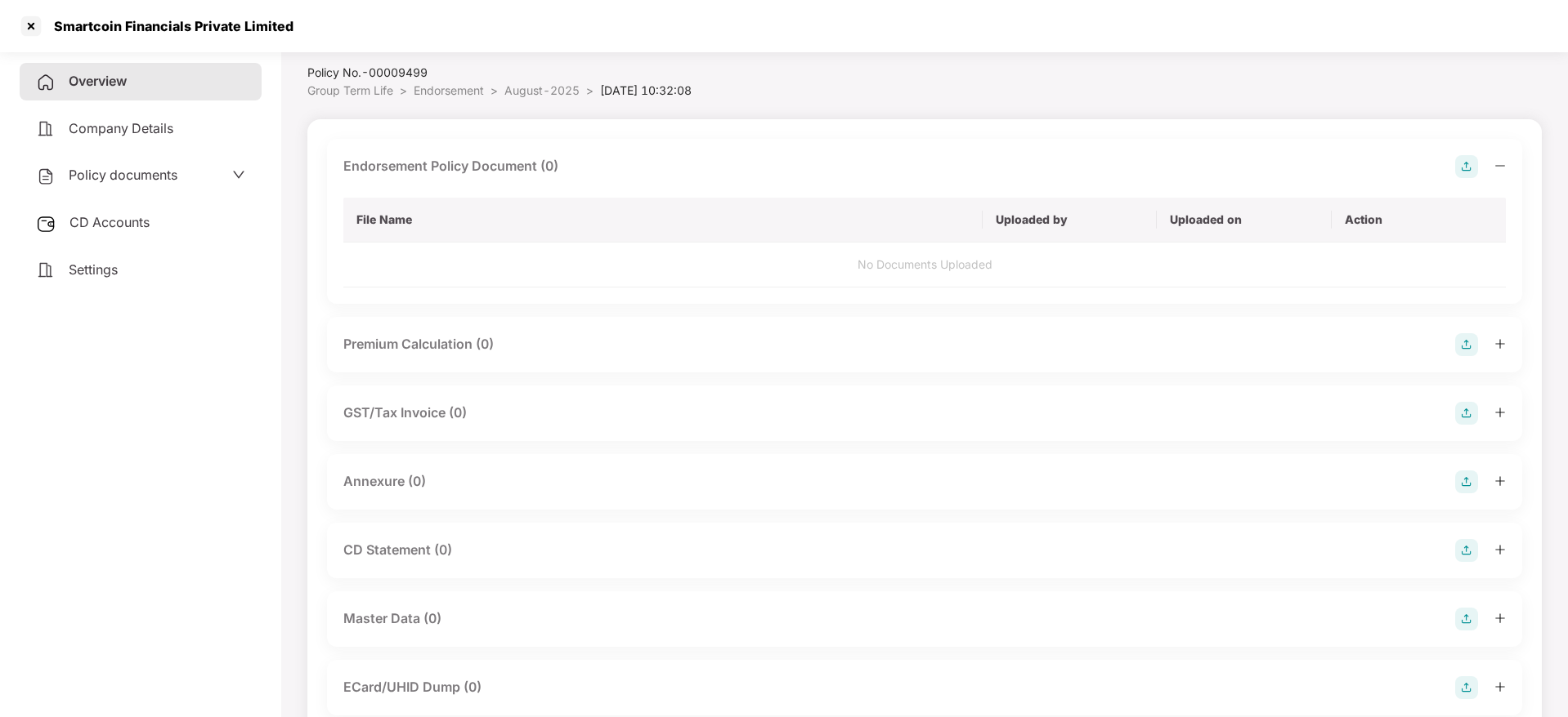
click at [1500, 164] on icon "minus" at bounding box center [1500, 166] width 12 height 12
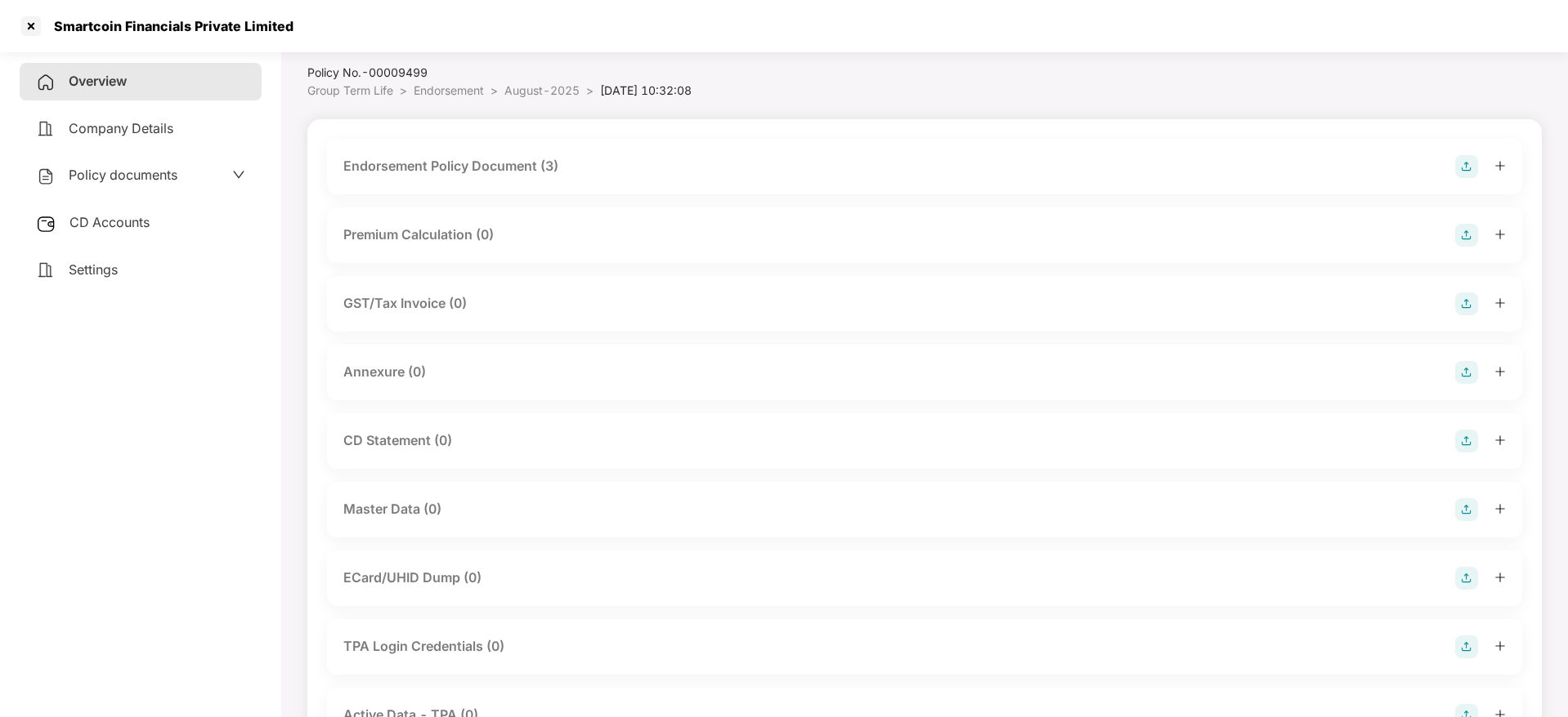
click at [1473, 368] on img at bounding box center [1467, 372] width 23 height 23
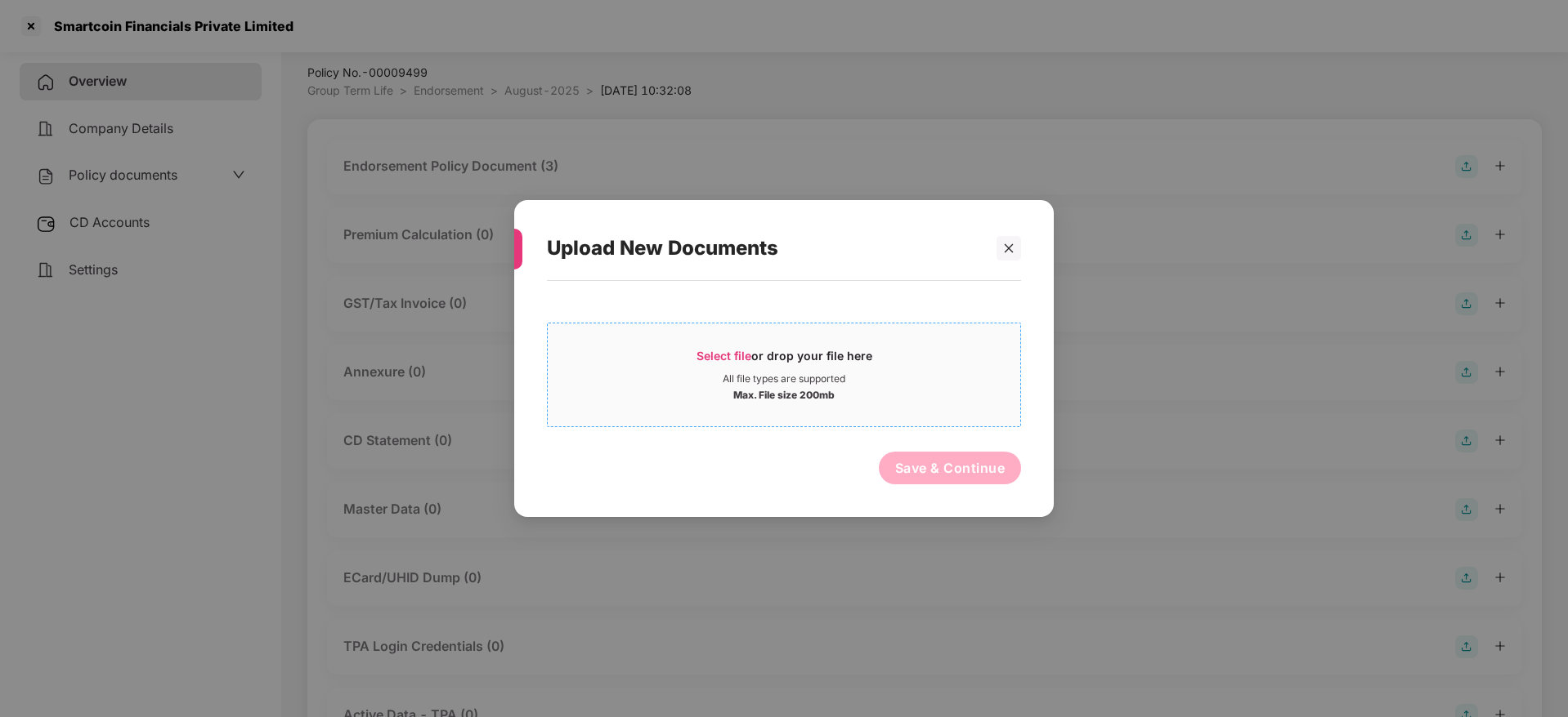
click at [749, 372] on div "All file types are supported" at bounding box center [784, 378] width 122 height 13
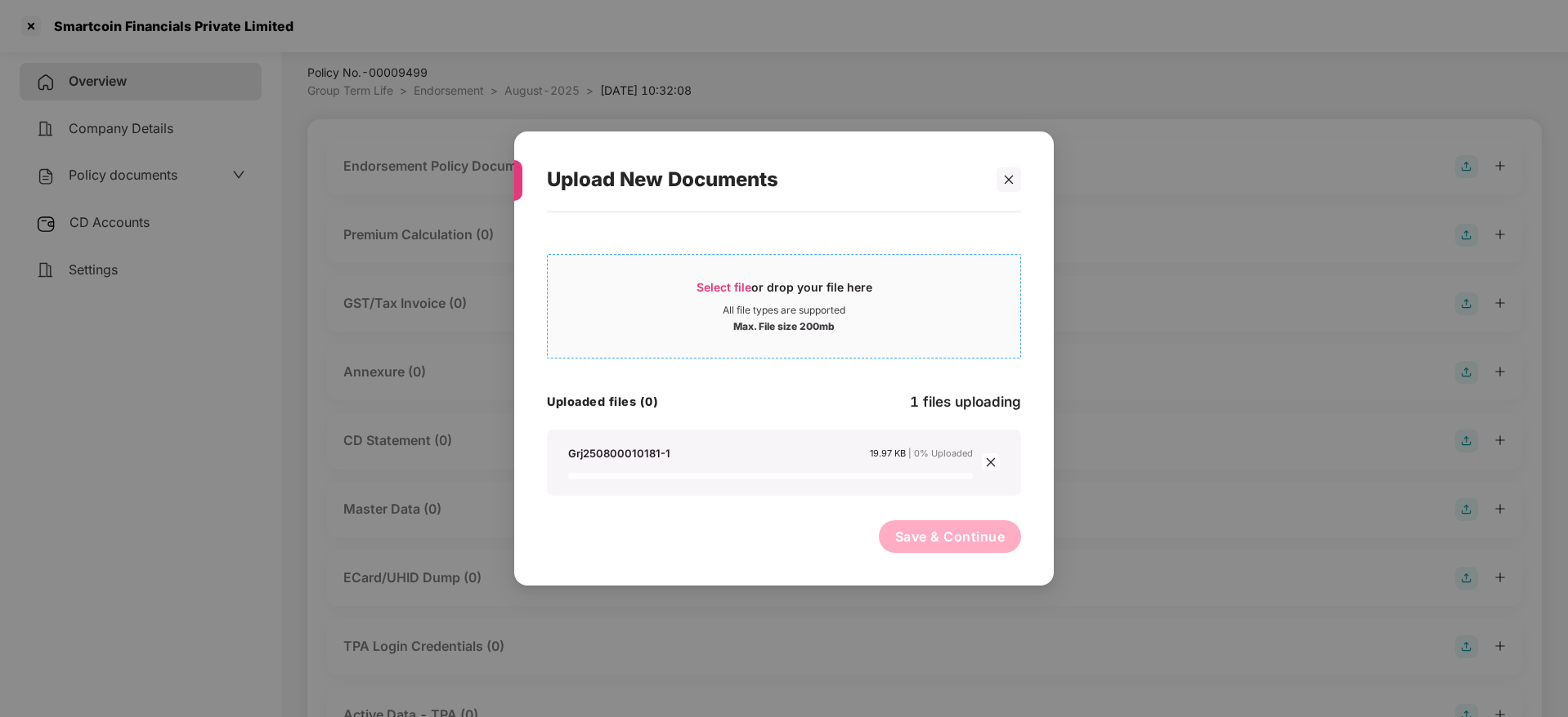
click at [780, 298] on div "Select file or drop your file here" at bounding box center [784, 292] width 176 height 25
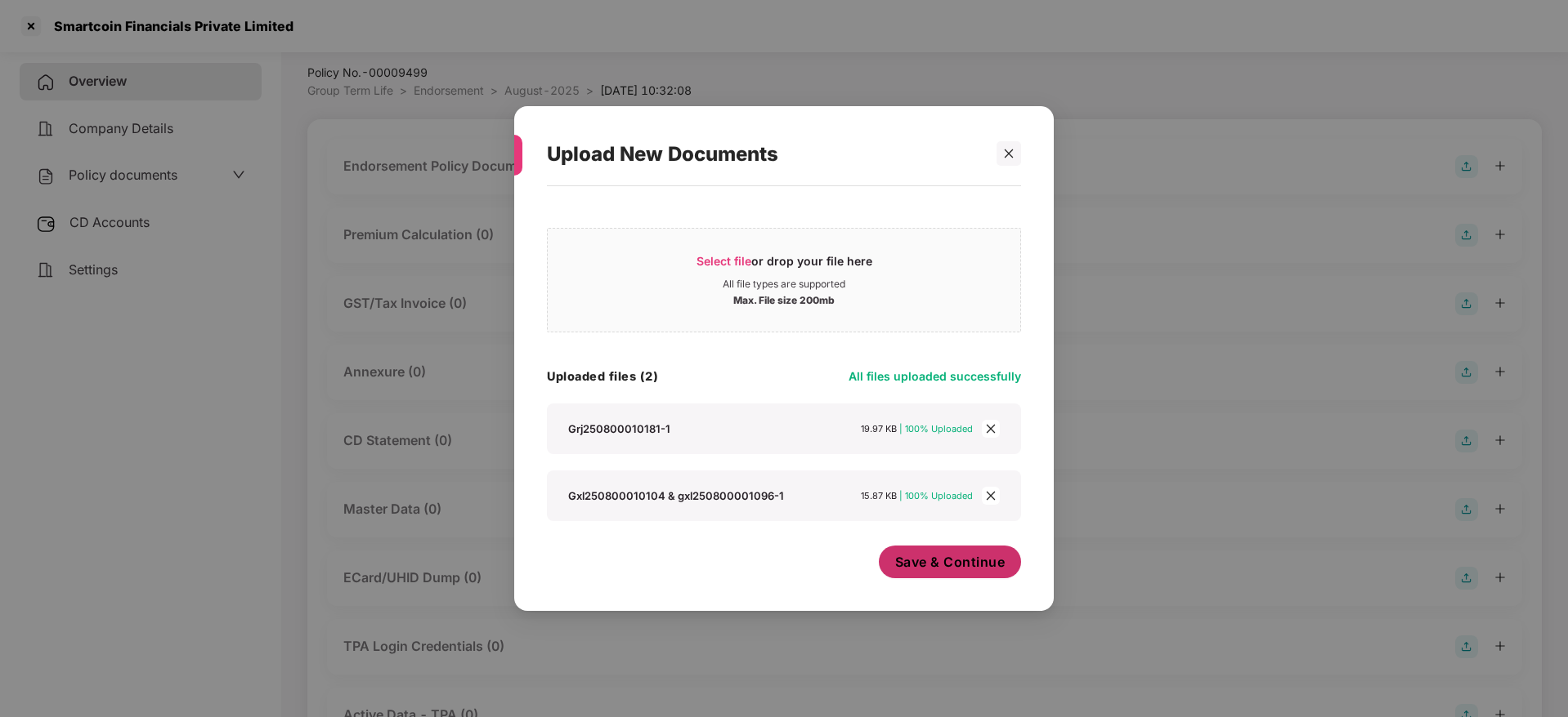
click at [943, 550] on button "Save & Continue" at bounding box center [950, 562] width 143 height 33
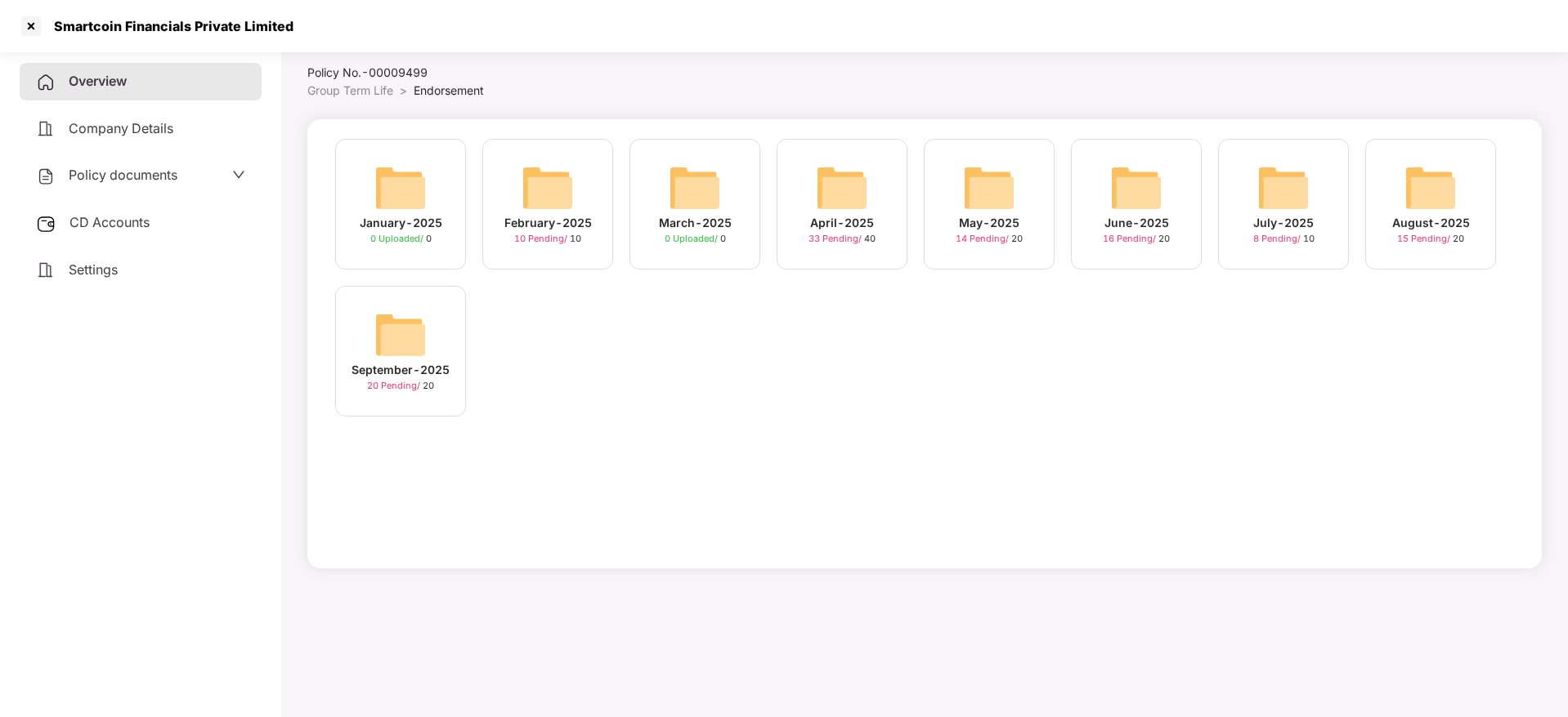
click at [403, 352] on img at bounding box center [400, 334] width 52 height 52
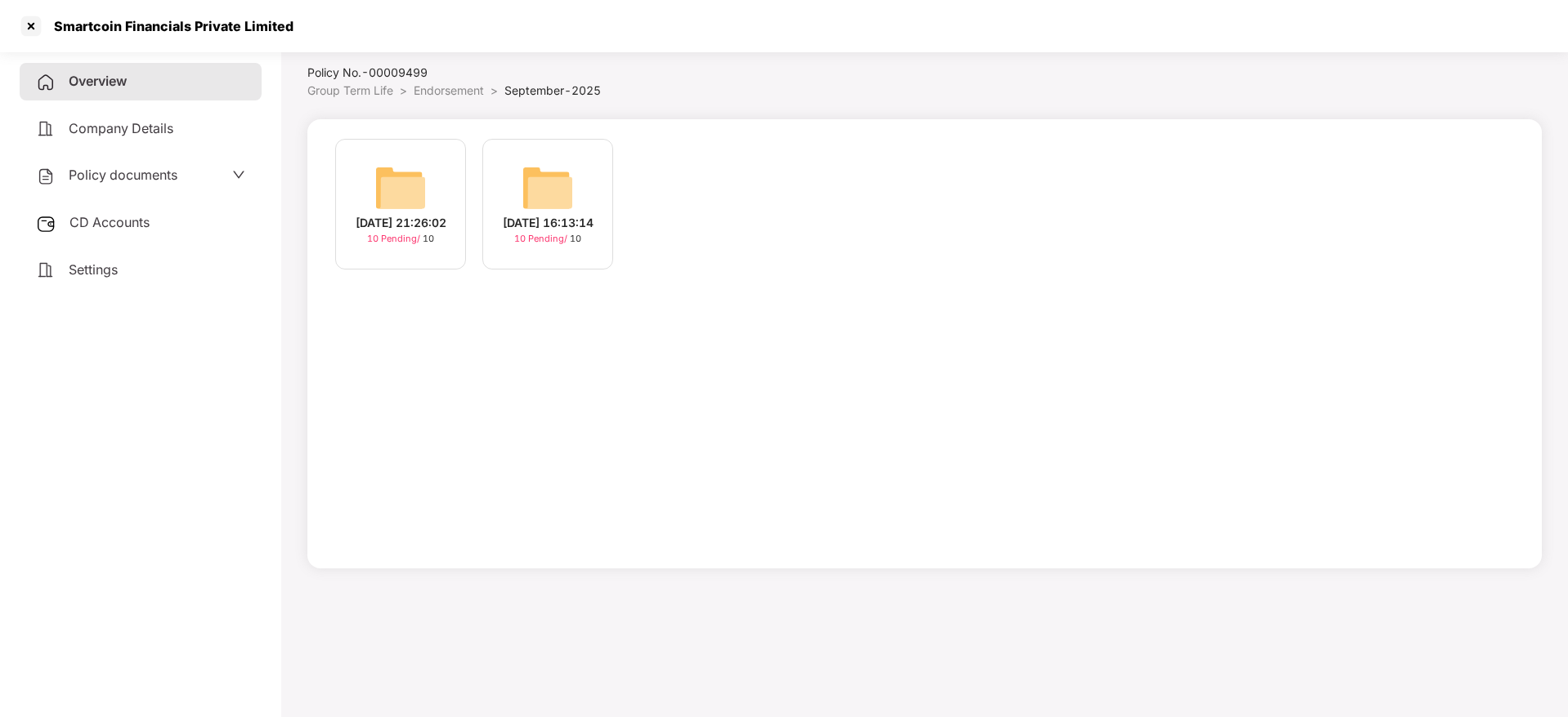
click at [404, 214] on div "[DATE] 21:26:02" at bounding box center [401, 222] width 90 height 18
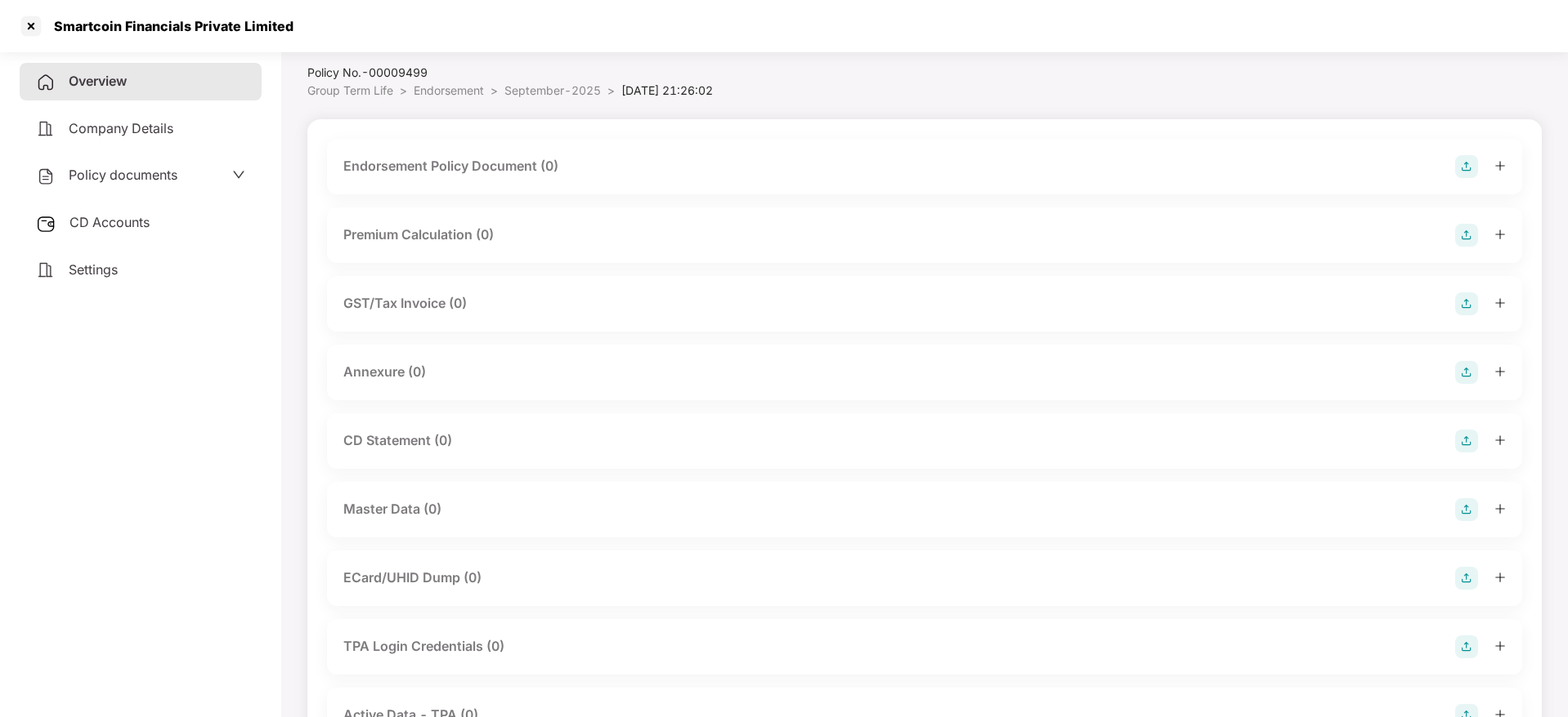
click at [1459, 168] on img at bounding box center [1467, 167] width 23 height 23
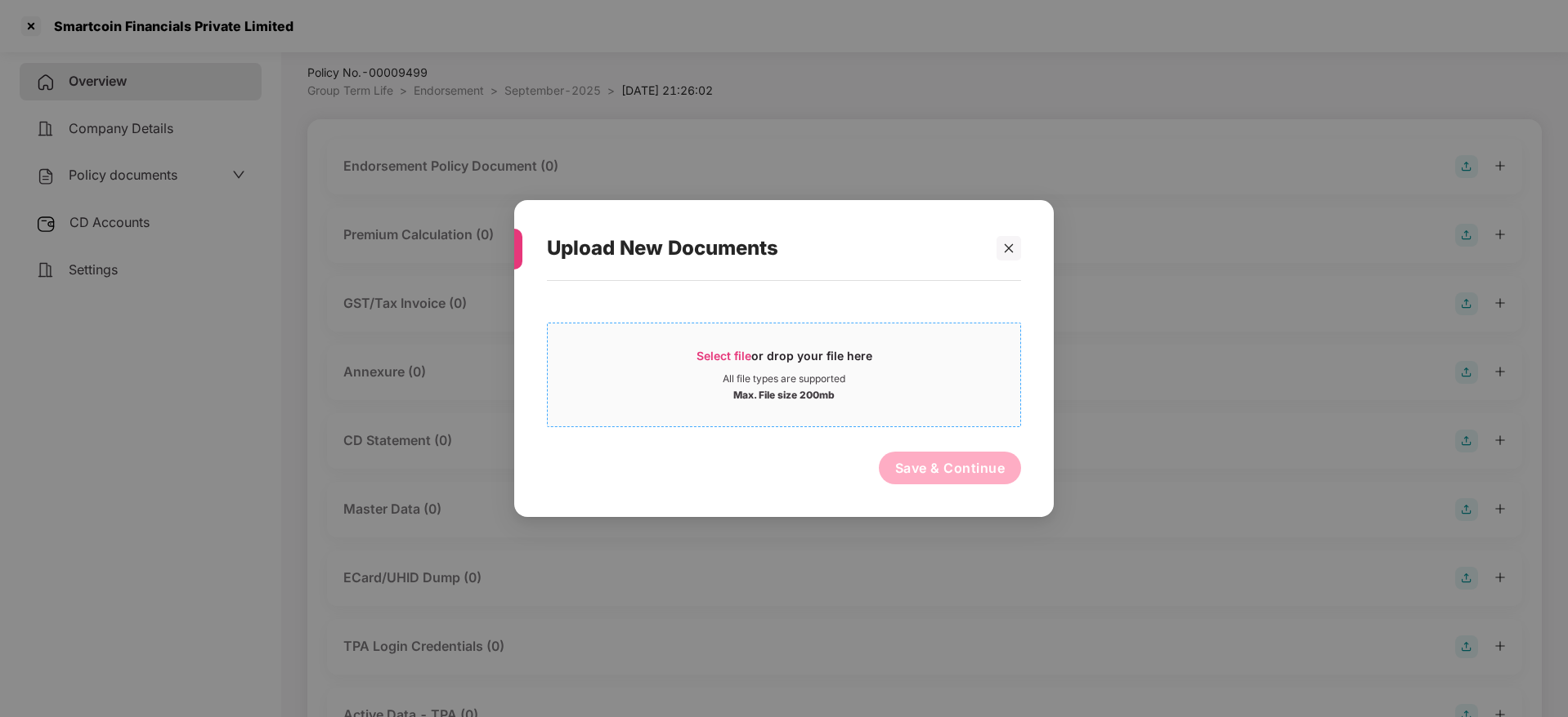
click at [737, 331] on div "Select file or drop your file here All file types are supported Max. File size …" at bounding box center [784, 375] width 474 height 105
click at [726, 370] on div "Select file or drop your file here" at bounding box center [784, 361] width 176 height 25
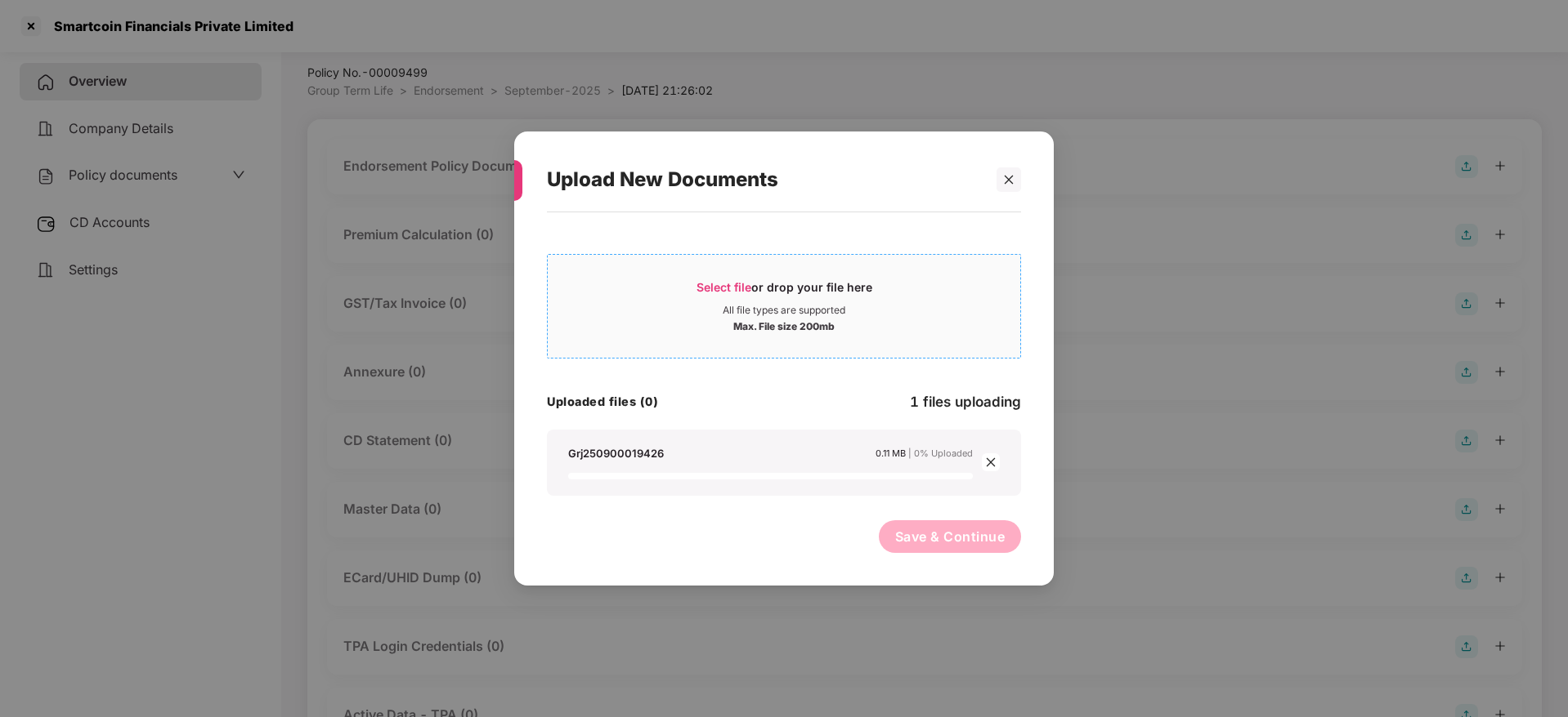
click at [781, 307] on div "All file types are supported" at bounding box center [784, 310] width 122 height 13
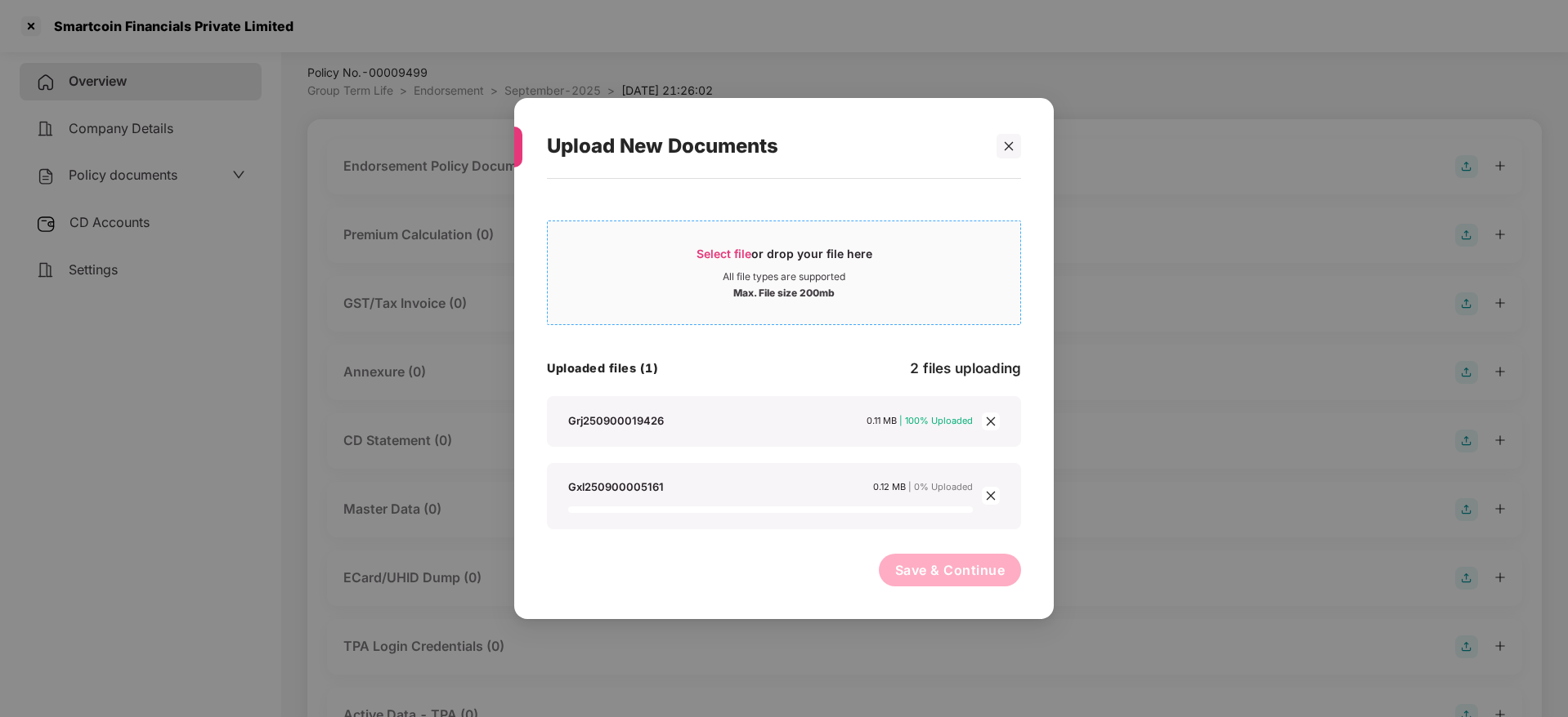
click at [733, 255] on span "Select file" at bounding box center [724, 253] width 55 height 14
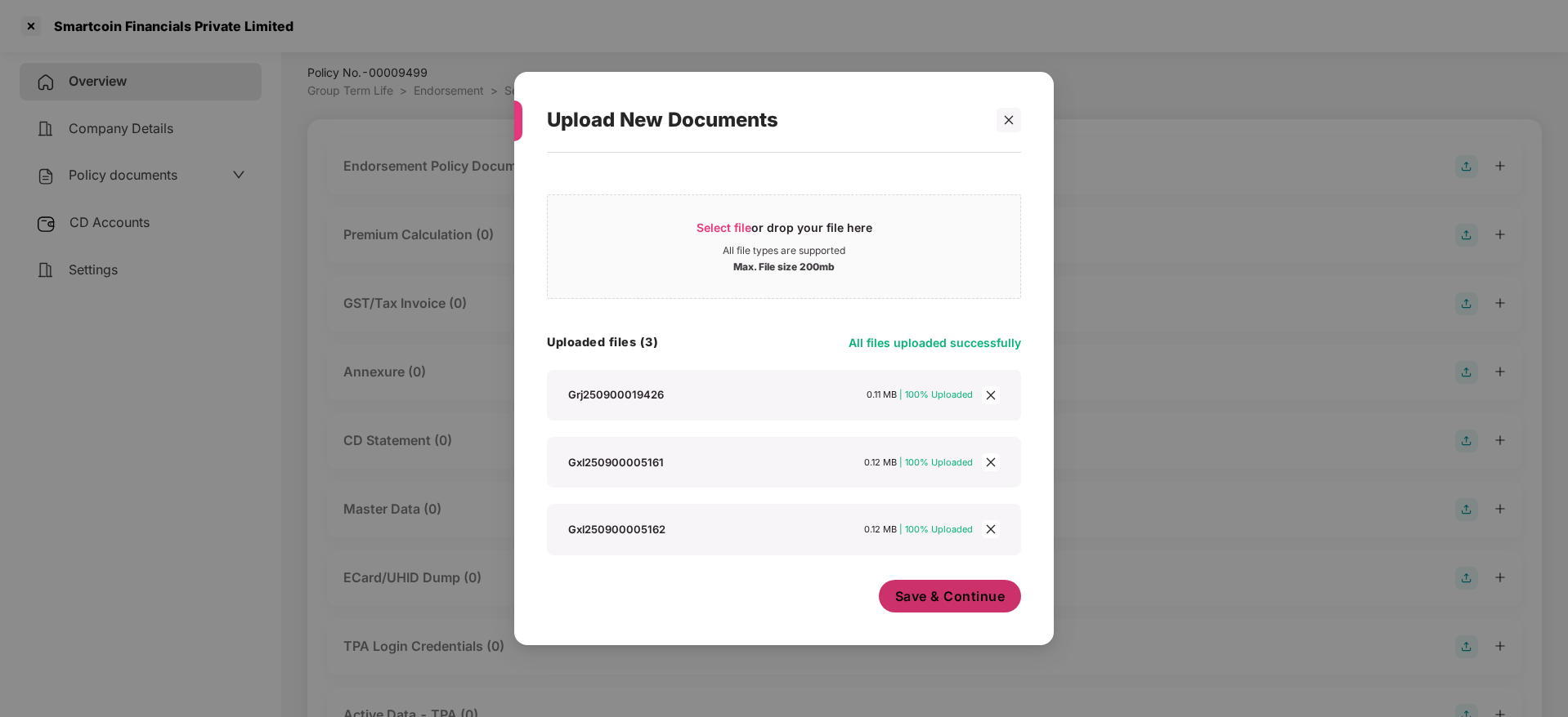
click at [943, 584] on button "Save & Continue" at bounding box center [950, 596] width 143 height 33
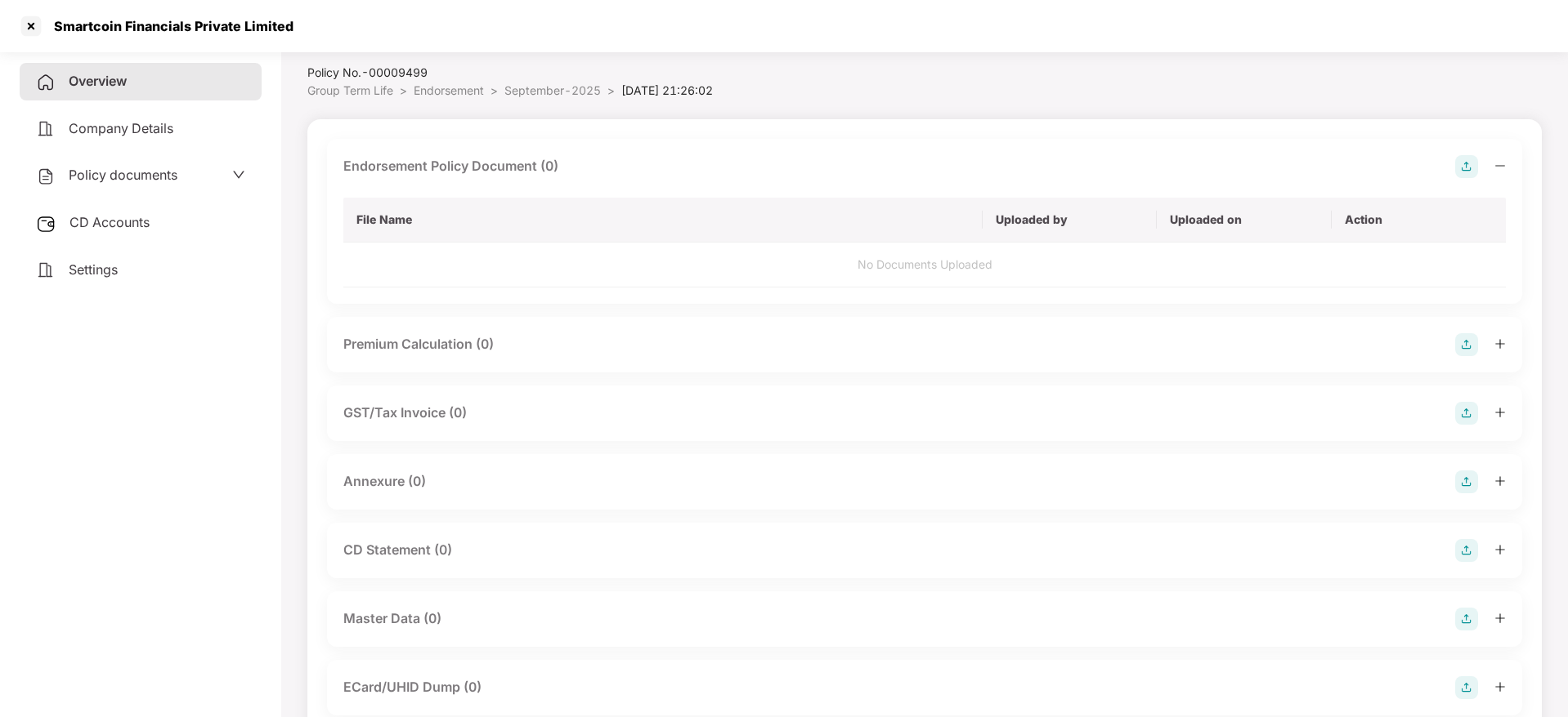
click at [1493, 168] on div at bounding box center [1480, 167] width 51 height 23
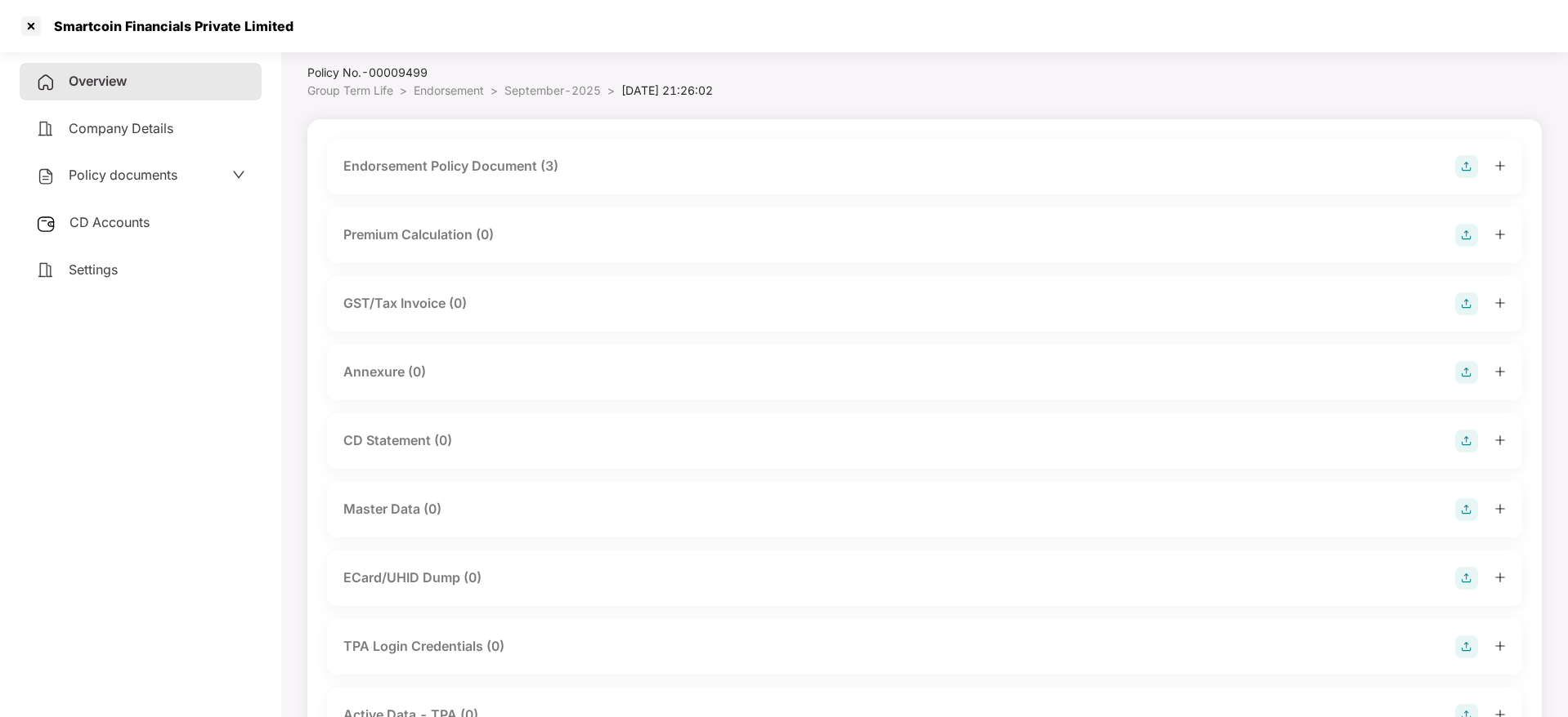
click at [1474, 367] on img at bounding box center [1467, 372] width 23 height 23
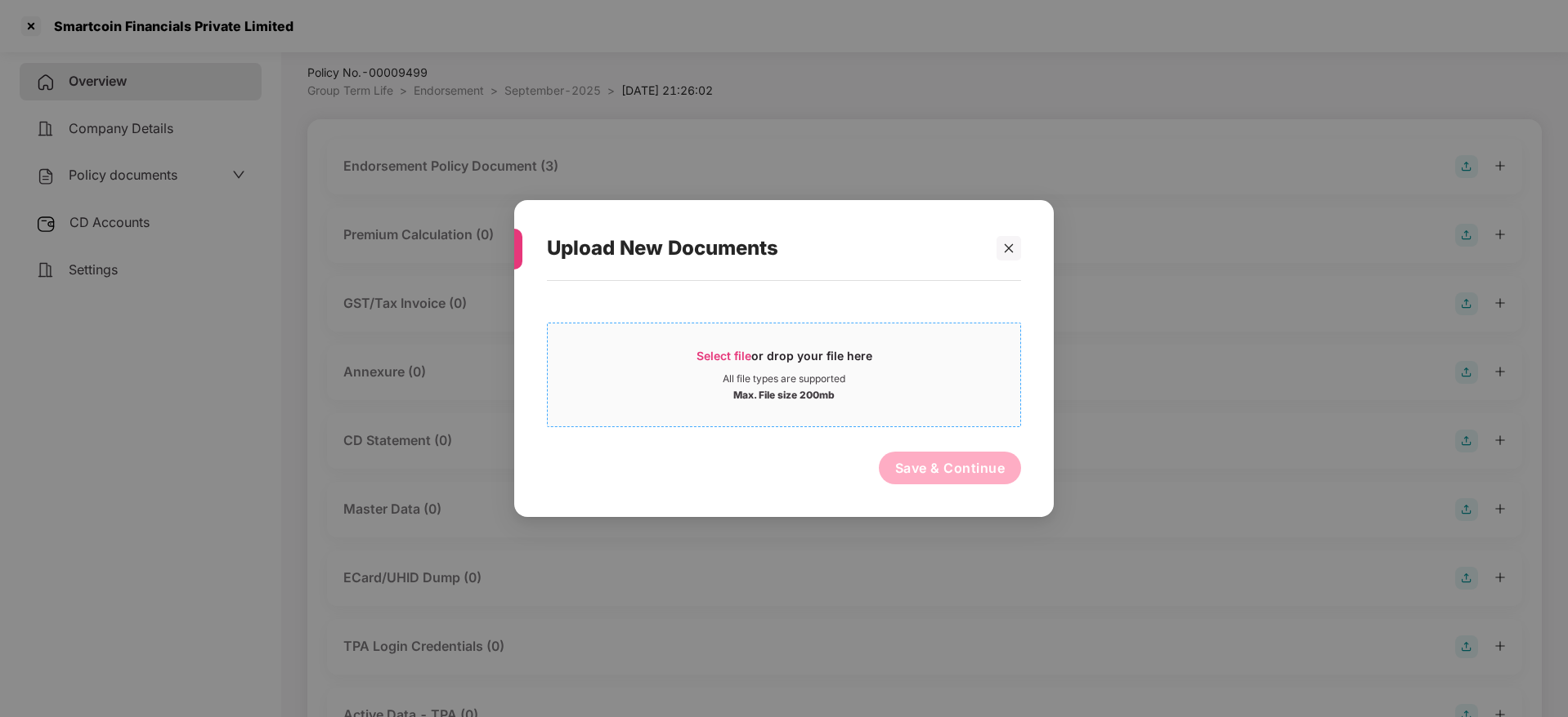
click at [724, 360] on span "Select file" at bounding box center [724, 356] width 55 height 14
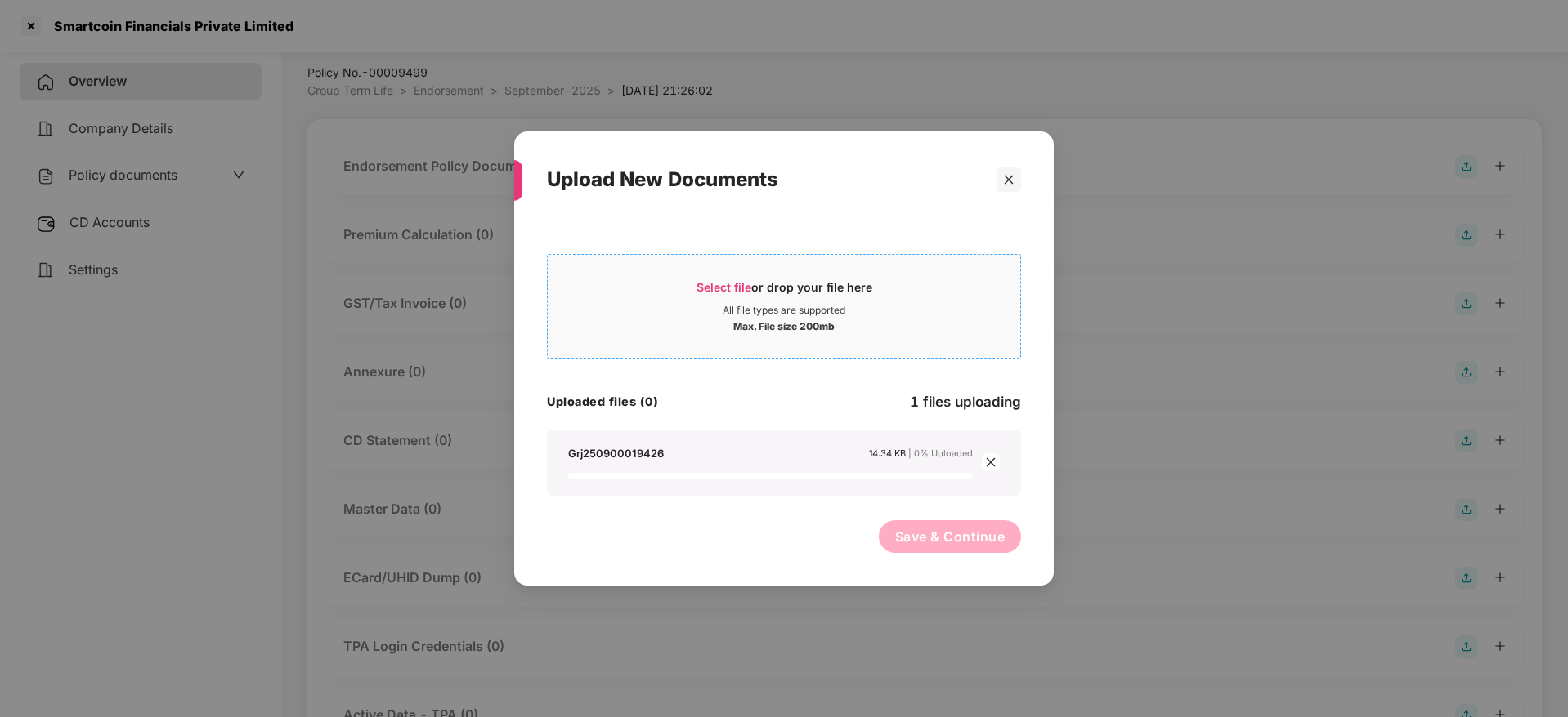
click at [748, 293] on span "Select file" at bounding box center [724, 287] width 55 height 14
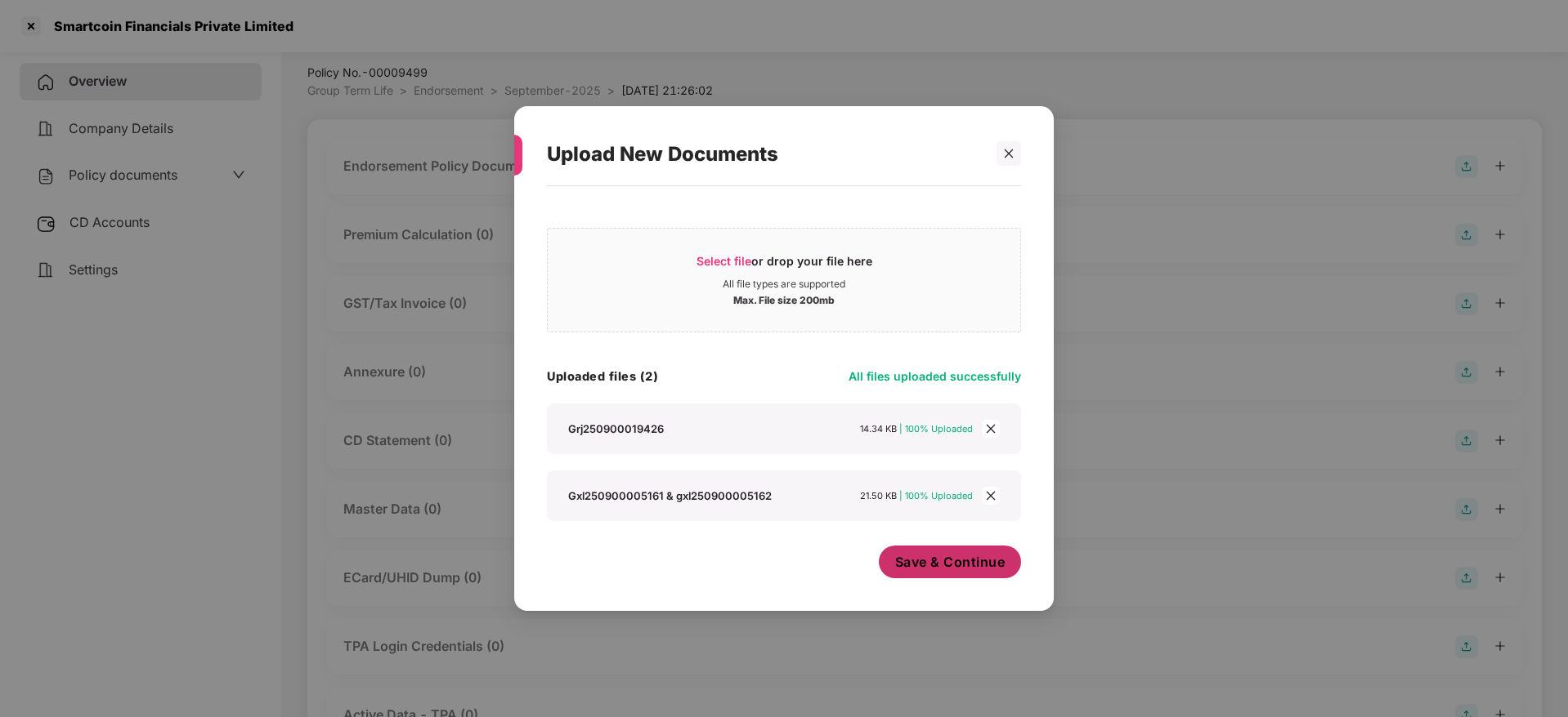
click at [926, 554] on span "Save & Continue" at bounding box center [950, 562] width 110 height 18
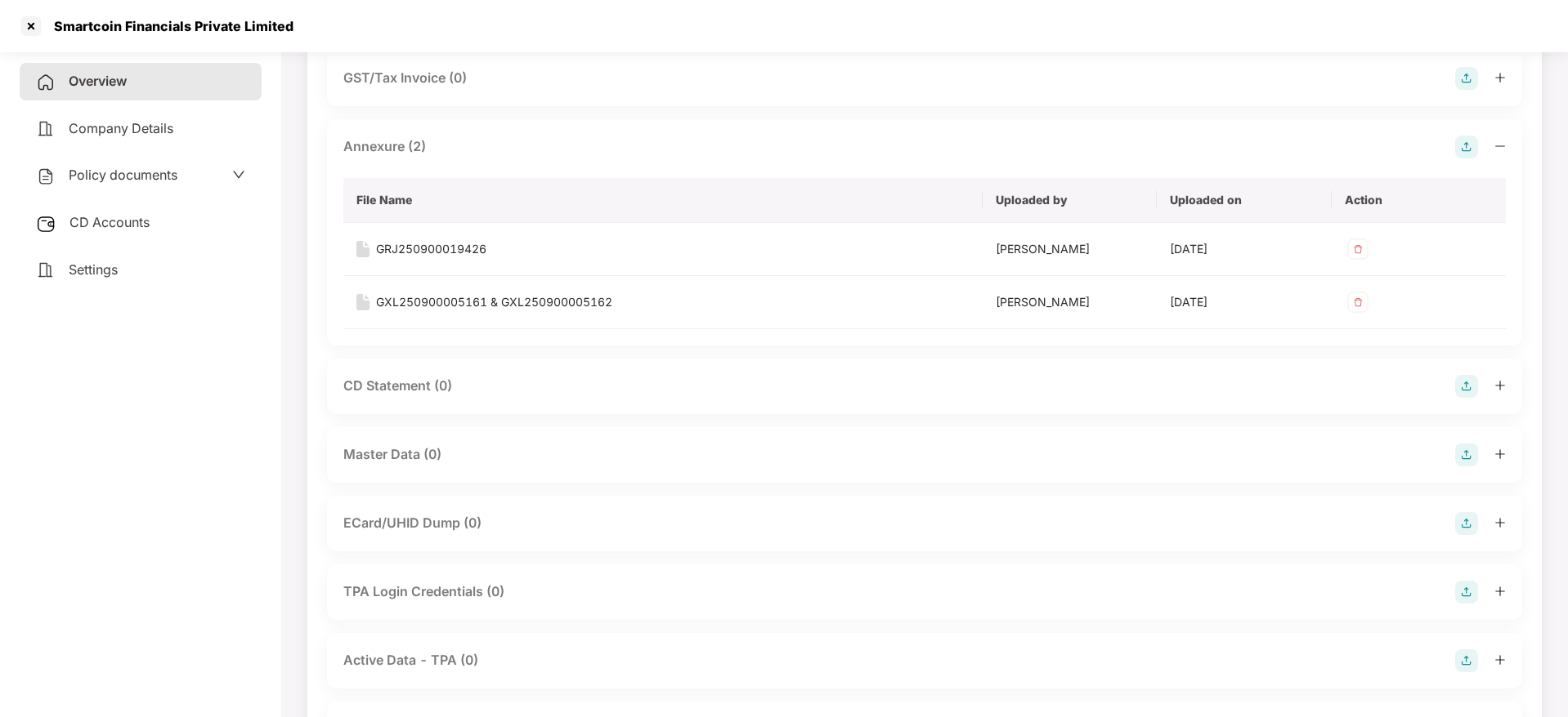
scroll to position [290, 0]
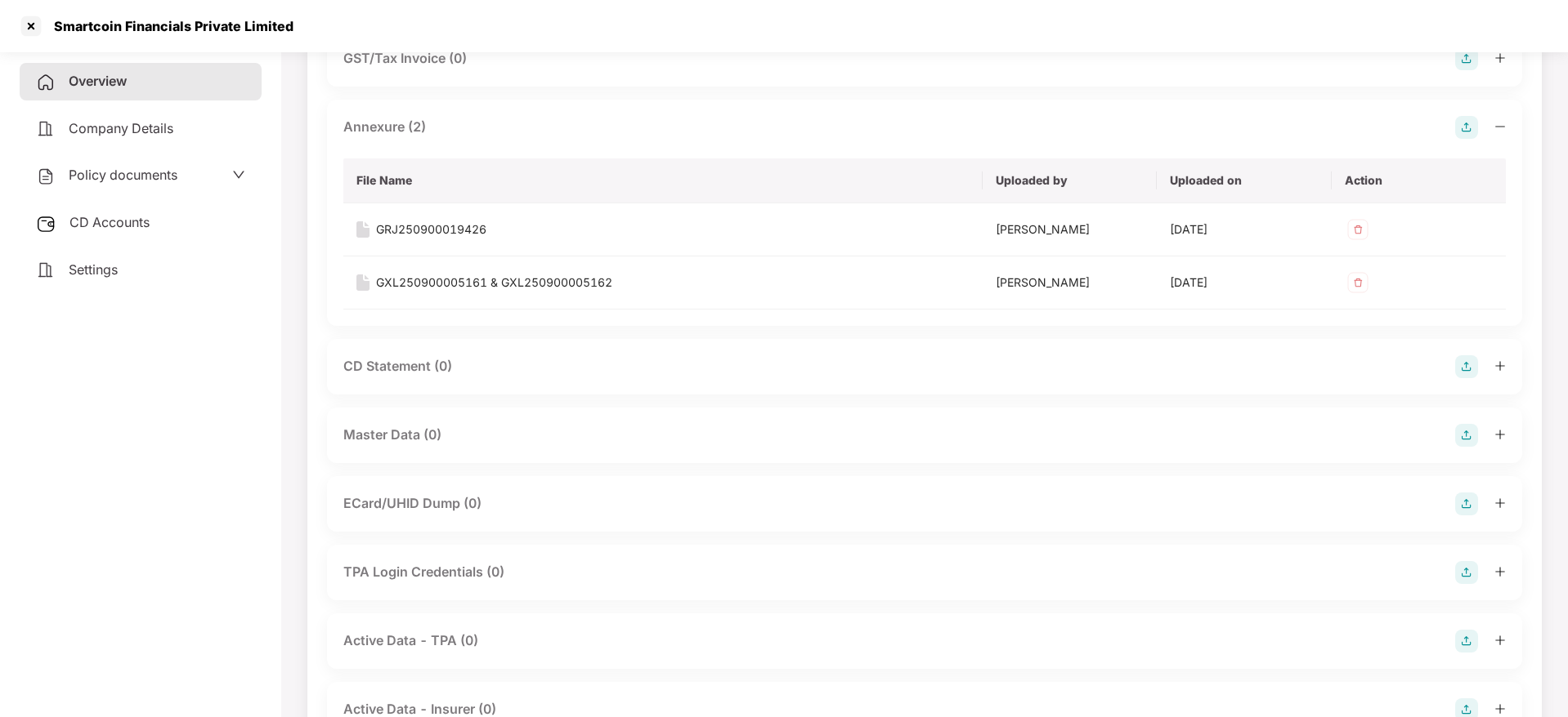
click at [1467, 433] on img at bounding box center [1467, 435] width 23 height 23
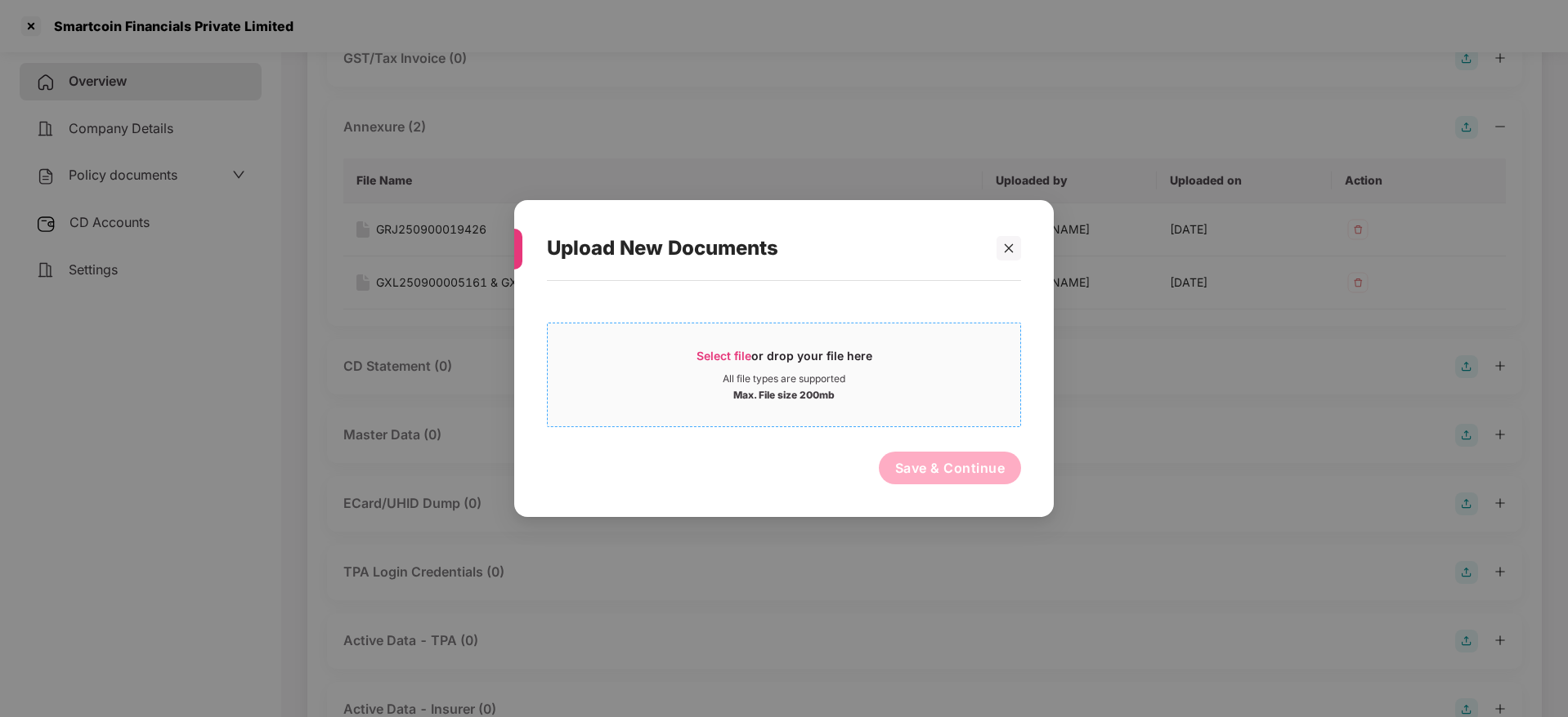
click at [767, 359] on div "Select file or drop your file here" at bounding box center [784, 361] width 176 height 25
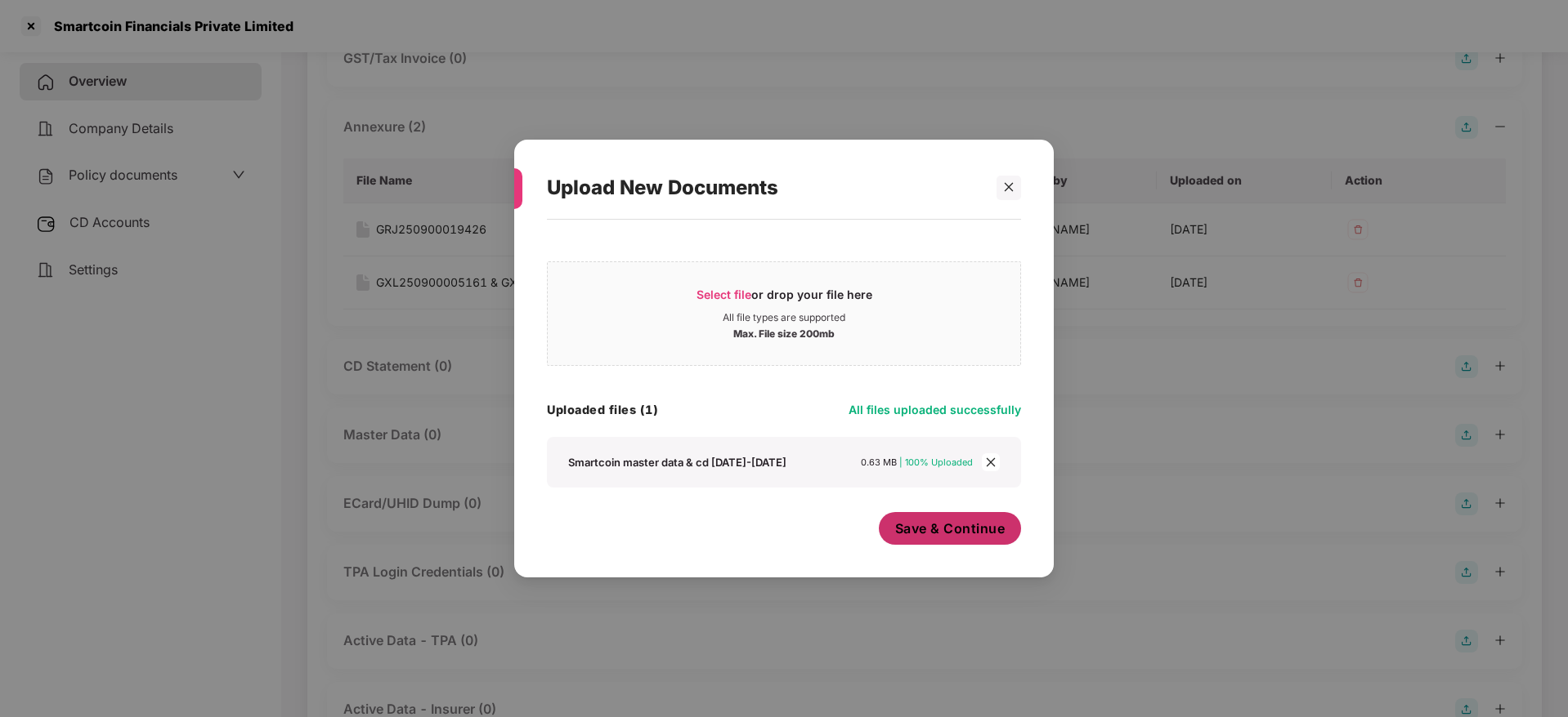
click at [945, 537] on span "Save & Continue" at bounding box center [950, 528] width 110 height 18
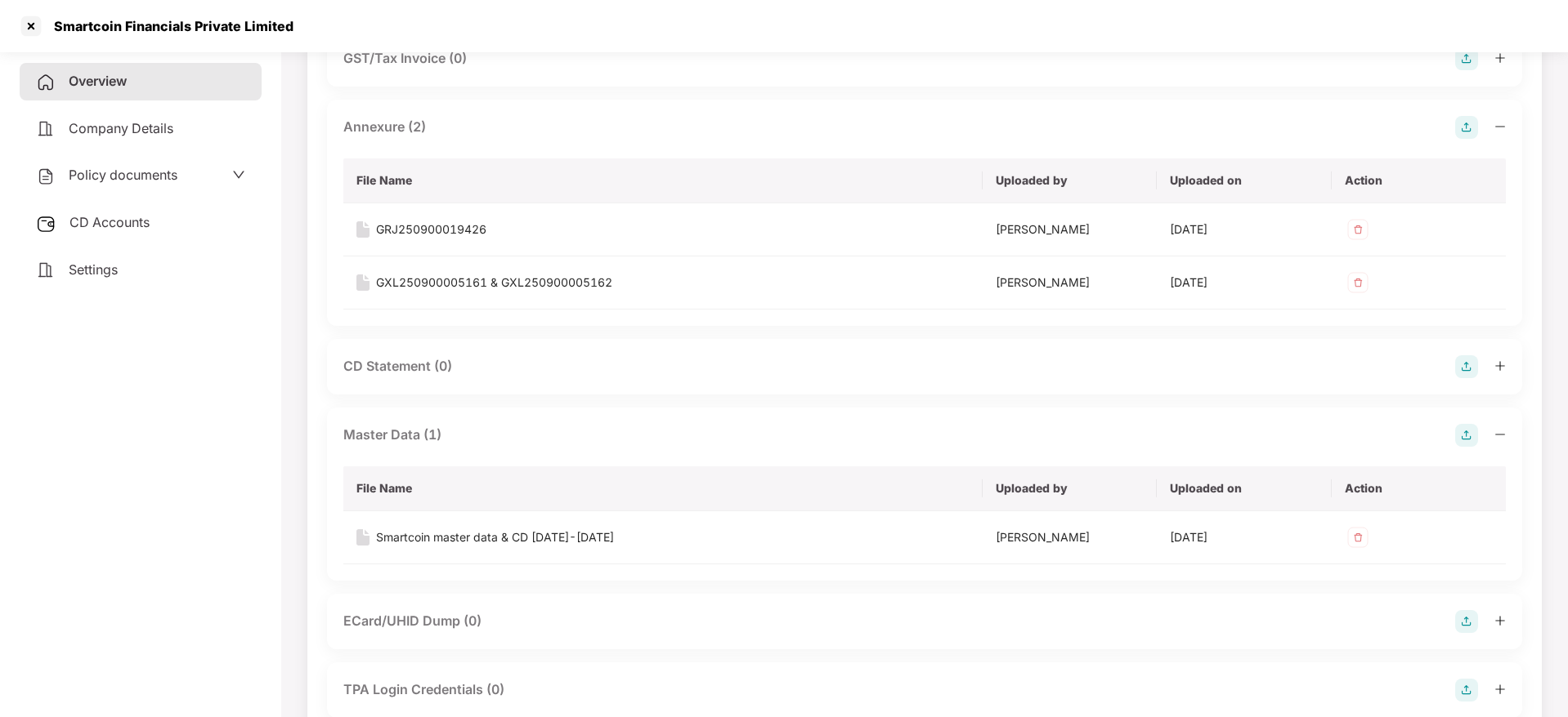
click at [89, 69] on div "Overview" at bounding box center [140, 82] width 242 height 37
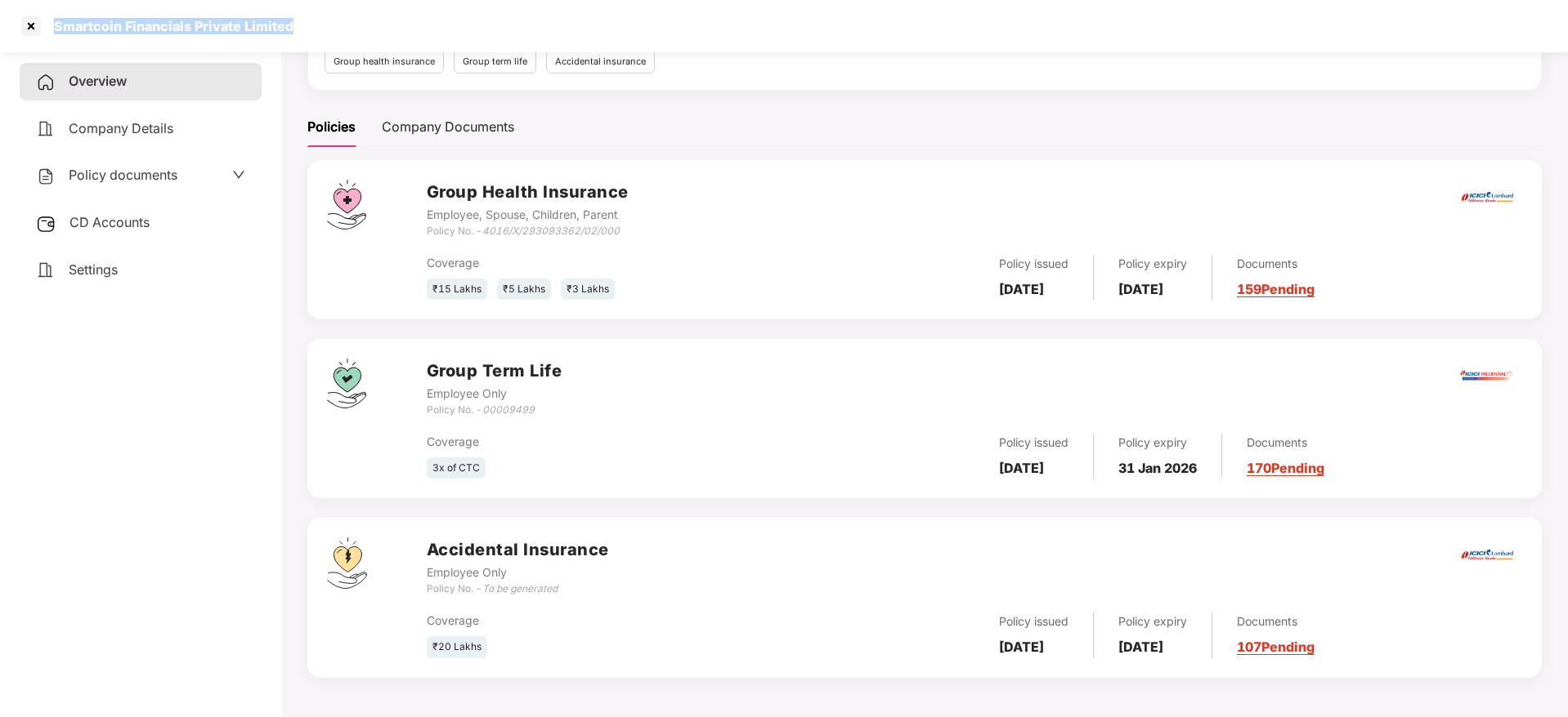
drag, startPoint x: 55, startPoint y: 21, endPoint x: 323, endPoint y: 43, distance: 268.9
click at [323, 43] on div "Smartcoin Financials Private Limited" at bounding box center [784, 26] width 1568 height 52
copy div "Smartcoin Financials Private Limited"
click at [129, 222] on span "CD Accounts" at bounding box center [109, 222] width 80 height 16
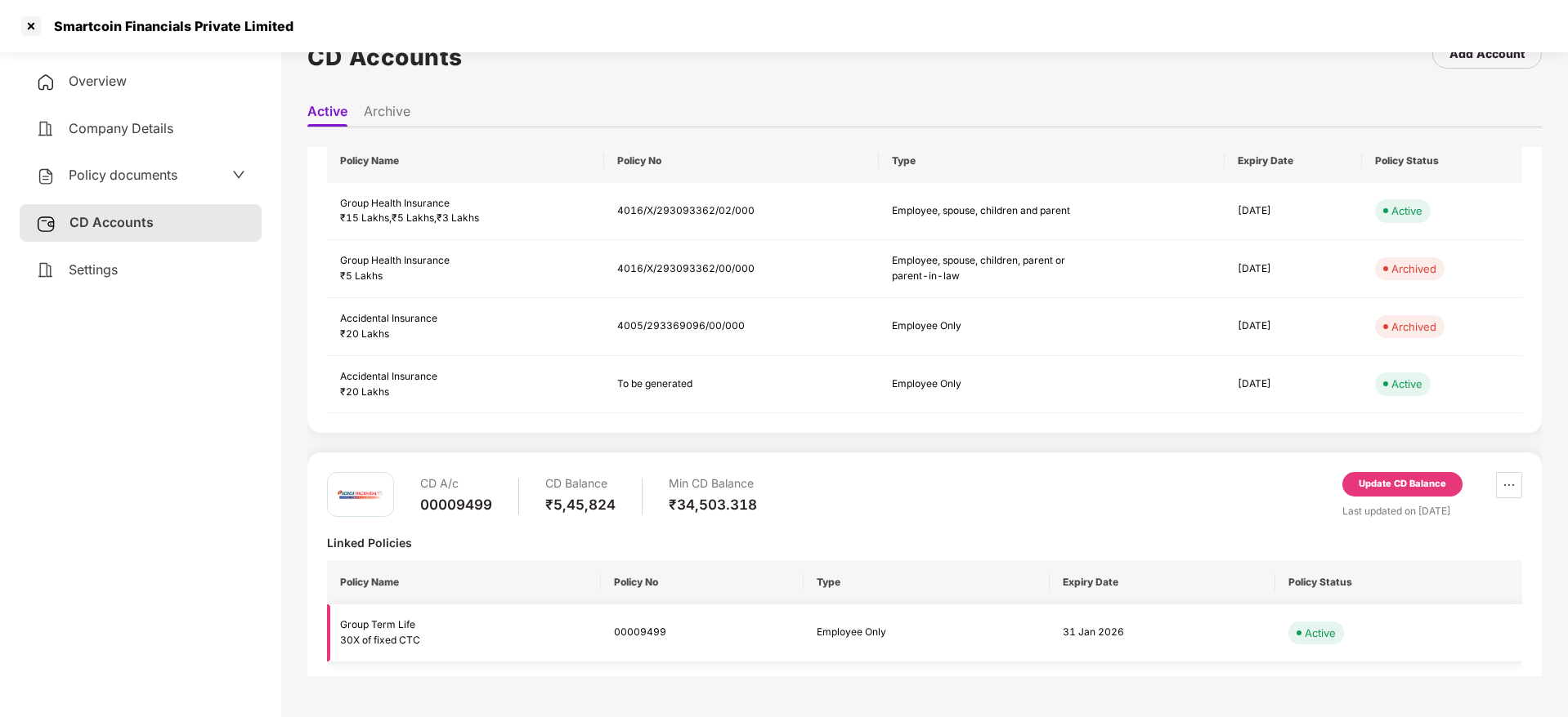
scroll to position [245, 0]
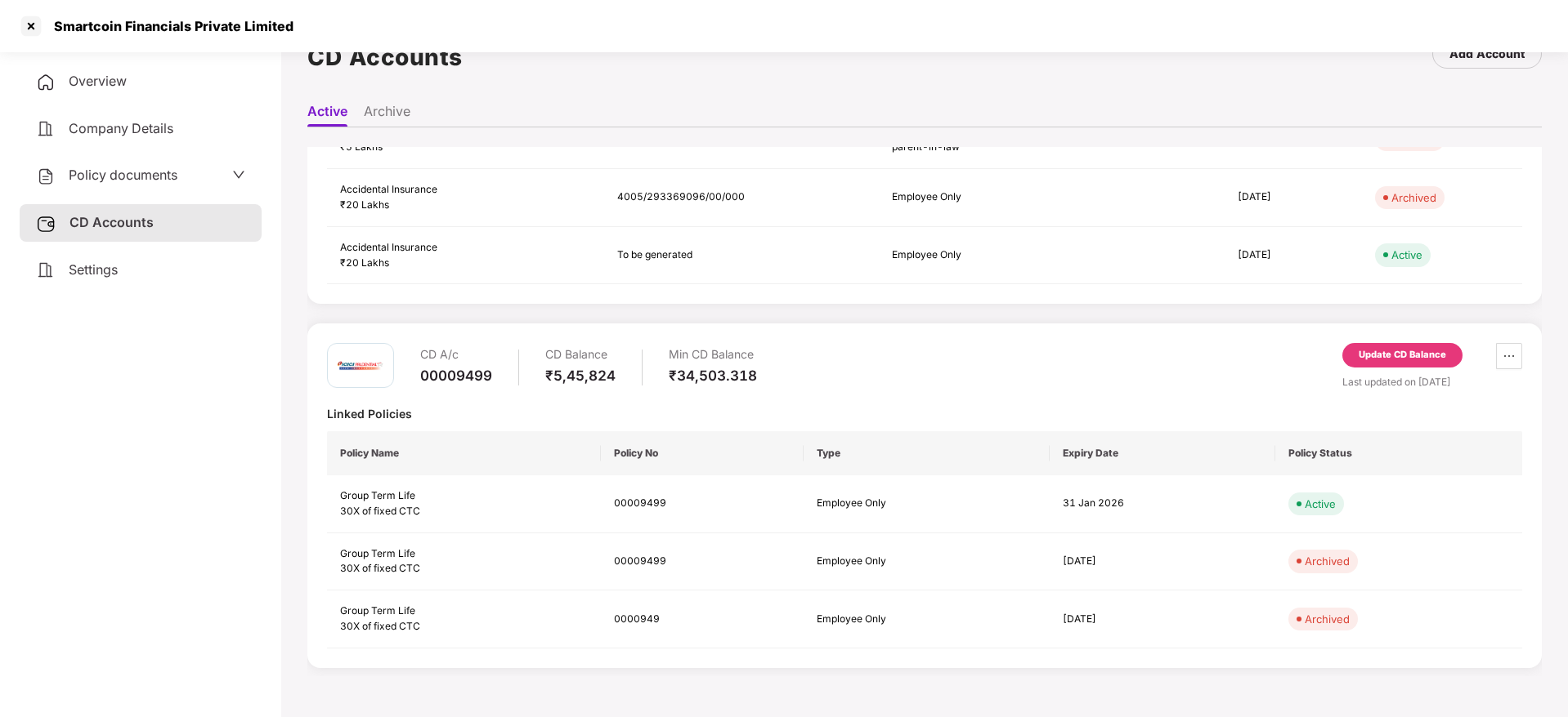
click at [1403, 354] on div "Update CD Balance" at bounding box center [1402, 355] width 88 height 15
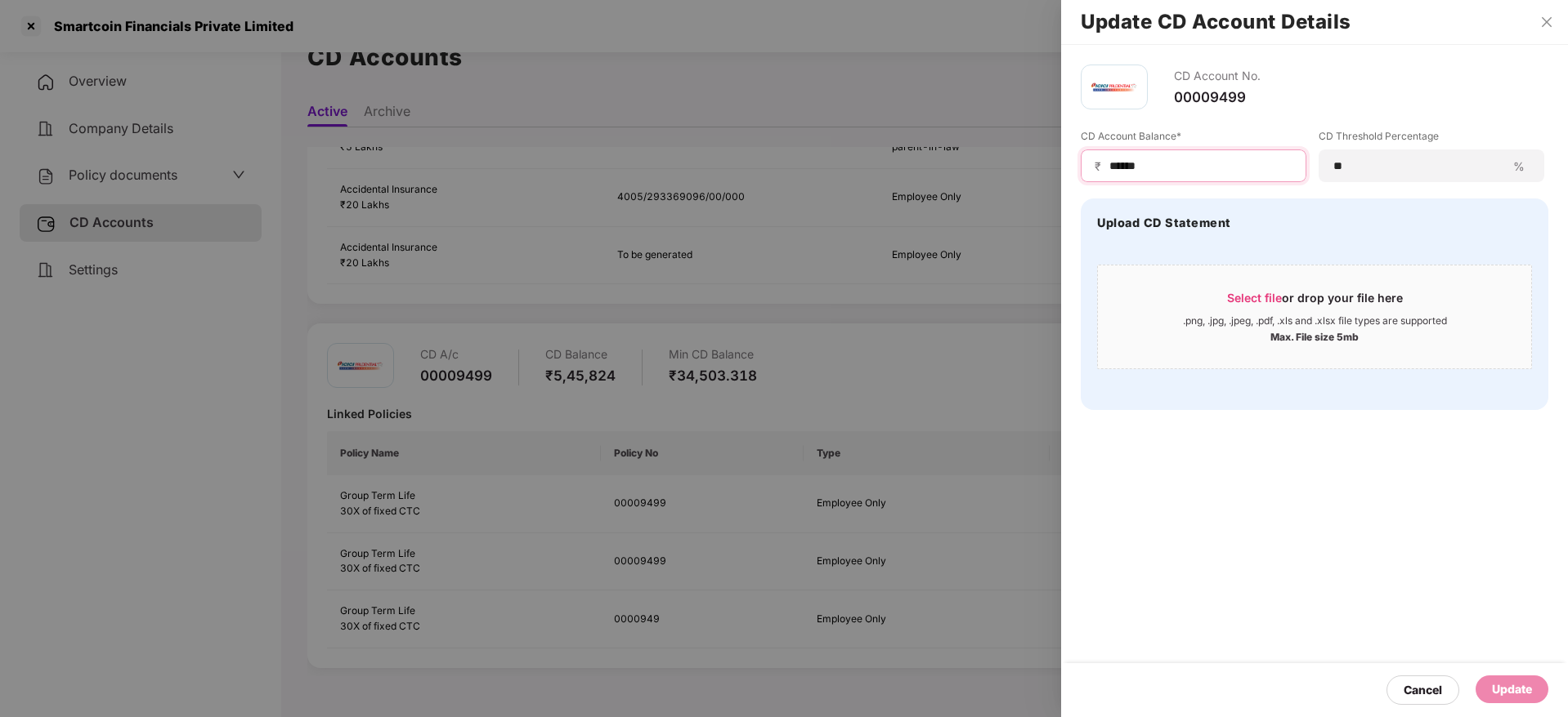
drag, startPoint x: 1238, startPoint y: 161, endPoint x: 928, endPoint y: 147, distance: 310.3
click at [928, 147] on div "Update CD Account Details CD Account No. 00009499 CD Account Balance* ₹ ****** …" at bounding box center [784, 358] width 1568 height 717
paste input
type input "******"
click at [1259, 300] on span "Select file" at bounding box center [1255, 298] width 55 height 14
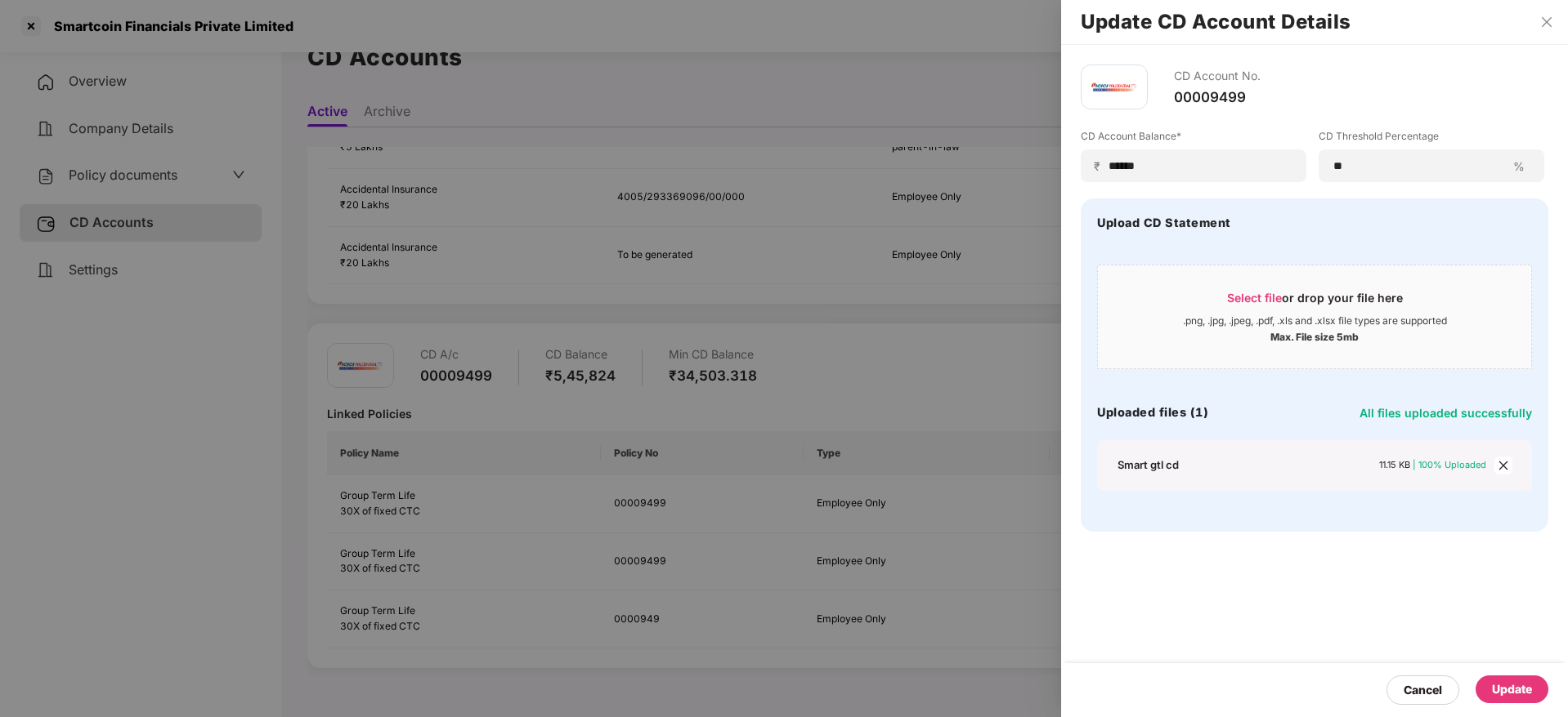
click at [1531, 691] on div "Update" at bounding box center [1511, 690] width 40 height 18
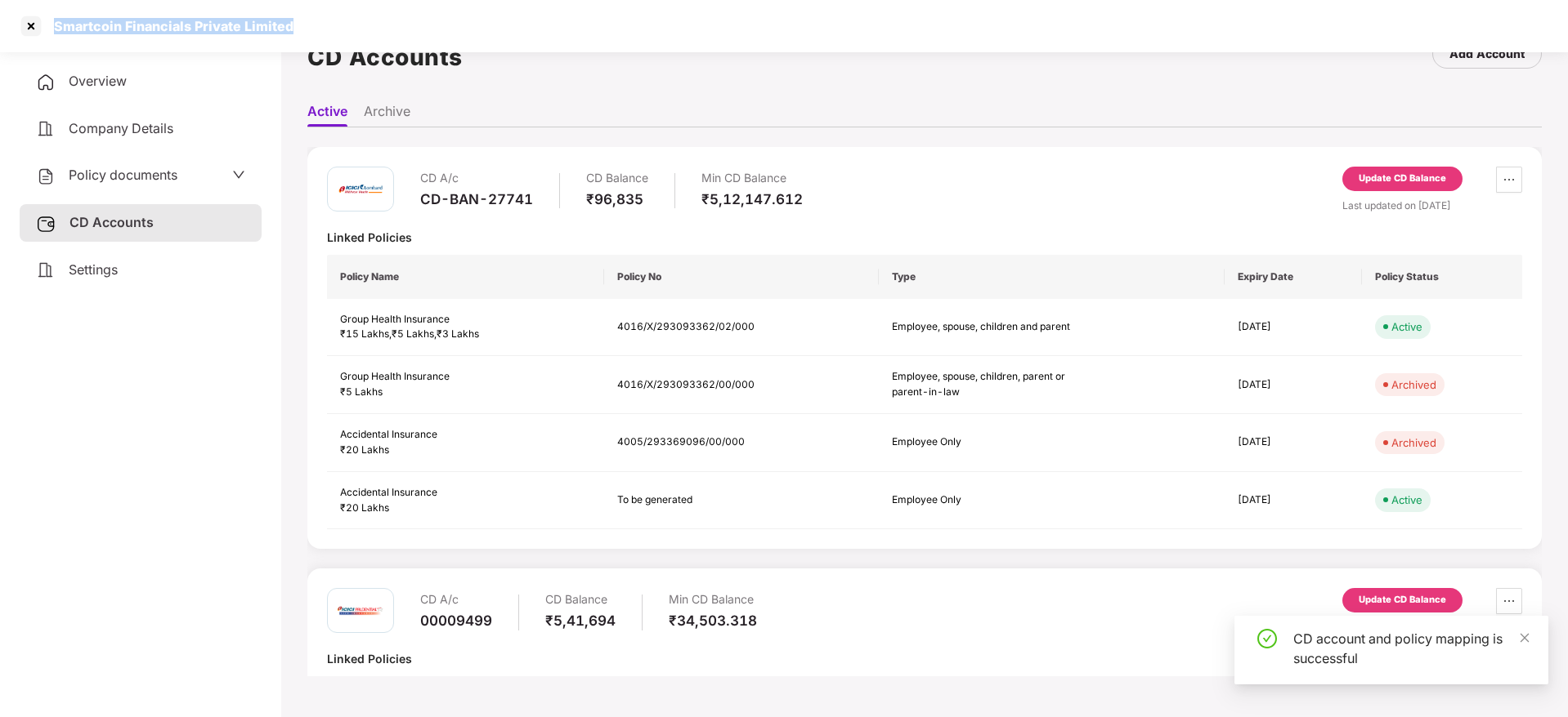
drag, startPoint x: 57, startPoint y: 23, endPoint x: 310, endPoint y: 15, distance: 253.1
click at [310, 15] on div "Smartcoin Financials Private Limited" at bounding box center [784, 26] width 1568 height 52
copy div "Smartcoin Financials Private Limited"
click at [22, 29] on div at bounding box center [30, 26] width 26 height 26
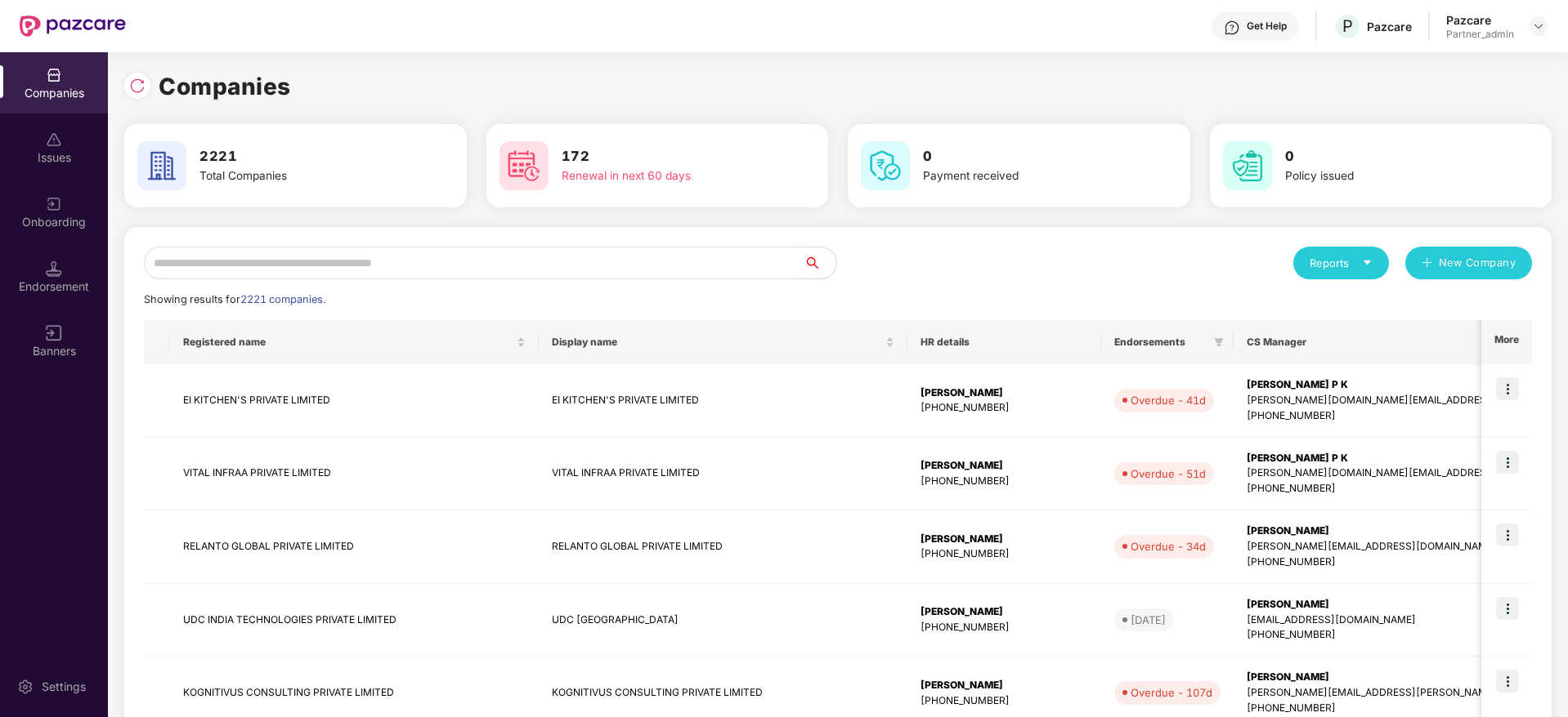
scroll to position [0, 0]
click at [353, 249] on input "text" at bounding box center [474, 262] width 660 height 33
paste input "**********"
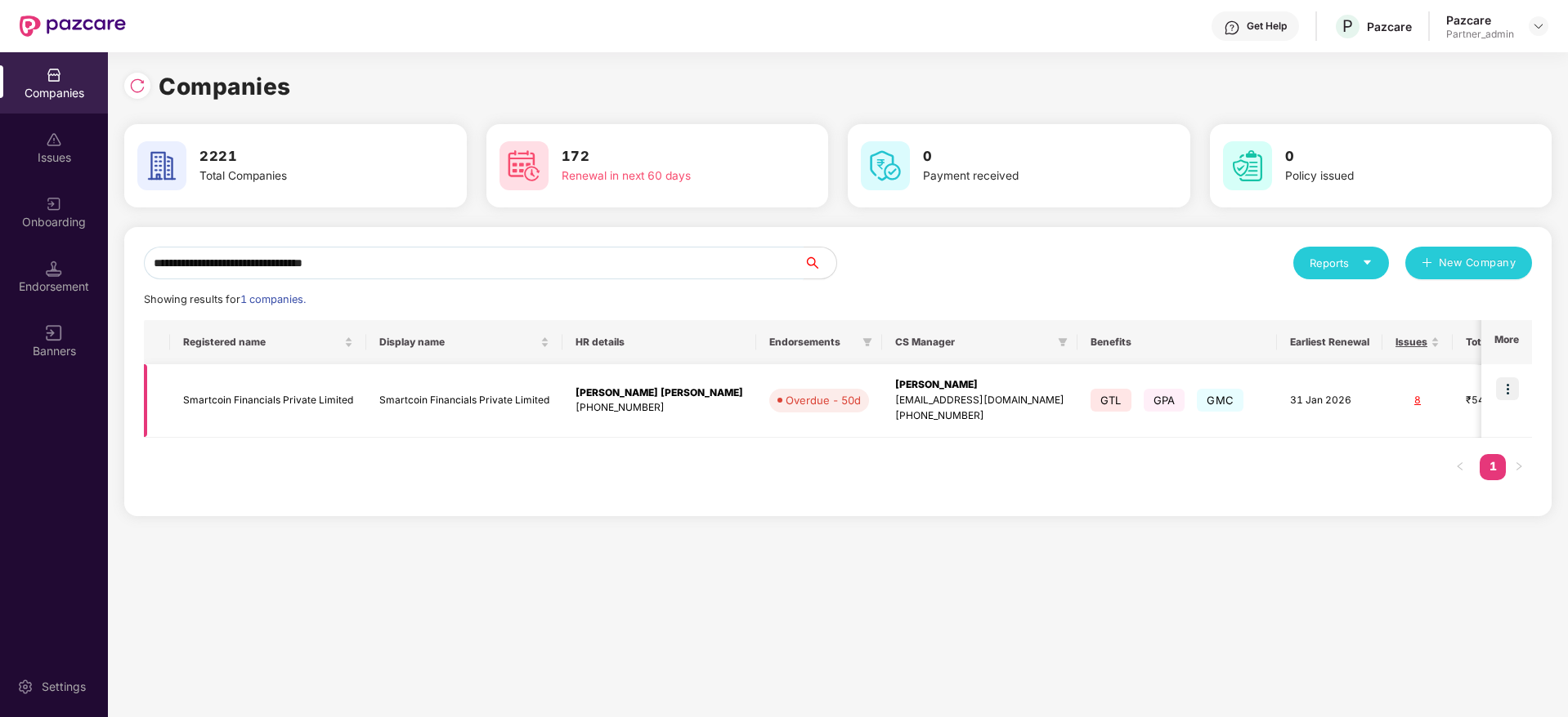
type input "**********"
click at [1510, 394] on img at bounding box center [1508, 389] width 23 height 23
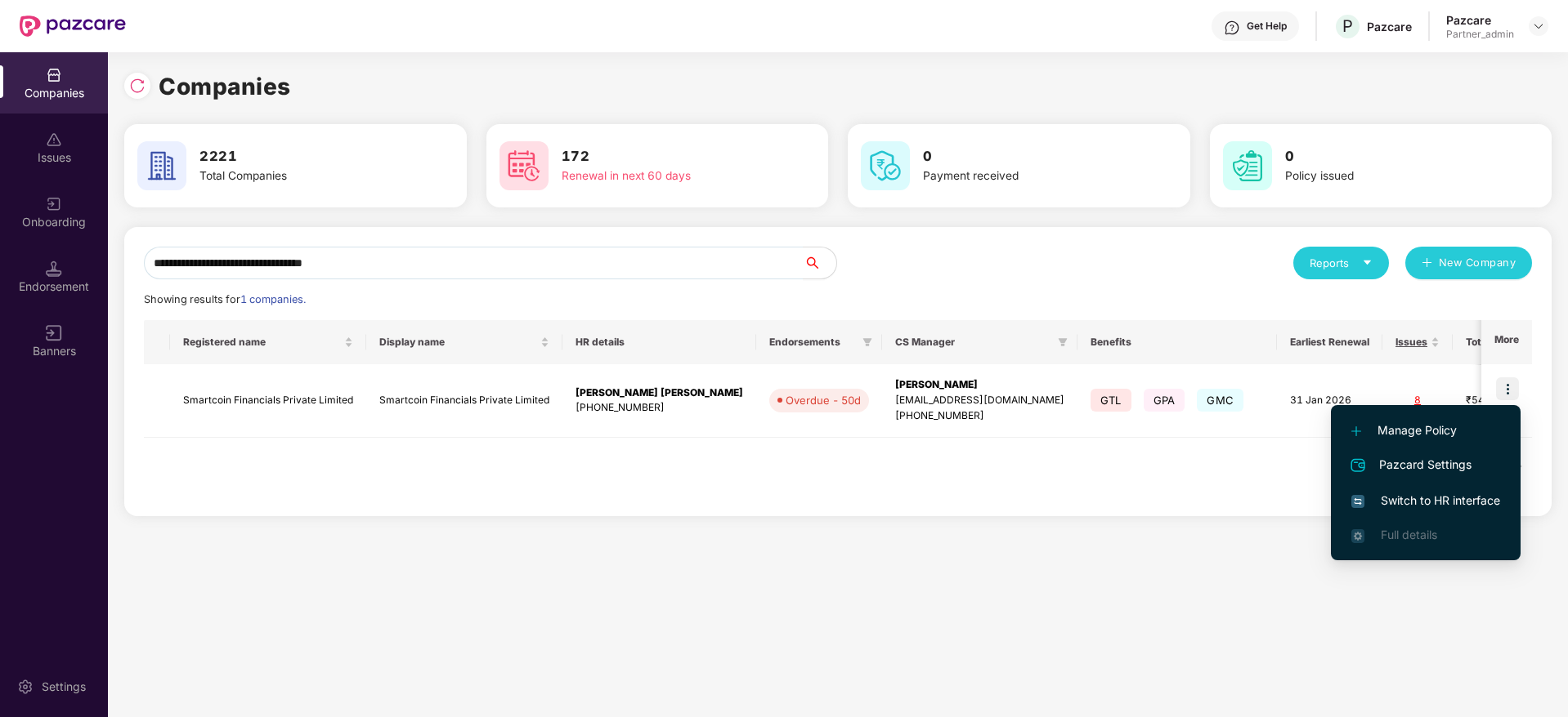
click at [1441, 494] on span "Switch to HR interface" at bounding box center [1426, 501] width 149 height 18
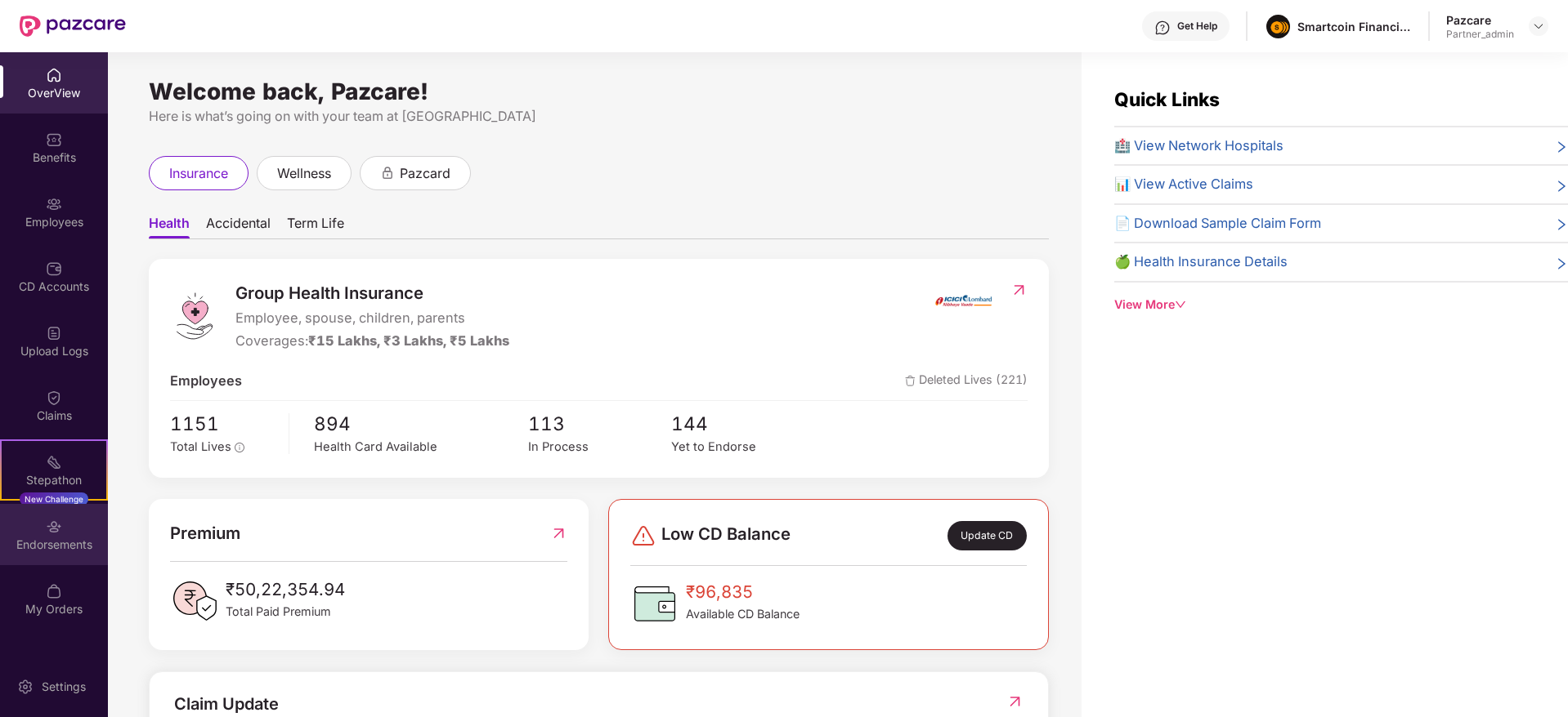
click at [50, 537] on div "Endorsements" at bounding box center [54, 545] width 108 height 16
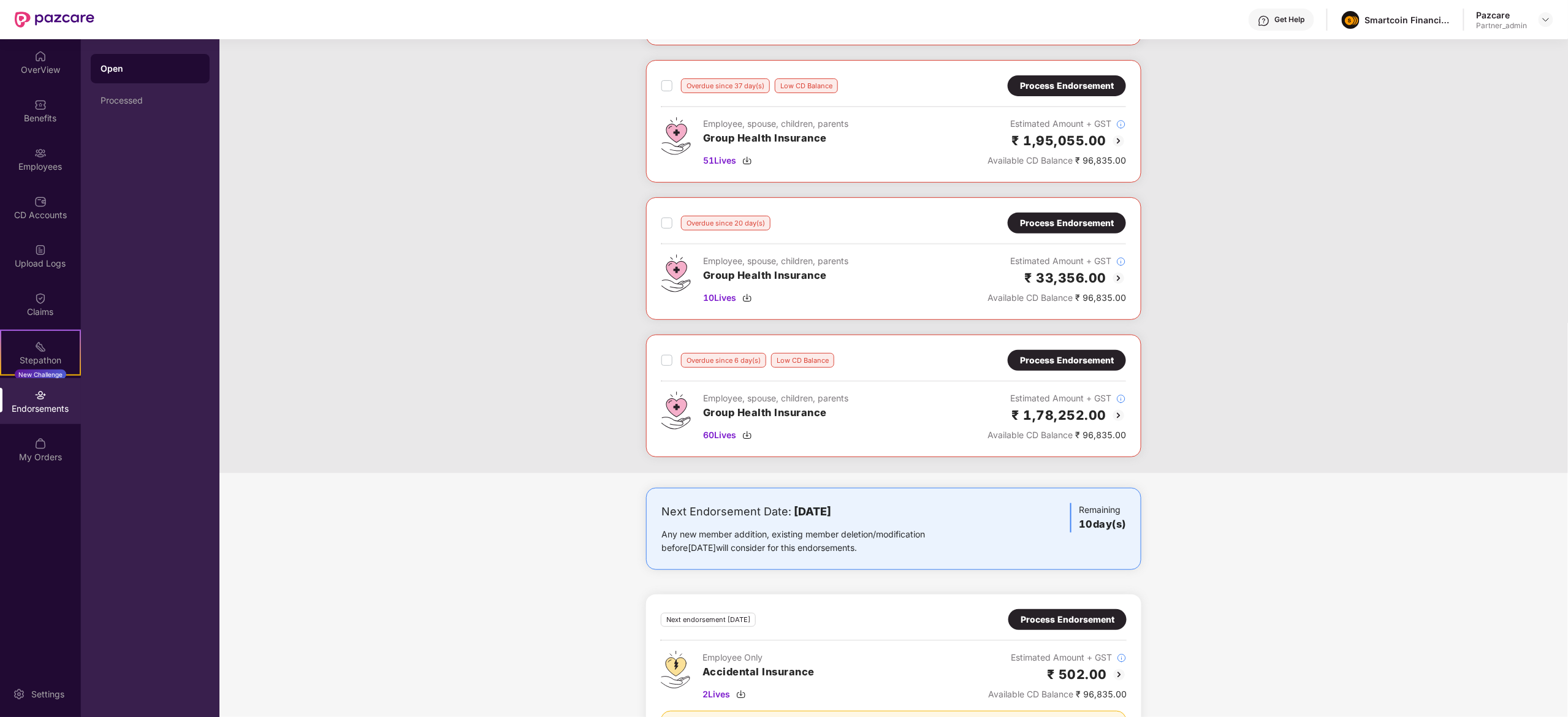
scroll to position [61, 0]
